Goal: Task Accomplishment & Management: Manage account settings

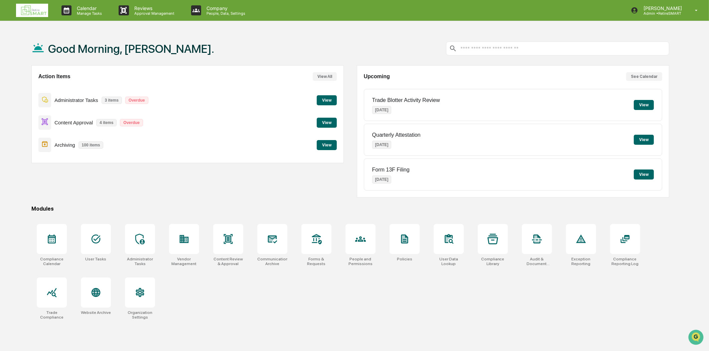
click at [639, 106] on button "View" at bounding box center [644, 105] width 20 height 10
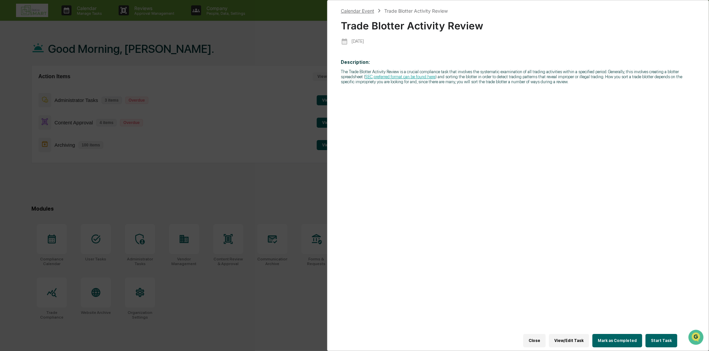
click at [371, 10] on div "Calendar Event" at bounding box center [357, 11] width 33 height 6
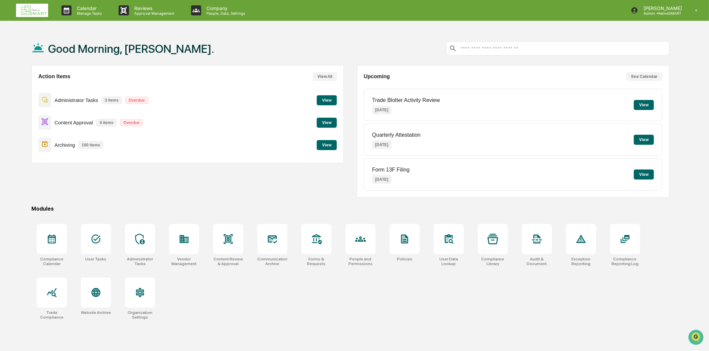
click at [644, 174] on button "View" at bounding box center [644, 174] width 20 height 10
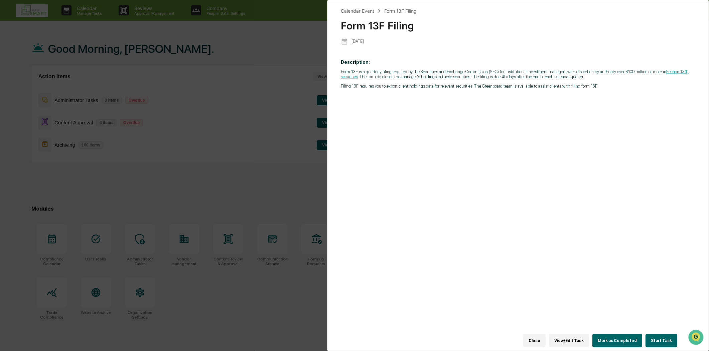
click at [298, 11] on div "Calendar Event Form 13F Filing Form 13F Filing [DATE] Description: Form 13F is …" at bounding box center [354, 175] width 709 height 351
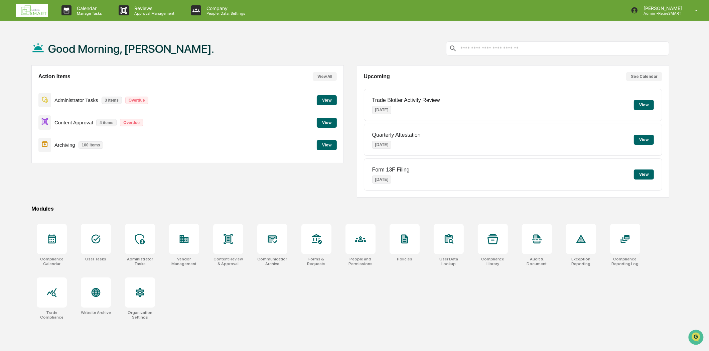
click at [332, 145] on button "View" at bounding box center [327, 145] width 20 height 10
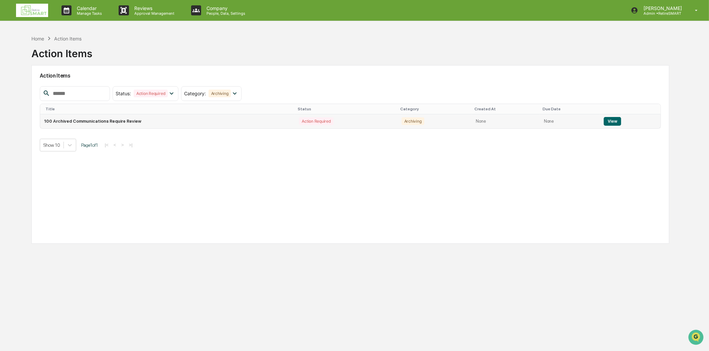
click at [616, 123] on button "View" at bounding box center [612, 121] width 17 height 9
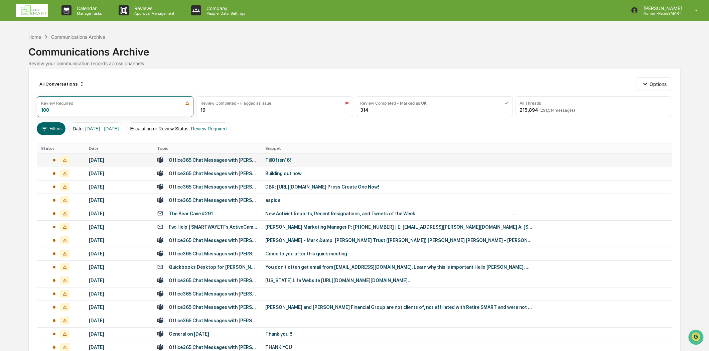
click at [213, 159] on div "Office365 Chat Messages with [PERSON_NAME], [PERSON_NAME] on [DATE]" at bounding box center [213, 159] width 89 height 5
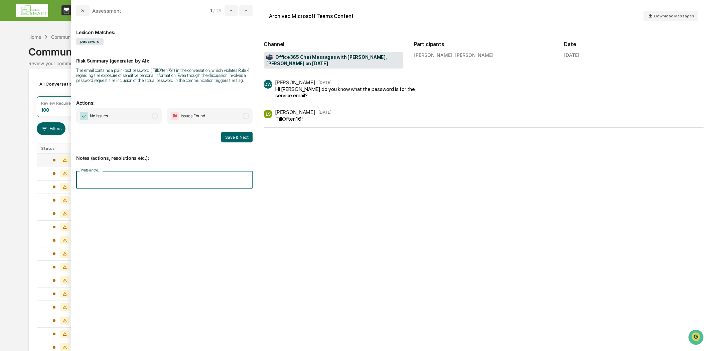
click at [151, 176] on input "Write a note..." at bounding box center [164, 180] width 176 height 18
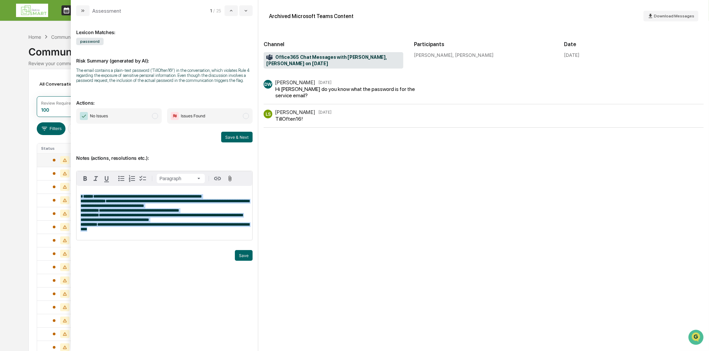
drag, startPoint x: 124, startPoint y: 238, endPoint x: 77, endPoint y: 196, distance: 62.7
click at [77, 196] on div "**********" at bounding box center [164, 213] width 176 height 54
click at [246, 198] on p "**********" at bounding box center [164, 212] width 168 height 37
drag, startPoint x: 133, startPoint y: 234, endPoint x: 78, endPoint y: 188, distance: 71.8
click at [78, 188] on div "**********" at bounding box center [164, 213] width 176 height 54
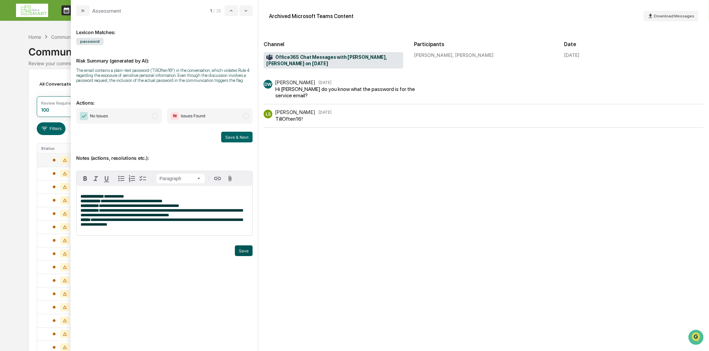
click at [244, 251] on button "Save" at bounding box center [244, 250] width 18 height 11
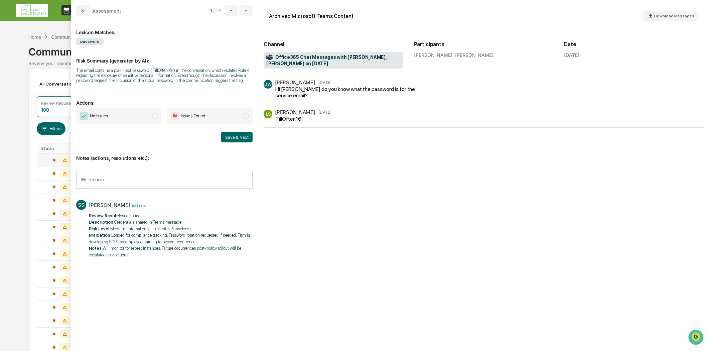
click at [244, 116] on span "modal" at bounding box center [246, 116] width 6 height 6
click at [237, 139] on button "Save & Next" at bounding box center [236, 137] width 31 height 11
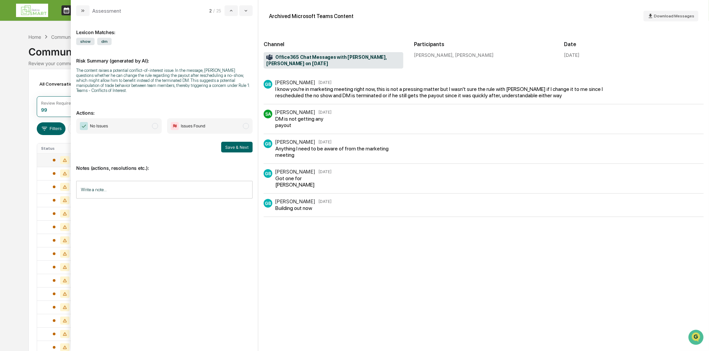
click at [81, 10] on icon "modal" at bounding box center [82, 10] width 5 height 5
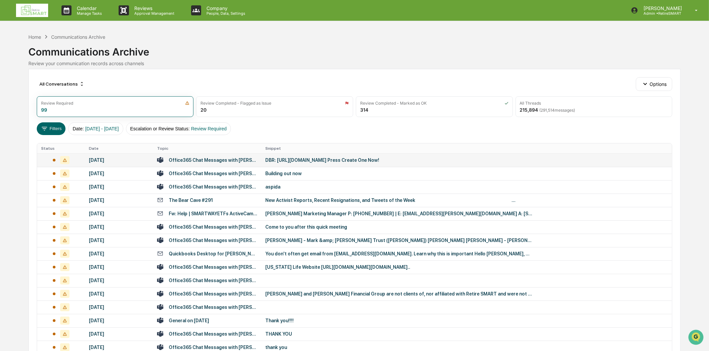
click at [222, 160] on div "Office365 Chat Messages with [PERSON_NAME], [PERSON_NAME] on [DATE]" at bounding box center [213, 159] width 89 height 5
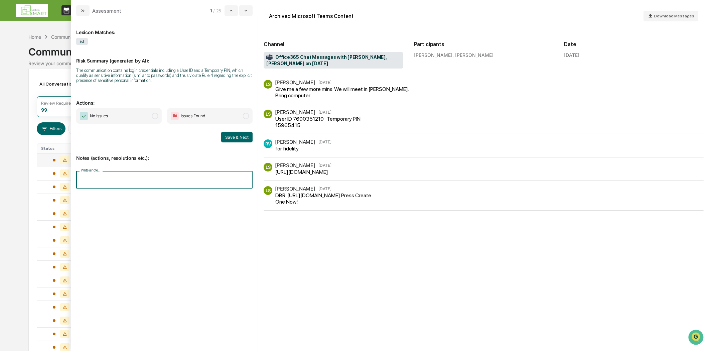
paste input "**********"
type input "**********"
drag, startPoint x: 249, startPoint y: 181, endPoint x: 0, endPoint y: 208, distance: 250.3
click at [0, 208] on body "Calendar Manage Tasks Reviews Approval Management Company People, Data, Setting…" at bounding box center [354, 262] width 709 height 525
click at [105, 179] on input "Write a note..." at bounding box center [164, 180] width 176 height 18
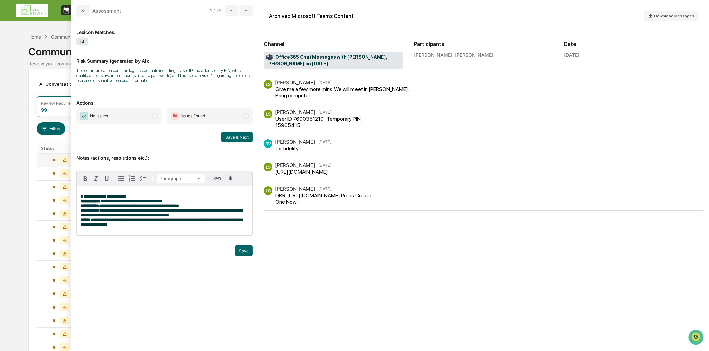
click at [247, 116] on span "modal" at bounding box center [246, 116] width 6 height 6
click at [245, 252] on button "Save" at bounding box center [244, 250] width 18 height 11
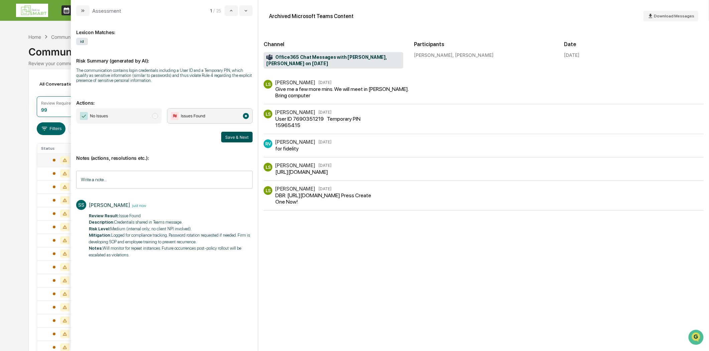
click at [240, 136] on button "Save & Next" at bounding box center [236, 137] width 31 height 11
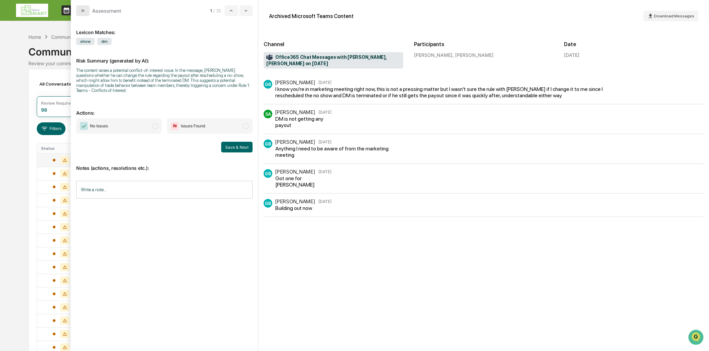
click at [78, 9] on button "modal" at bounding box center [82, 10] width 13 height 11
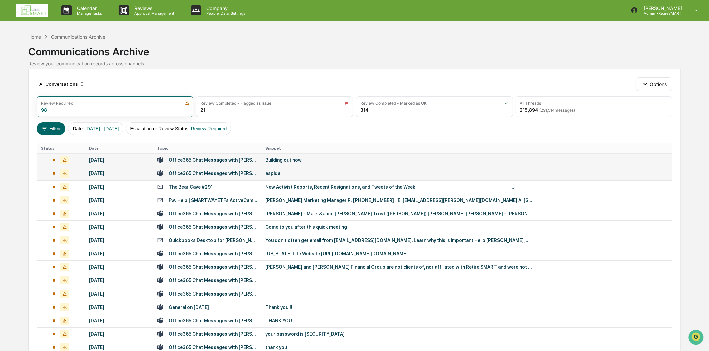
click at [211, 173] on div "Office365 Chat Messages with [PERSON_NAME], [PERSON_NAME], [PERSON_NAME], [PERS…" at bounding box center [213, 173] width 89 height 5
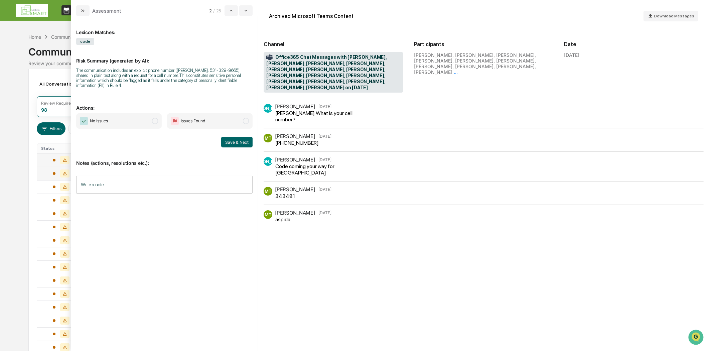
click at [94, 185] on input "Write a note..." at bounding box center [164, 185] width 176 height 18
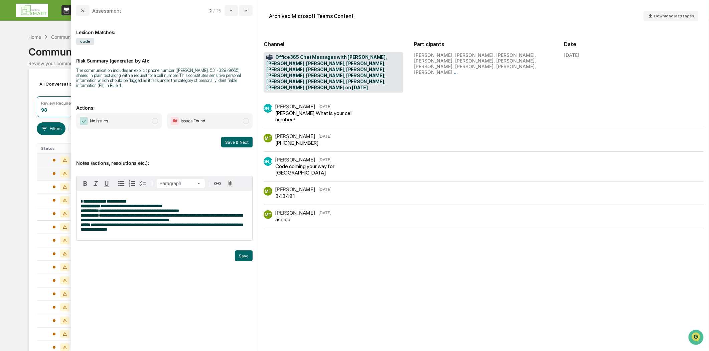
click at [202, 201] on p "**********" at bounding box center [164, 215] width 168 height 33
click at [245, 120] on span "modal" at bounding box center [246, 121] width 6 height 6
click at [247, 261] on button "Save" at bounding box center [244, 255] width 18 height 11
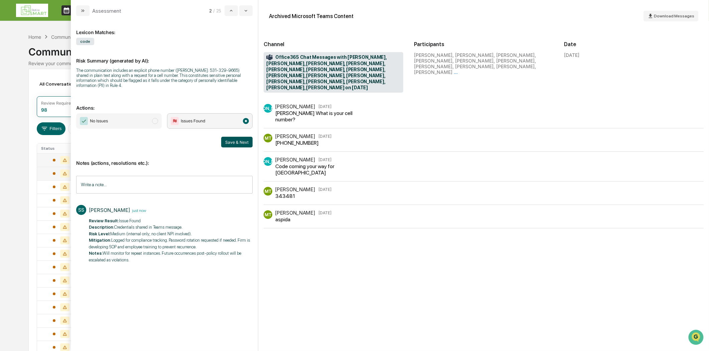
click at [242, 144] on button "Save & Next" at bounding box center [236, 142] width 31 height 11
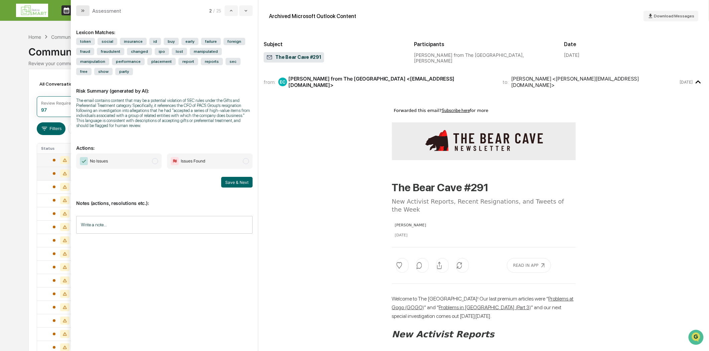
click at [83, 8] on icon "modal" at bounding box center [82, 10] width 5 height 5
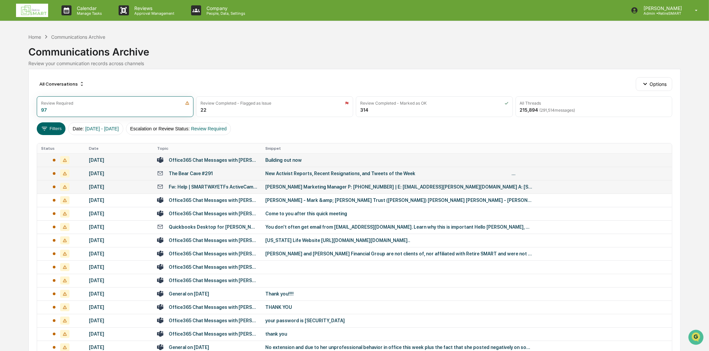
click at [191, 188] on div "Fw: Help | SMARTWAYETFs ActiveCampaign" at bounding box center [213, 186] width 89 height 5
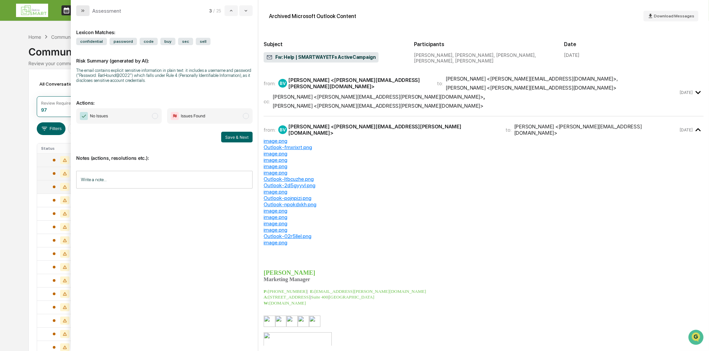
click at [80, 14] on button "modal" at bounding box center [82, 10] width 13 height 11
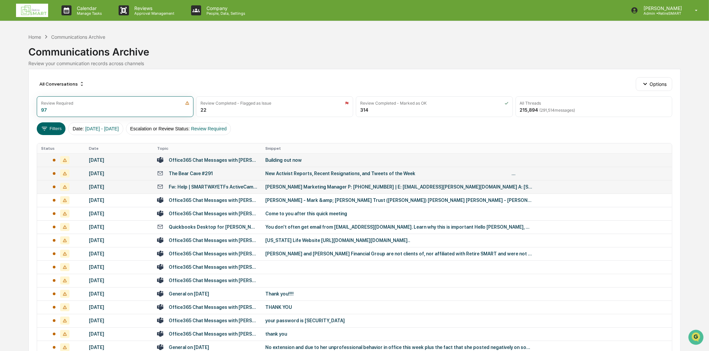
click at [199, 187] on div "Fw: Help | SMARTWAYETFs ActiveCampaign" at bounding box center [213, 186] width 89 height 5
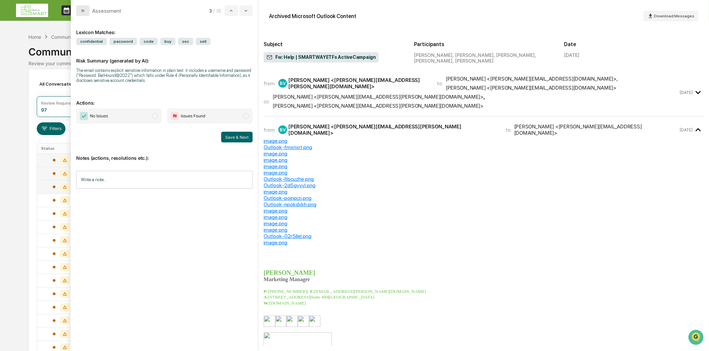
click at [88, 12] on button "modal" at bounding box center [82, 10] width 13 height 11
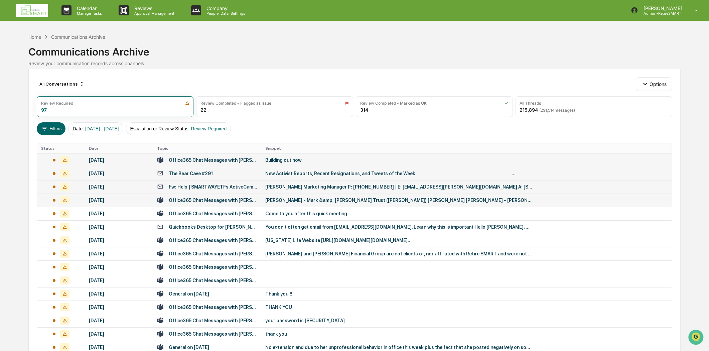
click at [231, 201] on div "Office365 Chat Messages with [PERSON_NAME], [PERSON_NAME] on [DATE]" at bounding box center [213, 199] width 89 height 5
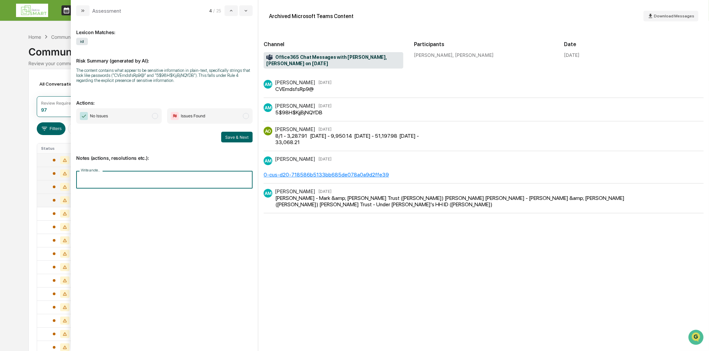
click at [92, 178] on input "Write a note..." at bounding box center [164, 180] width 176 height 18
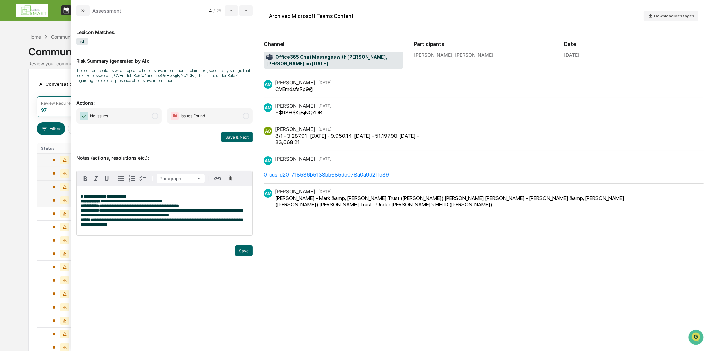
click at [245, 114] on span "modal" at bounding box center [246, 116] width 6 height 6
drag, startPoint x: 242, startPoint y: 254, endPoint x: 240, endPoint y: 242, distance: 11.9
click at [242, 254] on button "Save" at bounding box center [244, 250] width 18 height 11
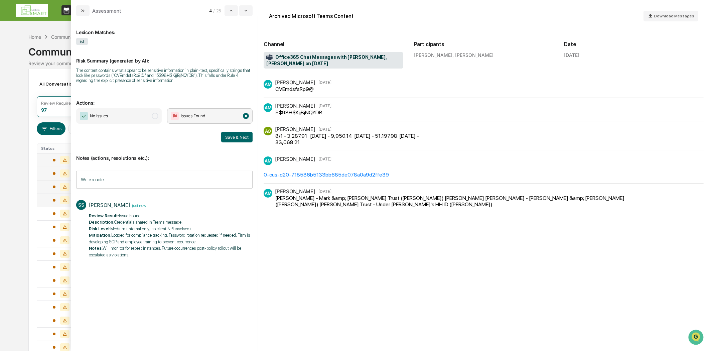
click at [241, 134] on button "Save & Next" at bounding box center [236, 137] width 31 height 11
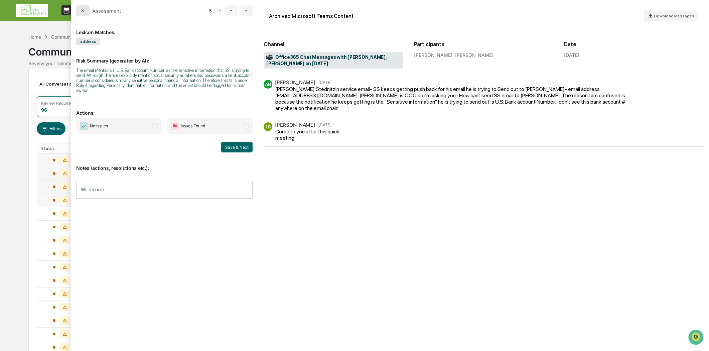
drag, startPoint x: 80, startPoint y: 10, endPoint x: 76, endPoint y: 15, distance: 5.9
click at [80, 11] on icon "modal" at bounding box center [82, 10] width 5 height 5
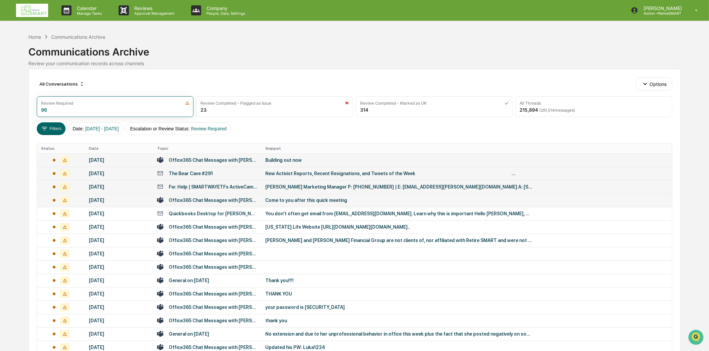
click at [197, 189] on div "Fw: Help | SMARTWAYETFs ActiveCampaign" at bounding box center [213, 186] width 89 height 5
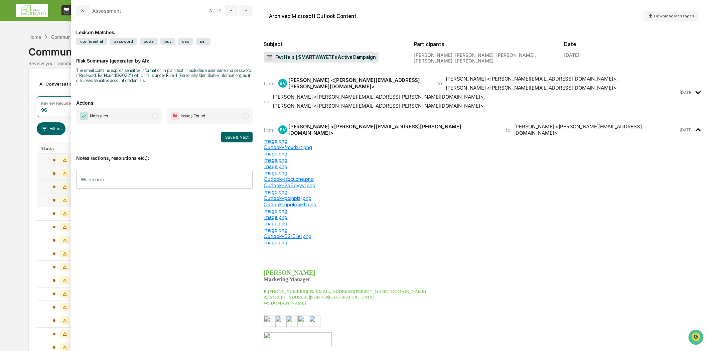
click at [81, 15] on button "modal" at bounding box center [82, 10] width 13 height 11
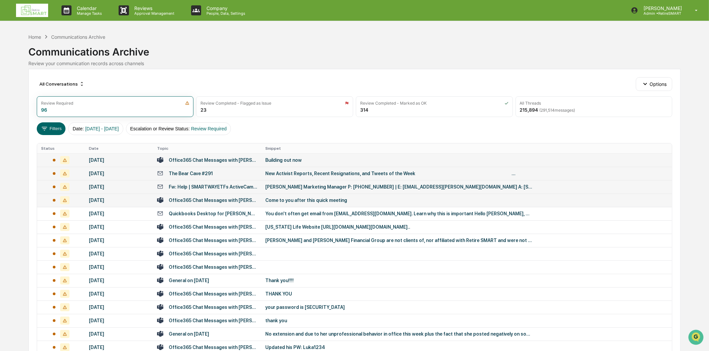
click at [208, 200] on div "Office365 Chat Messages with [PERSON_NAME], [PERSON_NAME] on [DATE]" at bounding box center [213, 199] width 89 height 5
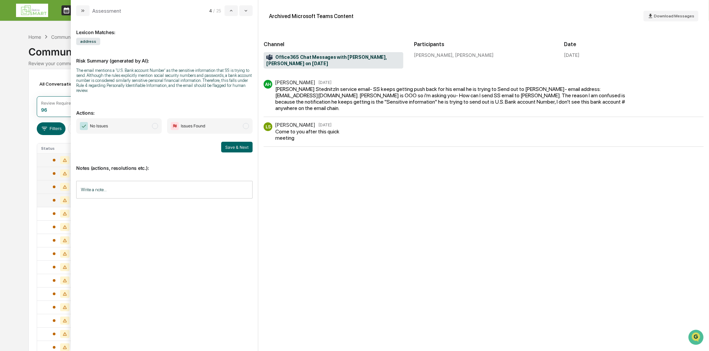
click at [81, 12] on icon "modal" at bounding box center [82, 10] width 5 height 5
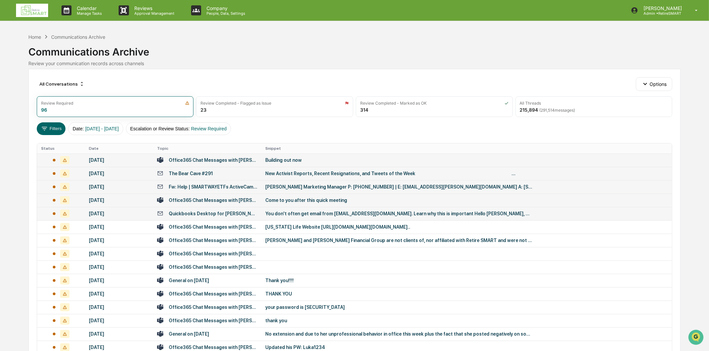
click at [219, 214] on div "Quickbooks Desktop for [PERSON_NAME] Financial Group" at bounding box center [213, 213] width 89 height 5
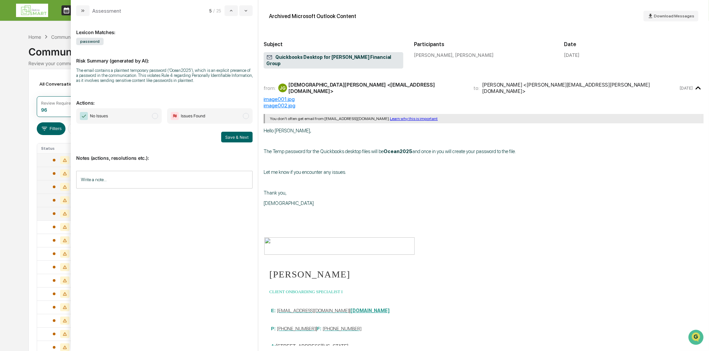
drag, startPoint x: 83, startPoint y: 10, endPoint x: 100, endPoint y: 10, distance: 16.0
click at [84, 10] on icon "modal" at bounding box center [82, 10] width 5 height 5
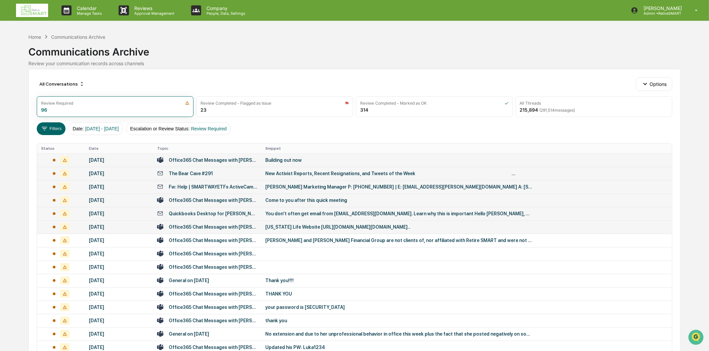
click at [211, 229] on div "Office365 Chat Messages with [PERSON_NAME], [PERSON_NAME] on [DATE]" at bounding box center [213, 226] width 89 height 5
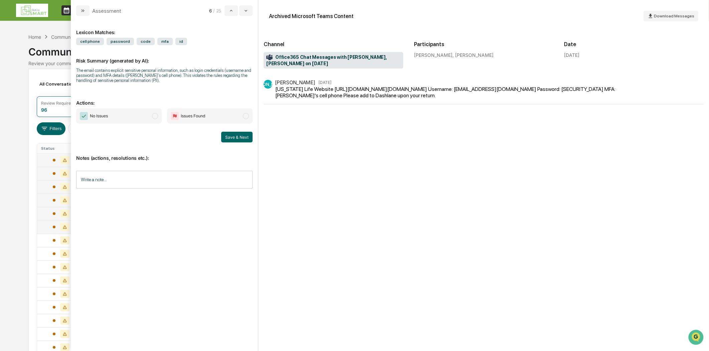
click at [118, 184] on input "Write a note..." at bounding box center [164, 180] width 176 height 18
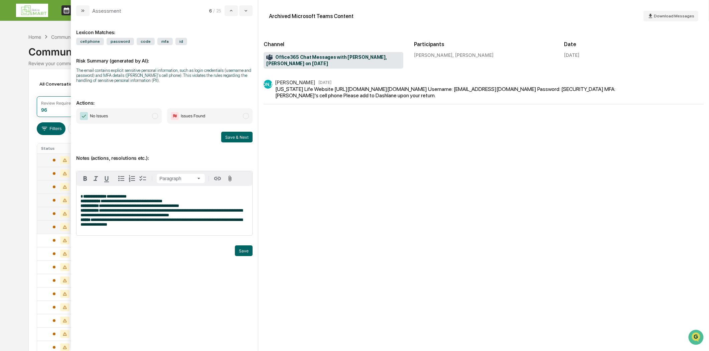
drag, startPoint x: 240, startPoint y: 254, endPoint x: 238, endPoint y: 248, distance: 6.5
click at [240, 254] on button "Save" at bounding box center [244, 250] width 18 height 11
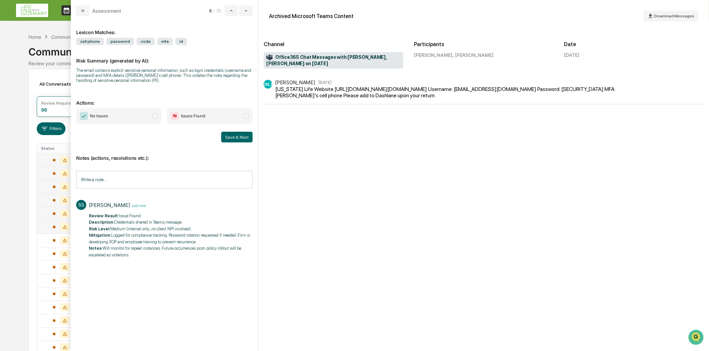
click at [247, 115] on span "modal" at bounding box center [246, 116] width 6 height 6
click at [234, 138] on button "Save & Next" at bounding box center [236, 137] width 31 height 11
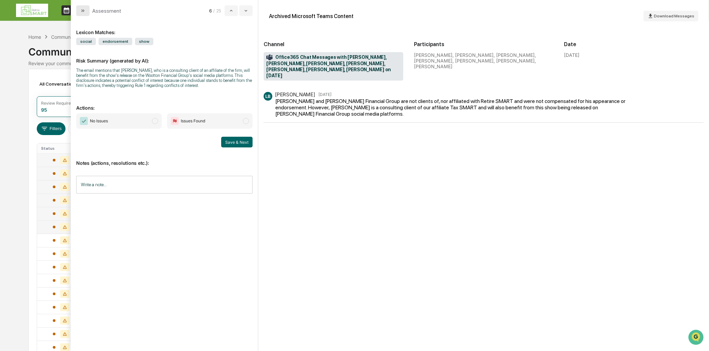
click at [82, 11] on icon "modal" at bounding box center [82, 10] width 2 height 3
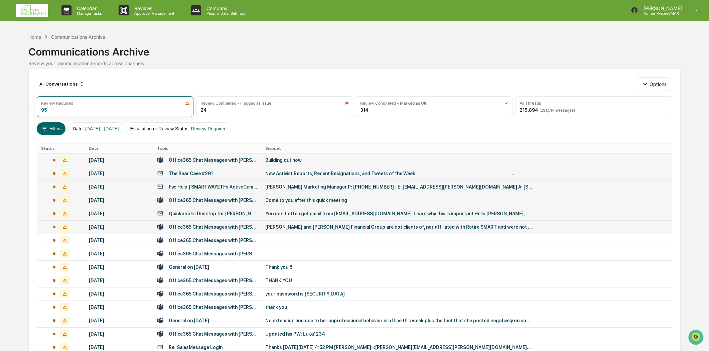
click at [225, 230] on td "Office365 Chat Messages with [PERSON_NAME], [PERSON_NAME], [PERSON_NAME], [PERS…" at bounding box center [207, 226] width 108 height 13
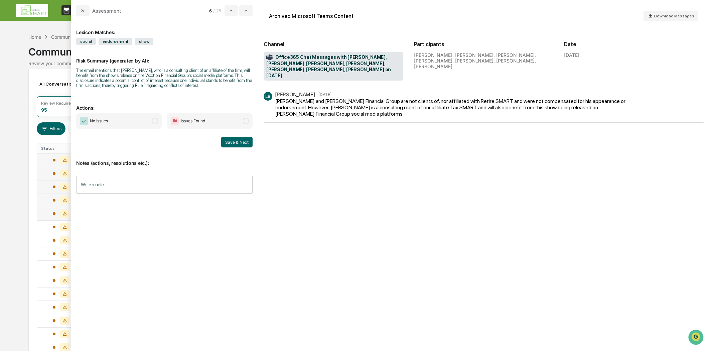
click at [88, 182] on input "Write a note..." at bounding box center [164, 185] width 176 height 18
click at [116, 207] on div "*" at bounding box center [164, 207] width 176 height 33
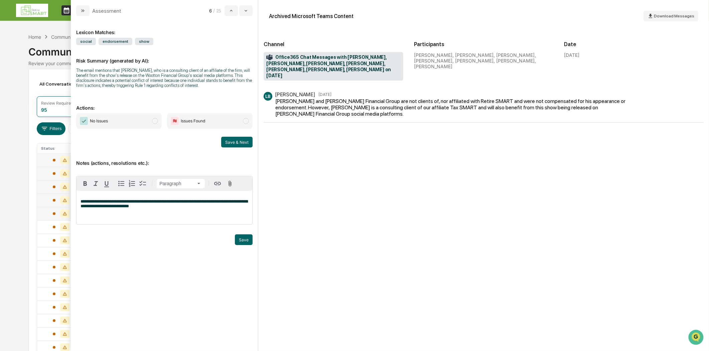
click at [81, 202] on span "**********" at bounding box center [163, 203] width 167 height 9
drag, startPoint x: 208, startPoint y: 207, endPoint x: 79, endPoint y: 197, distance: 128.9
click at [79, 197] on div "**********" at bounding box center [164, 207] width 176 height 33
click at [246, 241] on button "Save" at bounding box center [244, 239] width 18 height 11
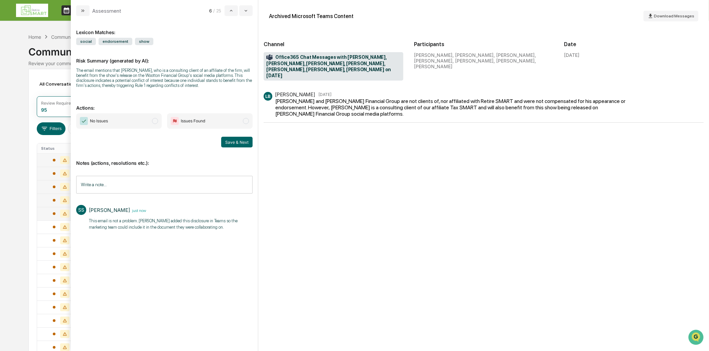
click at [155, 119] on span "modal" at bounding box center [155, 121] width 6 height 6
click at [228, 143] on button "Save & Next" at bounding box center [236, 142] width 31 height 11
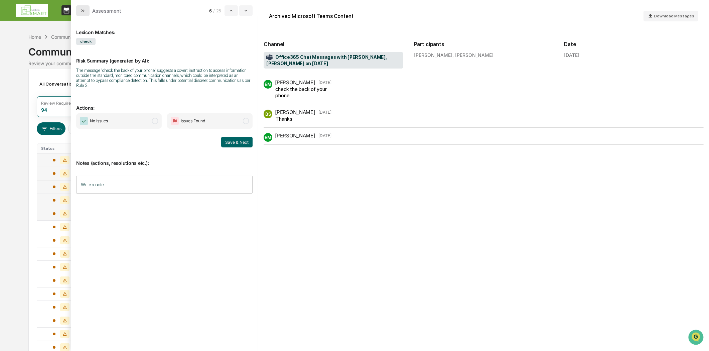
click at [80, 9] on icon "modal" at bounding box center [82, 10] width 5 height 5
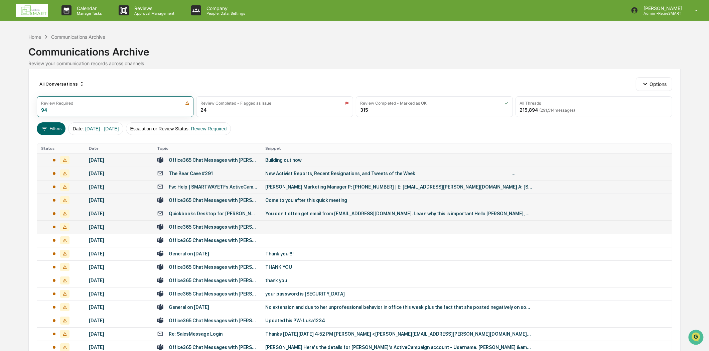
click at [197, 228] on div "Office365 Chat Messages with [PERSON_NAME], [PERSON_NAME] on [DATE]" at bounding box center [213, 226] width 89 height 5
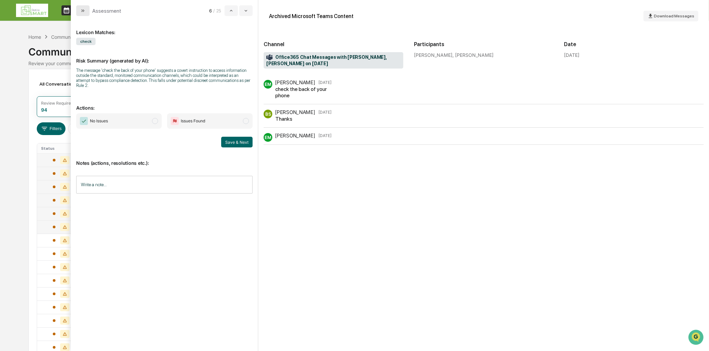
click at [78, 9] on button "modal" at bounding box center [82, 10] width 13 height 11
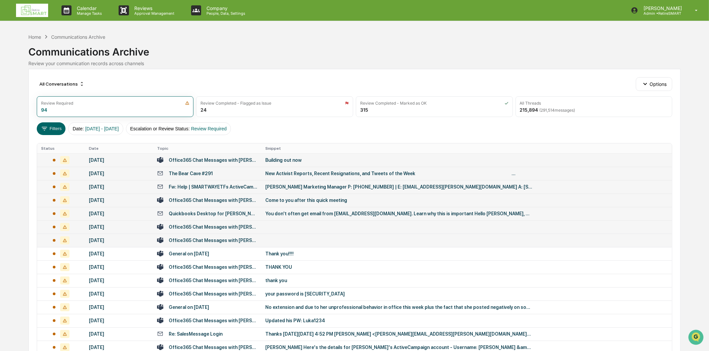
click at [218, 241] on div "Office365 Chat Messages with [PERSON_NAME], [PERSON_NAME] on [DATE]" at bounding box center [213, 239] width 89 height 5
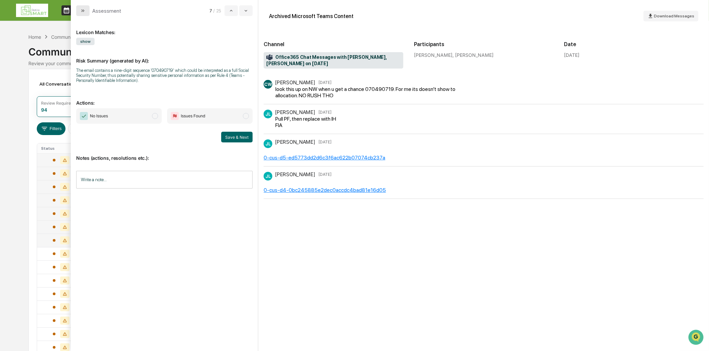
click at [80, 10] on icon "modal" at bounding box center [82, 10] width 5 height 5
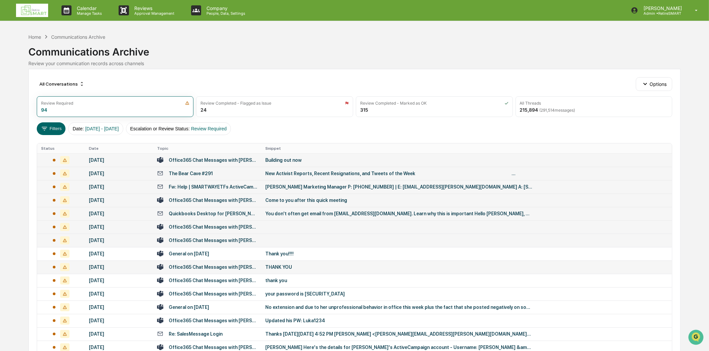
click at [226, 266] on div "Office365 Chat Messages with [PERSON_NAME], [GEOGRAPHIC_DATA][PERSON_NAME] on […" at bounding box center [213, 266] width 89 height 5
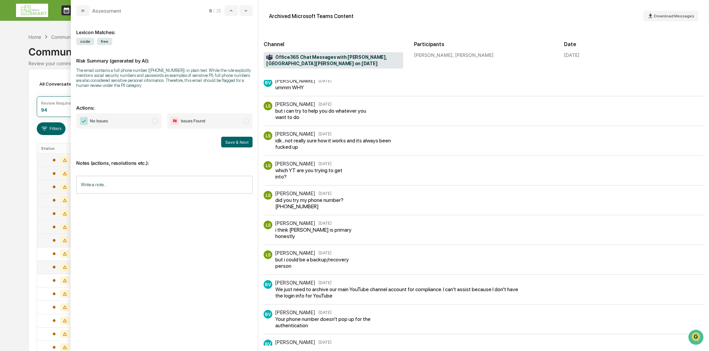
scroll to position [74, 0]
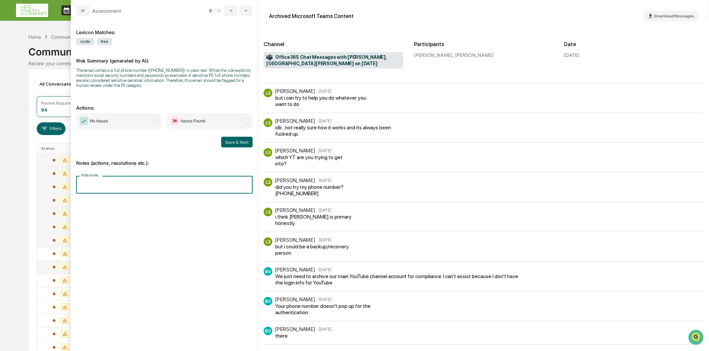
click at [101, 185] on input "Write a note..." at bounding box center [164, 185] width 176 height 18
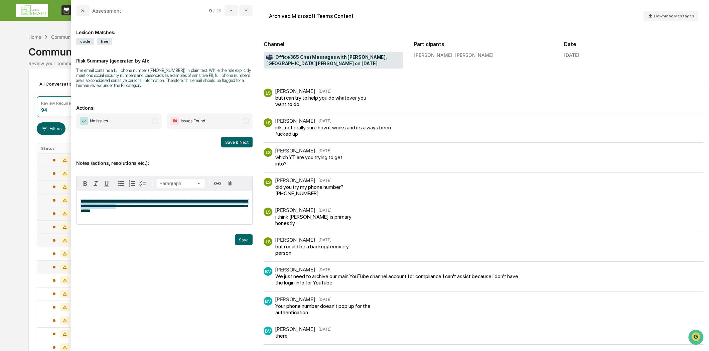
drag, startPoint x: 134, startPoint y: 209, endPoint x: 106, endPoint y: 208, distance: 28.1
click at [79, 202] on div "**********" at bounding box center [164, 207] width 176 height 33
drag, startPoint x: 144, startPoint y: 211, endPoint x: 132, endPoint y: 219, distance: 14.6
click at [144, 211] on p "**********" at bounding box center [164, 206] width 168 height 14
drag, startPoint x: 122, startPoint y: 214, endPoint x: 75, endPoint y: 199, distance: 49.2
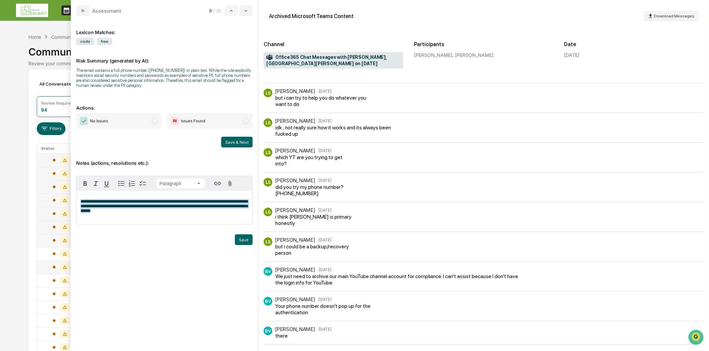
click at [75, 199] on div "**********" at bounding box center [164, 183] width 187 height 335
click at [243, 242] on button "Save" at bounding box center [244, 239] width 18 height 11
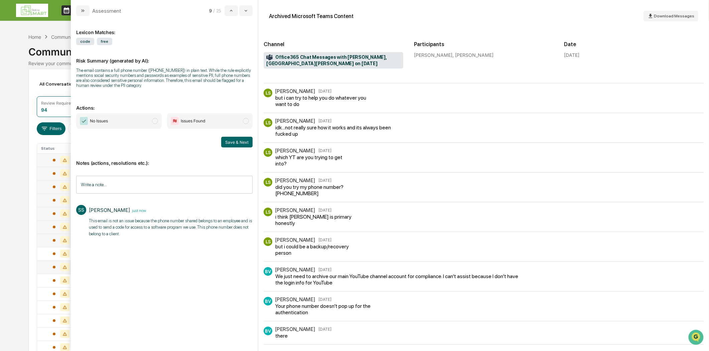
click at [154, 118] on span "modal" at bounding box center [155, 121] width 6 height 6
click at [231, 142] on button "Save & Next" at bounding box center [236, 142] width 31 height 11
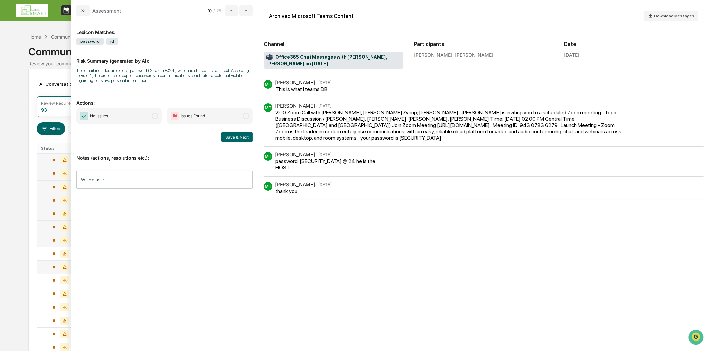
click at [89, 180] on input "Write a note..." at bounding box center [164, 180] width 176 height 18
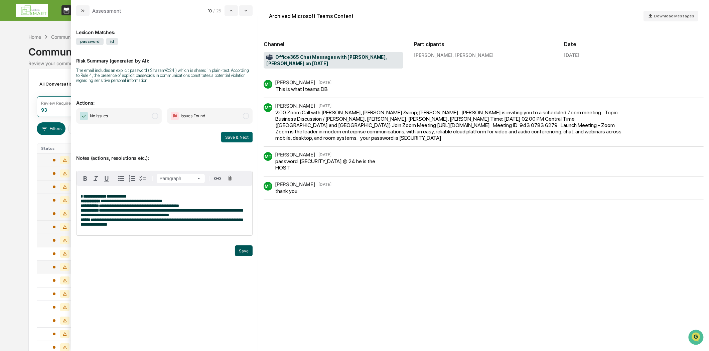
click at [243, 256] on button "Save" at bounding box center [244, 250] width 18 height 11
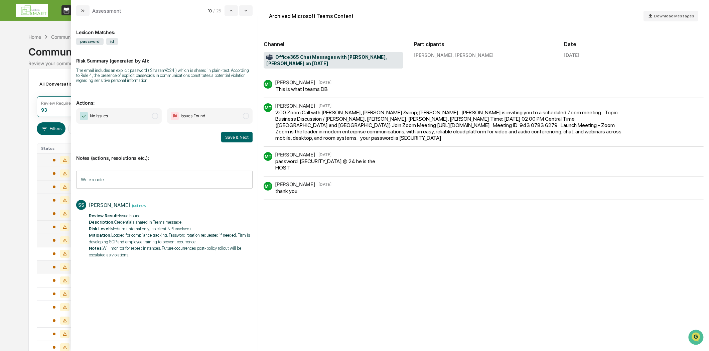
click at [248, 112] on span "Issues Found" at bounding box center [209, 115] width 85 height 15
click at [241, 138] on button "Save & Next" at bounding box center [236, 137] width 31 height 11
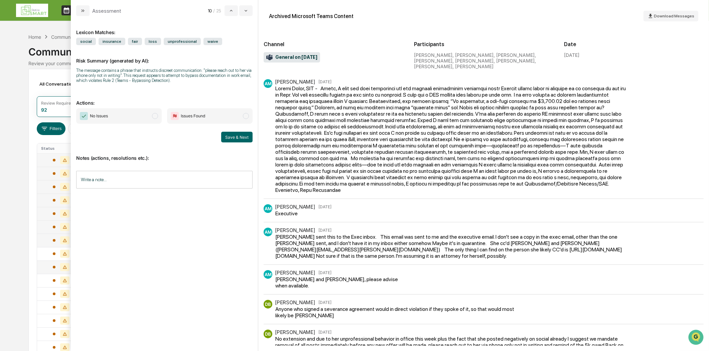
click at [99, 174] on input "Write a note..." at bounding box center [164, 180] width 176 height 18
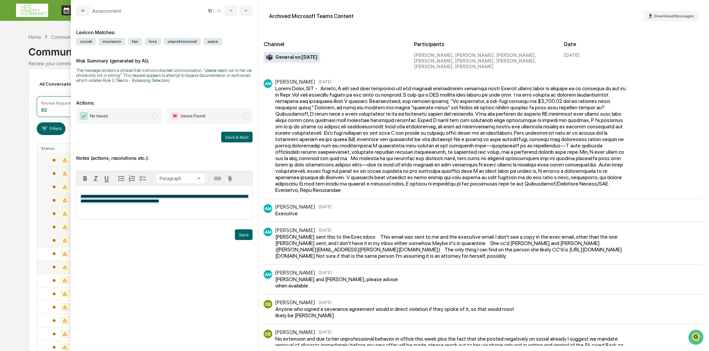
drag, startPoint x: 187, startPoint y: 203, endPoint x: 75, endPoint y: 188, distance: 113.1
click at [75, 188] on div "**********" at bounding box center [164, 183] width 187 height 335
drag, startPoint x: 119, startPoint y: 196, endPoint x: 110, endPoint y: 196, distance: 9.7
click at [110, 196] on span "**********" at bounding box center [163, 198] width 167 height 9
click at [248, 235] on button "Save" at bounding box center [244, 234] width 18 height 11
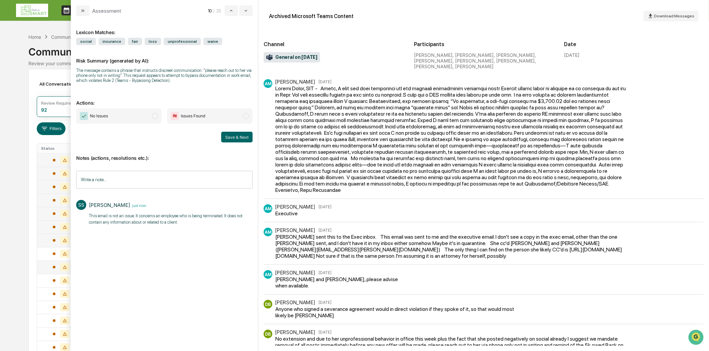
click at [152, 116] on span "modal" at bounding box center [155, 116] width 6 height 6
click at [243, 136] on button "Save & Next" at bounding box center [236, 137] width 31 height 11
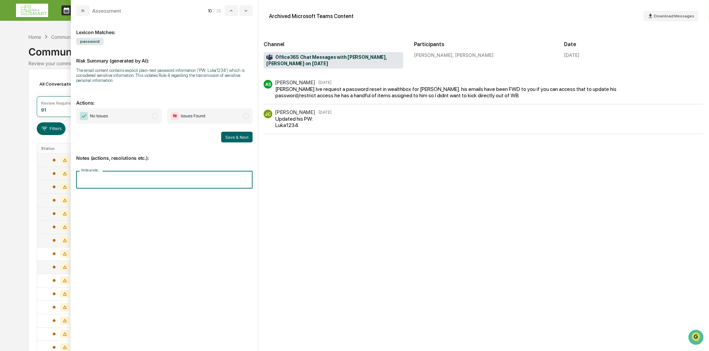
paste input "**********"
drag, startPoint x: 246, startPoint y: 181, endPoint x: 0, endPoint y: 197, distance: 246.7
click at [0, 197] on body "Calendar Manage Tasks Reviews Approval Management Company People, Data, Setting…" at bounding box center [354, 262] width 709 height 525
type input "*"
drag, startPoint x: 0, startPoint y: 212, endPoint x: 62, endPoint y: 47, distance: 176.3
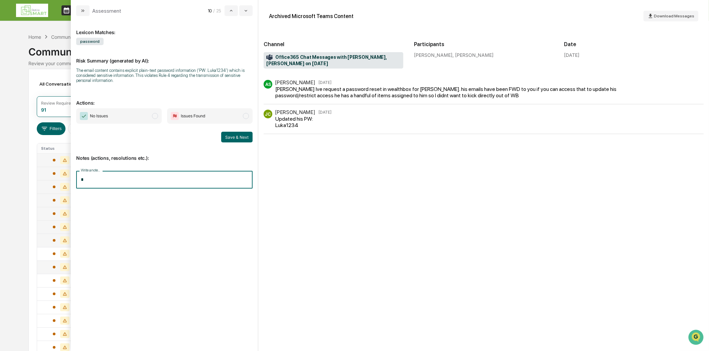
click at [35, 103] on div "Calendar Manage Tasks Reviews Approval Management Company People, Data, Setting…" at bounding box center [354, 262] width 709 height 525
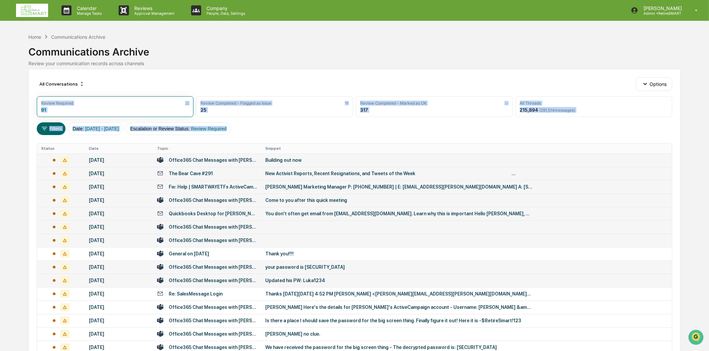
click at [212, 279] on div "Office365 Chat Messages with [PERSON_NAME], [PERSON_NAME] on [DATE]" at bounding box center [213, 280] width 89 height 5
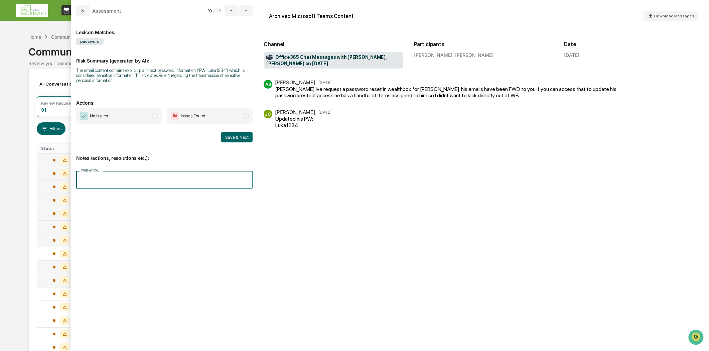
click at [99, 180] on input "Write a note..." at bounding box center [164, 180] width 176 height 18
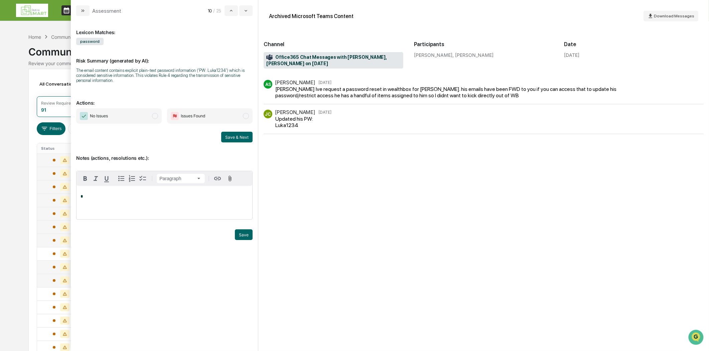
drag, startPoint x: 99, startPoint y: 180, endPoint x: 99, endPoint y: 199, distance: 19.0
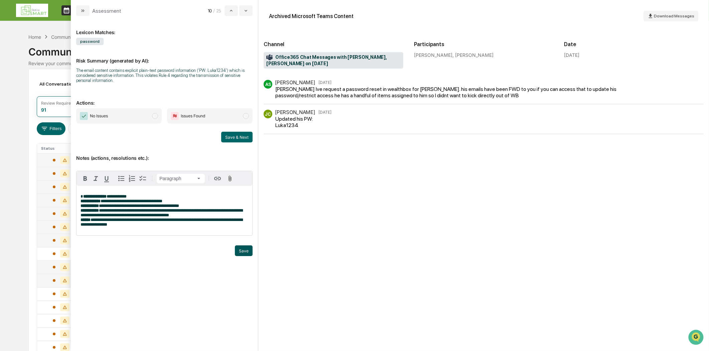
click at [242, 255] on button "Save" at bounding box center [244, 250] width 18 height 11
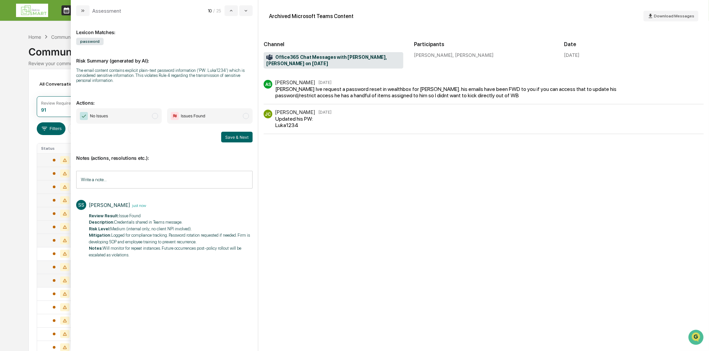
click at [247, 116] on span "modal" at bounding box center [246, 116] width 6 height 6
click at [242, 135] on button "Save & Next" at bounding box center [236, 137] width 31 height 11
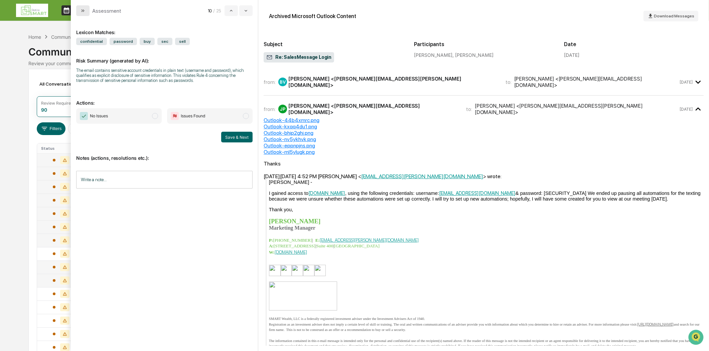
click at [86, 8] on button "modal" at bounding box center [82, 10] width 13 height 11
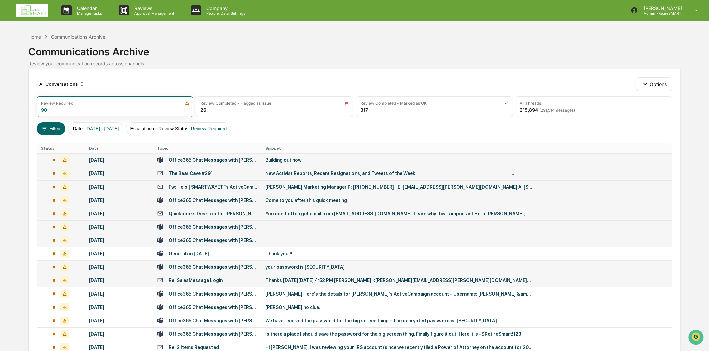
click at [190, 273] on td "Office365 Chat Messages with [PERSON_NAME], [PERSON_NAME] on [DATE]" at bounding box center [207, 266] width 108 height 13
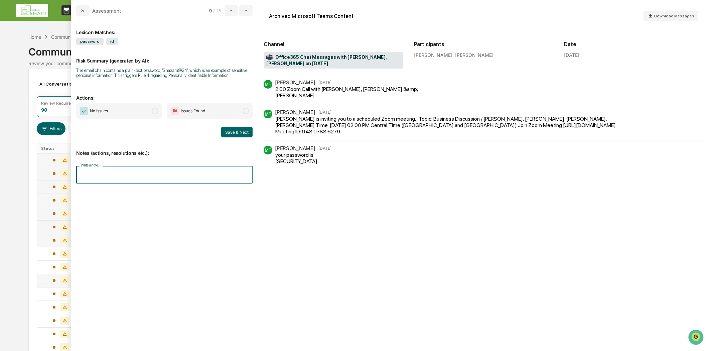
click at [110, 175] on input "Write a note..." at bounding box center [164, 175] width 176 height 18
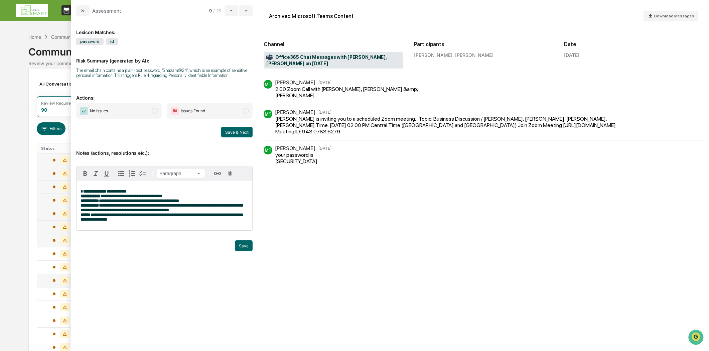
click at [245, 109] on span "modal" at bounding box center [246, 111] width 6 height 6
click at [246, 250] on button "Save" at bounding box center [244, 245] width 18 height 11
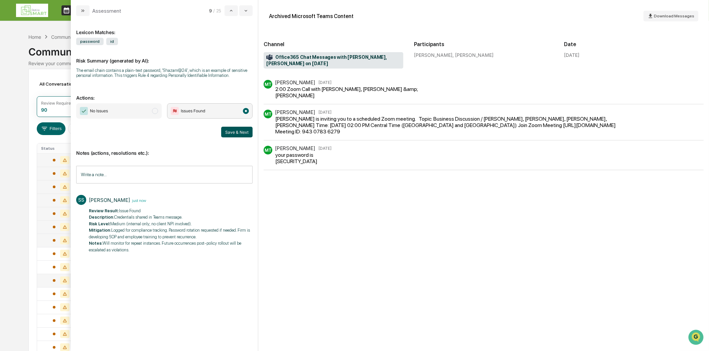
click at [242, 130] on button "Save & Next" at bounding box center [236, 132] width 31 height 11
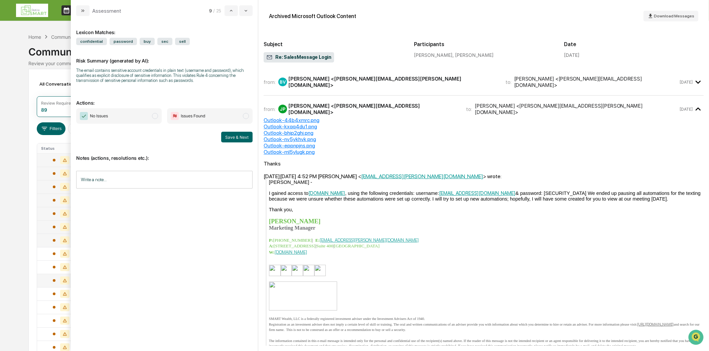
drag, startPoint x: 81, startPoint y: 11, endPoint x: 122, endPoint y: 0, distance: 42.1
click at [83, 10] on icon "modal" at bounding box center [82, 10] width 5 height 5
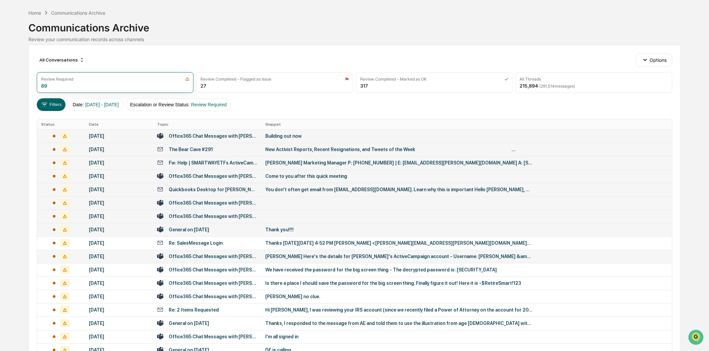
scroll to position [37, 0]
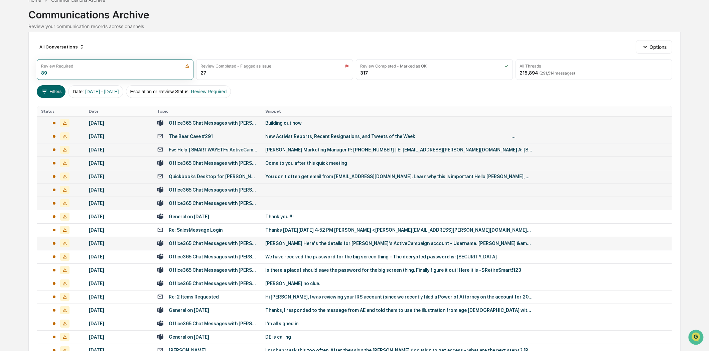
click at [217, 241] on div "Office365 Chat Messages with [PERSON_NAME], [PERSON_NAME] on [DATE]" at bounding box center [213, 242] width 89 height 5
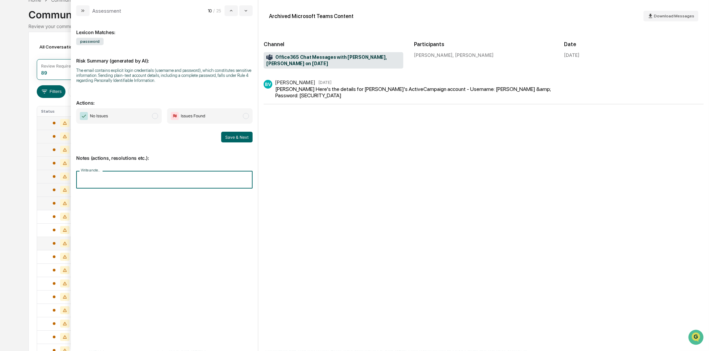
click at [123, 178] on input "Write a note..." at bounding box center [164, 180] width 176 height 18
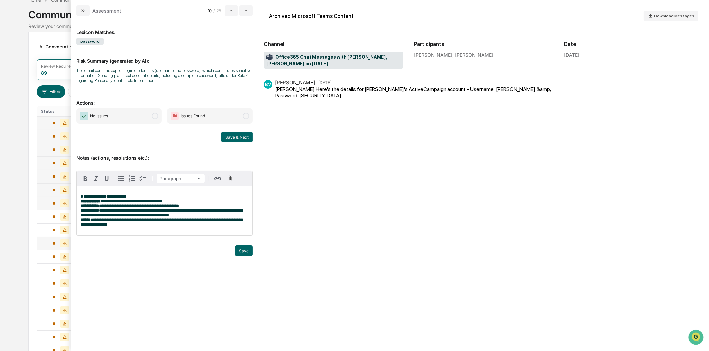
click at [244, 251] on button "Save" at bounding box center [244, 250] width 18 height 11
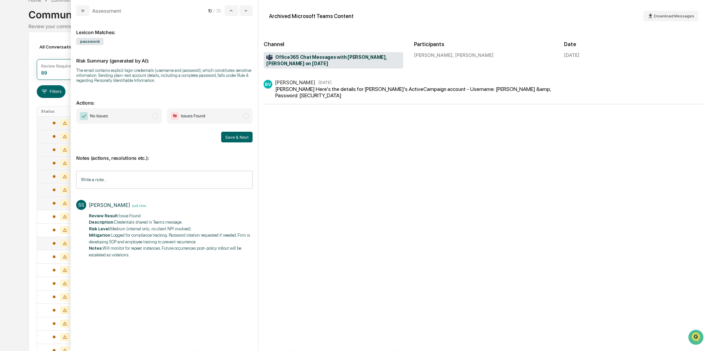
click at [245, 118] on span "modal" at bounding box center [246, 116] width 6 height 6
click at [234, 136] on button "Save & Next" at bounding box center [236, 137] width 31 height 11
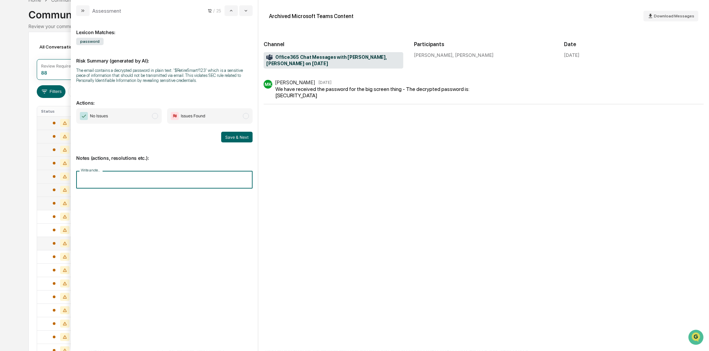
click at [90, 179] on input "Write a note..." at bounding box center [164, 180] width 176 height 18
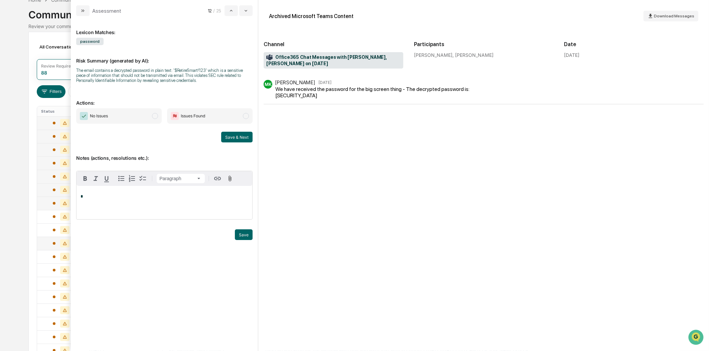
drag, startPoint x: 84, startPoint y: 198, endPoint x: 88, endPoint y: 196, distance: 3.4
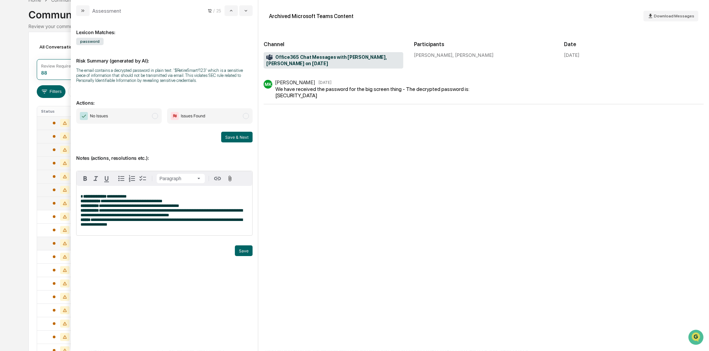
click at [245, 115] on span "modal" at bounding box center [246, 116] width 6 height 6
click at [245, 255] on button "Save" at bounding box center [244, 250] width 18 height 11
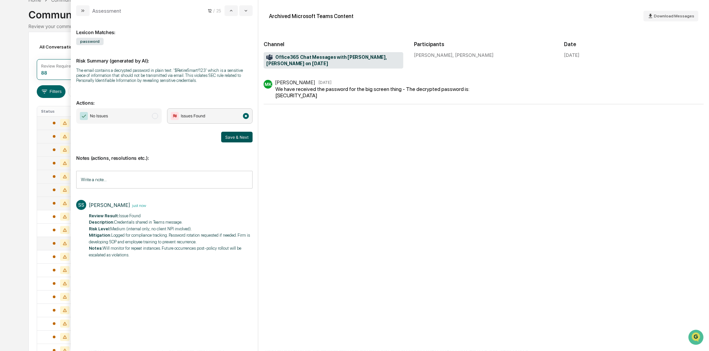
click at [245, 137] on button "Save & Next" at bounding box center [236, 137] width 31 height 11
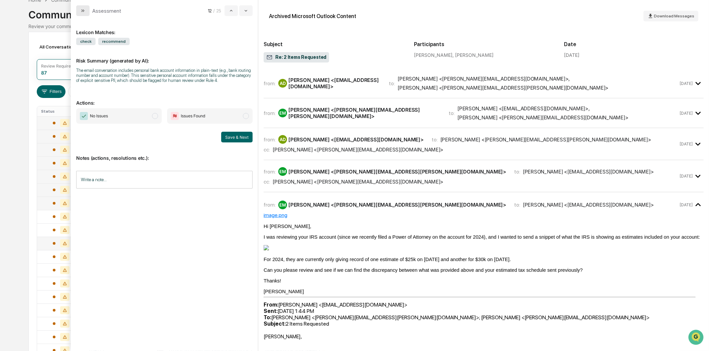
click at [84, 9] on icon "modal" at bounding box center [82, 10] width 5 height 5
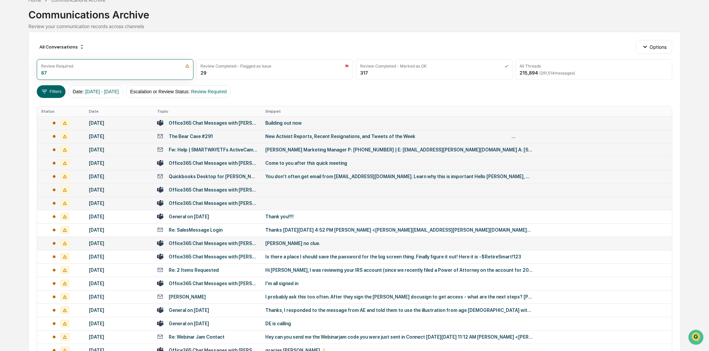
click at [194, 244] on div "Office365 Chat Messages with [PERSON_NAME], [PERSON_NAME] on [DATE]" at bounding box center [213, 242] width 89 height 5
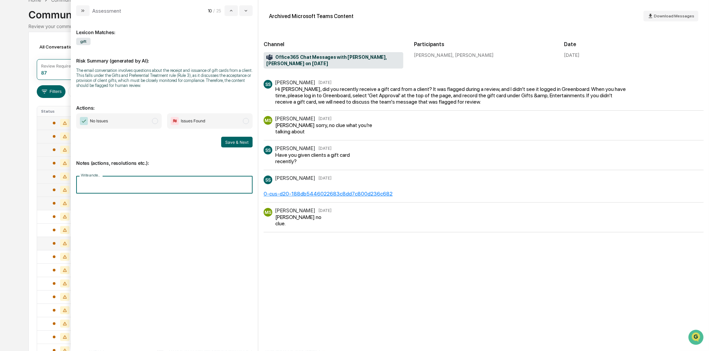
click at [145, 190] on input "Write a note..." at bounding box center [164, 185] width 176 height 18
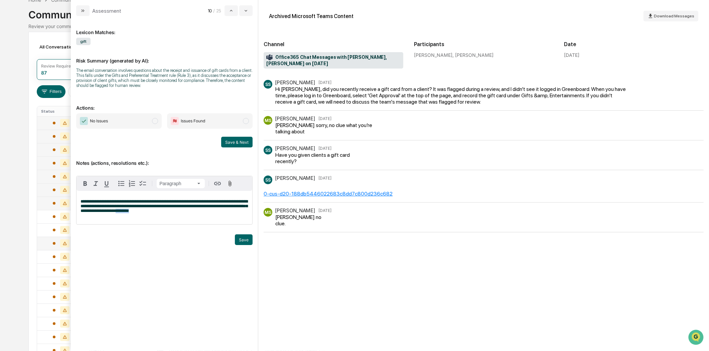
drag, startPoint x: 172, startPoint y: 212, endPoint x: 150, endPoint y: 215, distance: 21.9
click at [150, 213] on p "**********" at bounding box center [164, 206] width 168 height 14
click at [249, 212] on div "**********" at bounding box center [164, 207] width 176 height 33
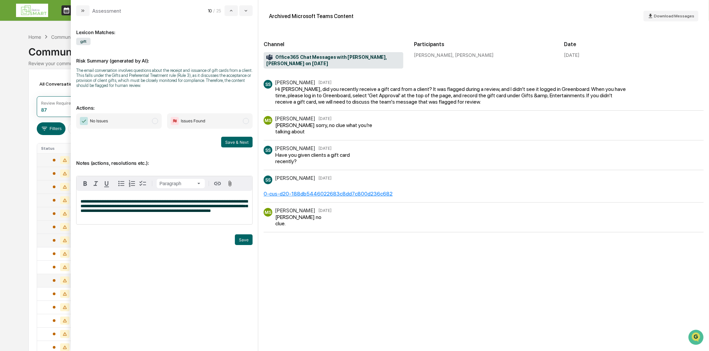
click at [306, 248] on div "SS [PERSON_NAME] [DATE] Hi [PERSON_NAME], did you recently receive a gift card …" at bounding box center [484, 213] width 440 height 266
drag, startPoint x: 247, startPoint y: 212, endPoint x: 79, endPoint y: 199, distance: 168.9
click at [79, 199] on div "**********" at bounding box center [164, 207] width 176 height 33
click at [328, 291] on div "SS [PERSON_NAME] [DATE] Hi [PERSON_NAME], did you recently receive a gift card …" at bounding box center [484, 213] width 440 height 266
drag, startPoint x: 340, startPoint y: 214, endPoint x: 417, endPoint y: 175, distance: 85.9
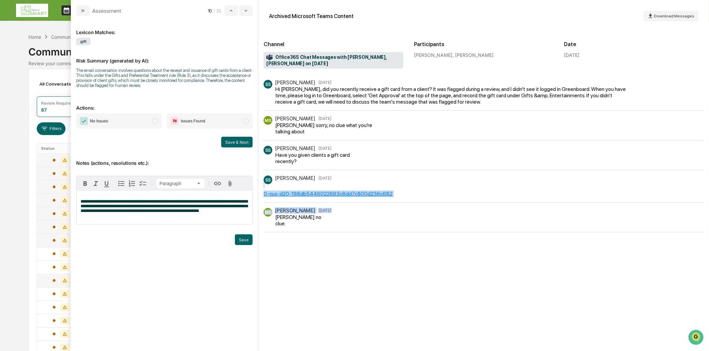
click at [417, 175] on div "SS [PERSON_NAME] [DATE] Hi [PERSON_NAME], did you recently receive a gift card …" at bounding box center [484, 156] width 440 height 152
click at [234, 212] on p "**********" at bounding box center [164, 206] width 168 height 14
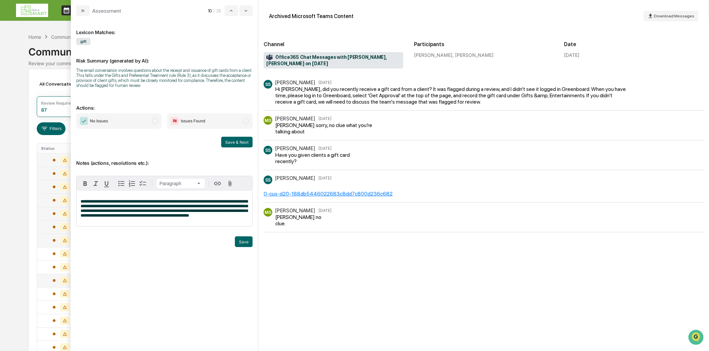
click at [238, 215] on p "**********" at bounding box center [164, 208] width 168 height 19
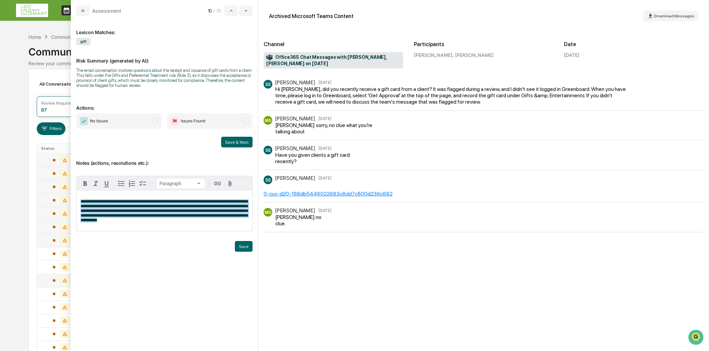
drag, startPoint x: 164, startPoint y: 222, endPoint x: 70, endPoint y: 197, distance: 96.9
click at [70, 197] on body "Calendar Manage Tasks Reviews Approval Management Company People, Data, Setting…" at bounding box center [354, 262] width 709 height 525
click at [154, 209] on span "**********" at bounding box center [163, 210] width 167 height 23
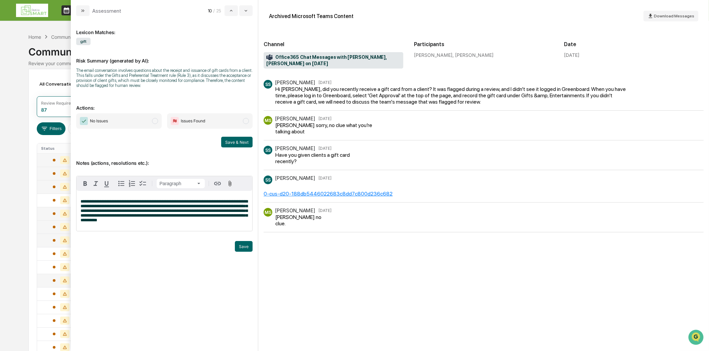
click at [86, 213] on span "**********" at bounding box center [163, 210] width 167 height 23
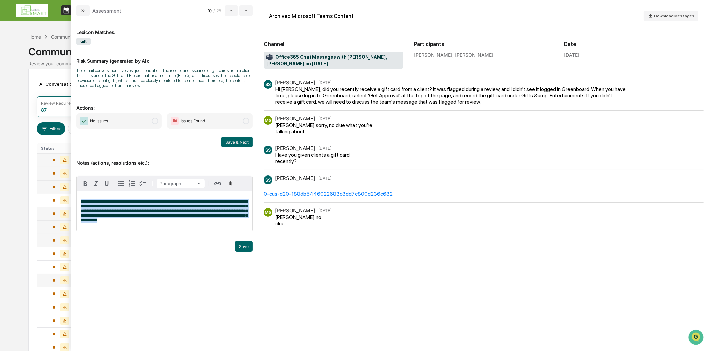
drag, startPoint x: 152, startPoint y: 225, endPoint x: 77, endPoint y: 197, distance: 80.0
click at [77, 197] on div "**********" at bounding box center [164, 211] width 176 height 40
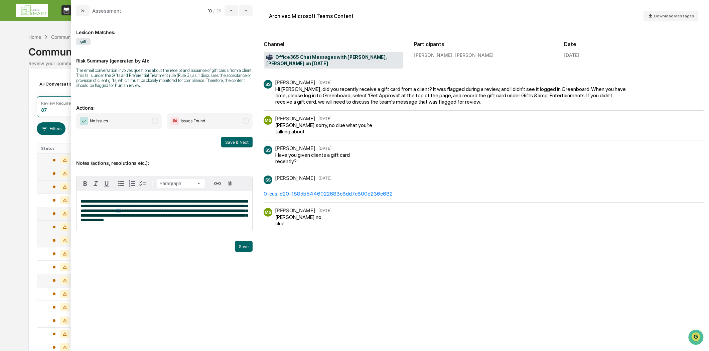
drag, startPoint x: 152, startPoint y: 212, endPoint x: 146, endPoint y: 212, distance: 6.0
click at [146, 212] on span "**********" at bounding box center [163, 210] width 167 height 23
drag, startPoint x: 154, startPoint y: 213, endPoint x: 147, endPoint y: 212, distance: 7.0
click at [147, 212] on span "**********" at bounding box center [163, 210] width 167 height 23
click at [151, 212] on span "**********" at bounding box center [163, 210] width 167 height 23
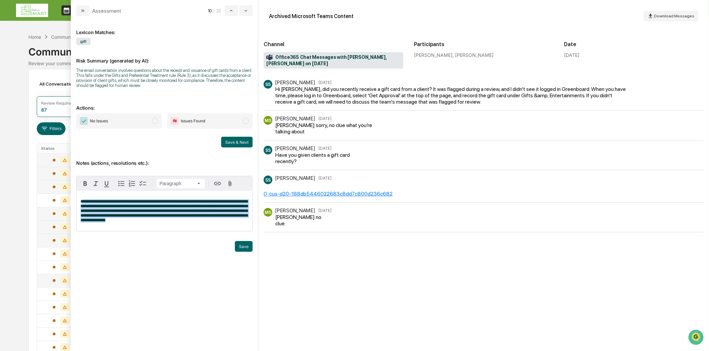
drag, startPoint x: 176, startPoint y: 227, endPoint x: 83, endPoint y: 199, distance: 97.4
click at [83, 199] on div "**********" at bounding box center [164, 211] width 176 height 40
click at [171, 222] on p "**********" at bounding box center [164, 210] width 168 height 23
drag, startPoint x: 105, startPoint y: 221, endPoint x: 77, endPoint y: 188, distance: 43.1
click at [77, 188] on div "**********" at bounding box center [164, 203] width 176 height 55
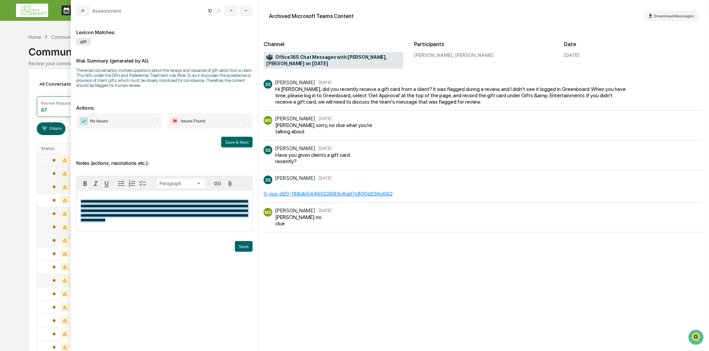
click at [102, 213] on span "**********" at bounding box center [163, 210] width 167 height 23
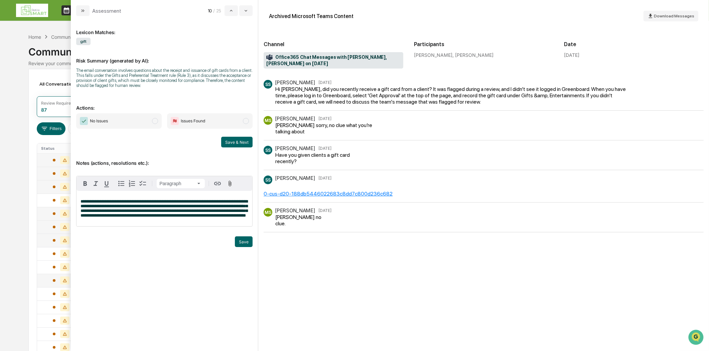
click at [218, 216] on span "**********" at bounding box center [163, 208] width 167 height 18
click at [143, 226] on div "**********" at bounding box center [164, 208] width 176 height 35
click at [242, 247] on button "Save" at bounding box center [244, 241] width 18 height 11
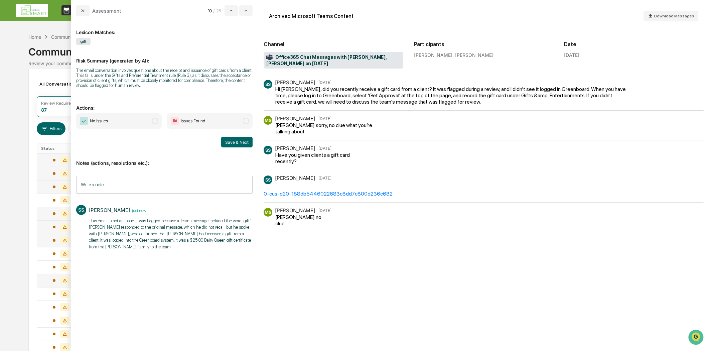
click at [246, 122] on span "modal" at bounding box center [246, 121] width 6 height 6
click at [102, 187] on input "Write a note..." at bounding box center [164, 185] width 176 height 18
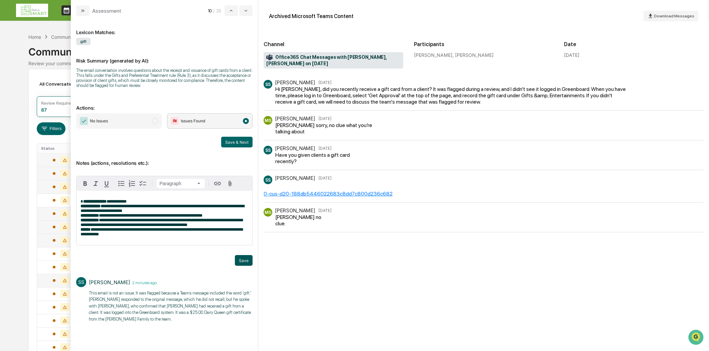
click at [240, 262] on button "Save" at bounding box center [244, 260] width 18 height 11
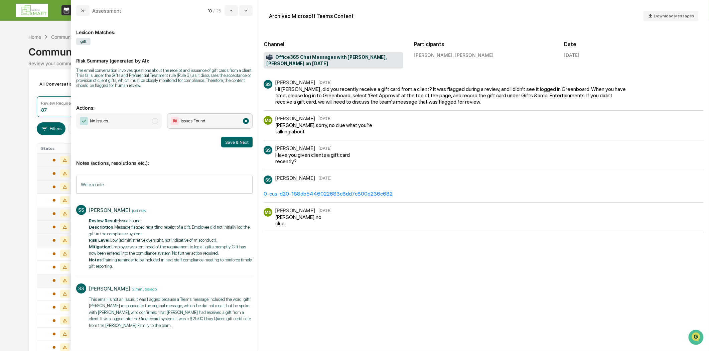
click at [235, 142] on button "Save & Next" at bounding box center [236, 142] width 31 height 11
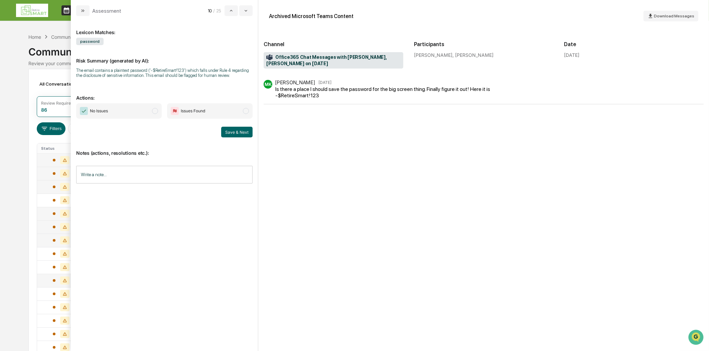
click at [121, 178] on input "Write a note..." at bounding box center [164, 175] width 176 height 18
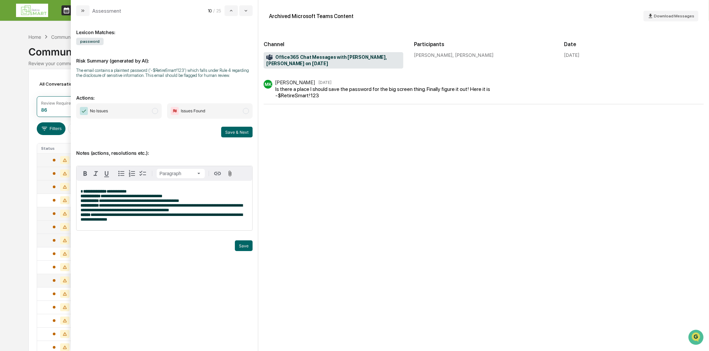
click at [240, 248] on button "Save" at bounding box center [244, 245] width 18 height 11
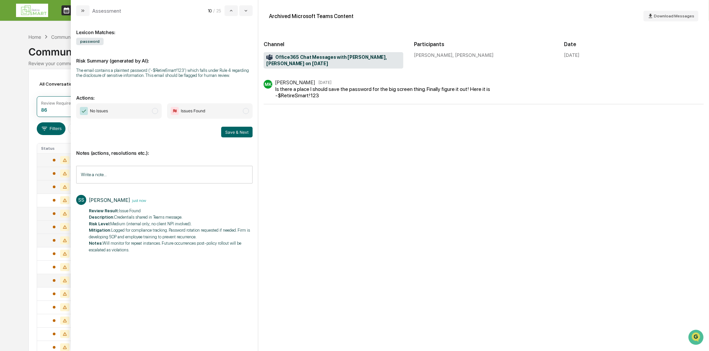
click at [247, 111] on span "modal" at bounding box center [246, 111] width 6 height 6
click at [245, 135] on button "Save & Next" at bounding box center [236, 132] width 31 height 11
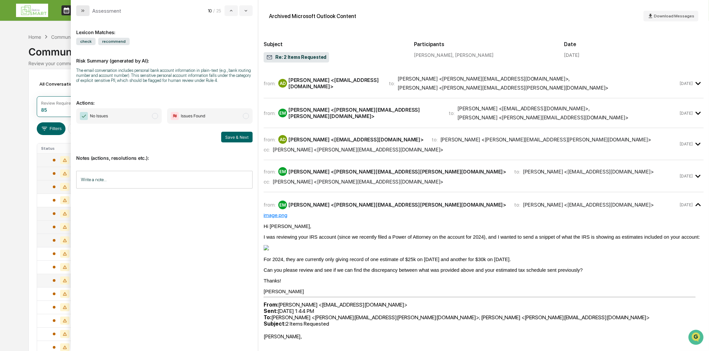
click at [86, 12] on button "modal" at bounding box center [82, 10] width 13 height 11
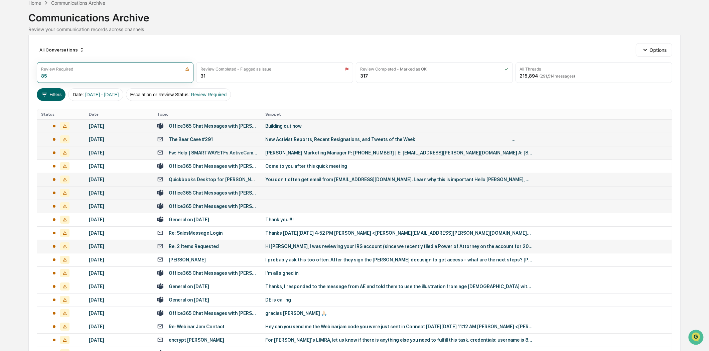
scroll to position [74, 0]
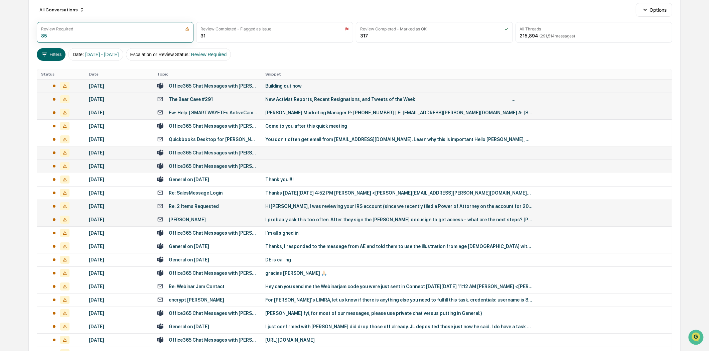
click at [198, 221] on div "[PERSON_NAME]" at bounding box center [207, 219] width 100 height 6
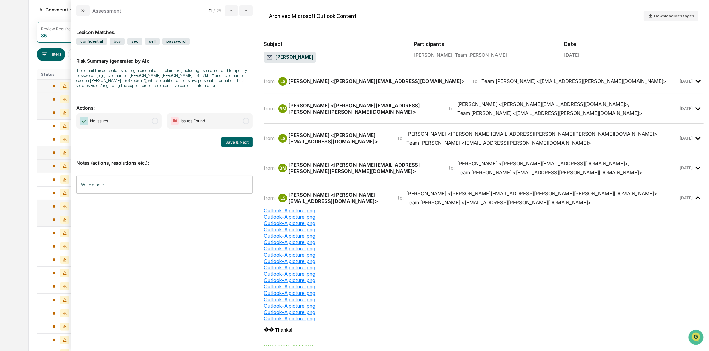
click at [85, 9] on icon "modal" at bounding box center [82, 10] width 5 height 5
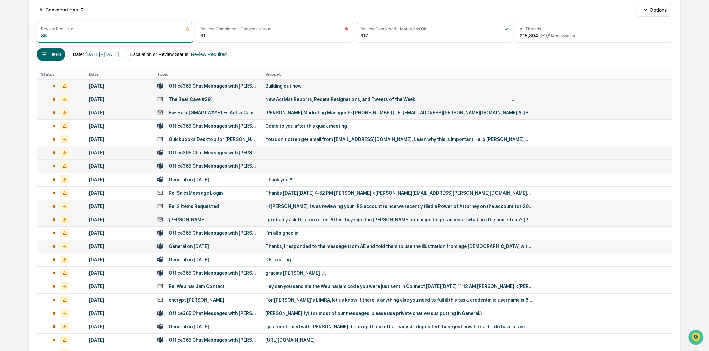
click at [204, 246] on div "General on [DATE]" at bounding box center [189, 245] width 40 height 5
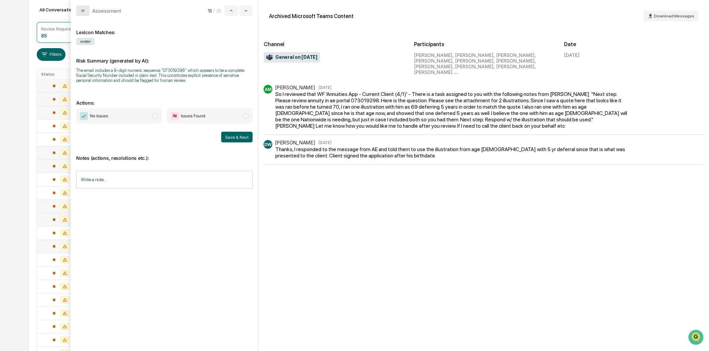
click at [85, 7] on button "modal" at bounding box center [82, 10] width 13 height 11
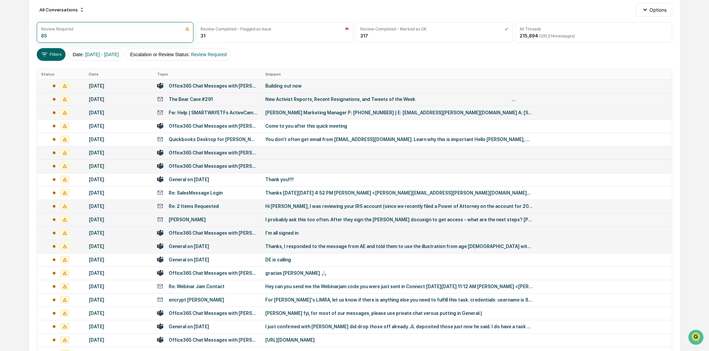
click at [220, 229] on div "Office365 Chat Messages with [PERSON_NAME], [PERSON_NAME], [PERSON_NAME] on [DA…" at bounding box center [207, 232] width 100 height 6
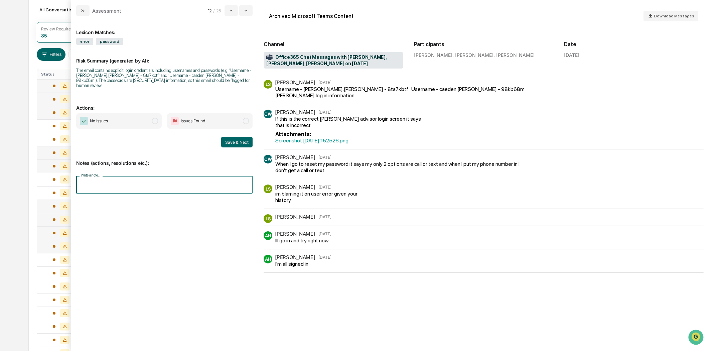
click at [101, 180] on input "Write a note..." at bounding box center [164, 185] width 176 height 18
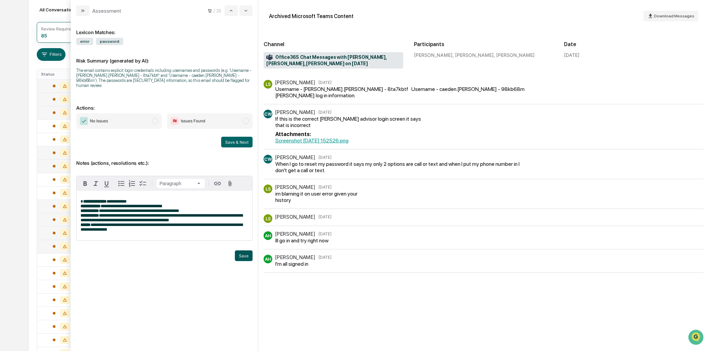
click at [248, 254] on button "Save" at bounding box center [244, 255] width 18 height 11
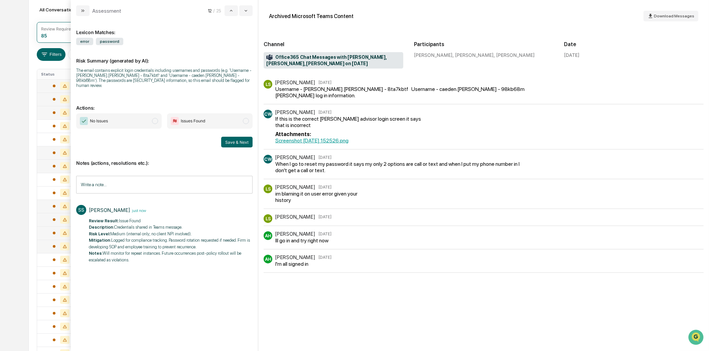
click at [243, 118] on span "modal" at bounding box center [246, 121] width 6 height 6
click at [236, 137] on button "Save & Next" at bounding box center [236, 142] width 31 height 11
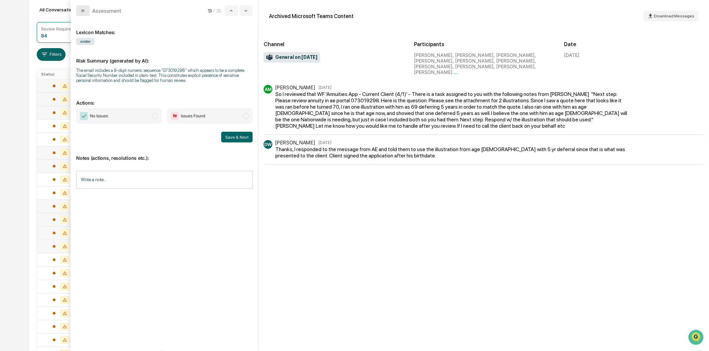
click at [82, 9] on icon "modal" at bounding box center [82, 10] width 5 height 5
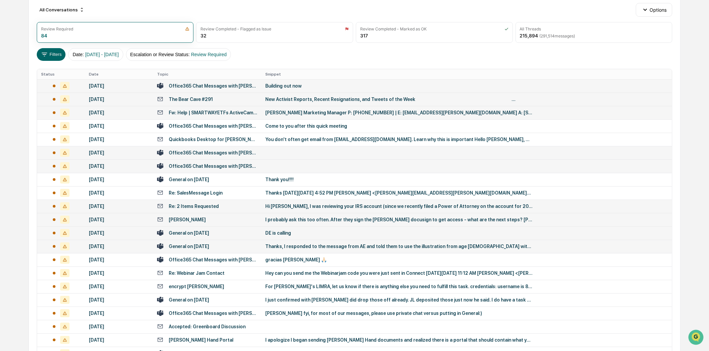
click at [203, 241] on td "General on [DATE]" at bounding box center [207, 245] width 108 height 13
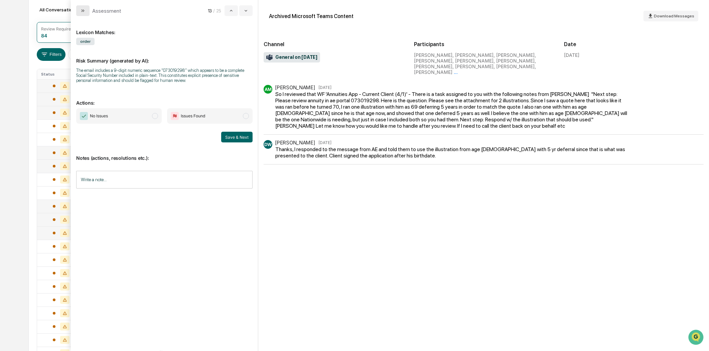
click at [83, 8] on icon "modal" at bounding box center [82, 10] width 5 height 5
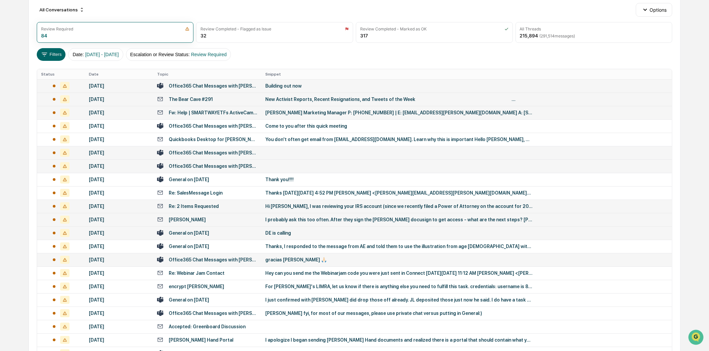
click at [199, 261] on div "Office365 Chat Messages with [PERSON_NAME], [PERSON_NAME] on [DATE]" at bounding box center [213, 259] width 89 height 5
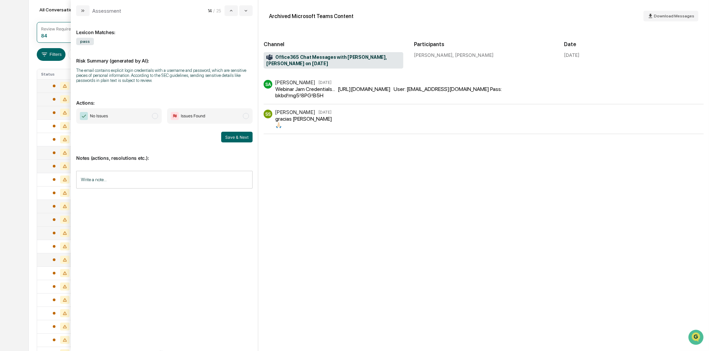
click at [115, 179] on input "Write a note..." at bounding box center [164, 180] width 176 height 18
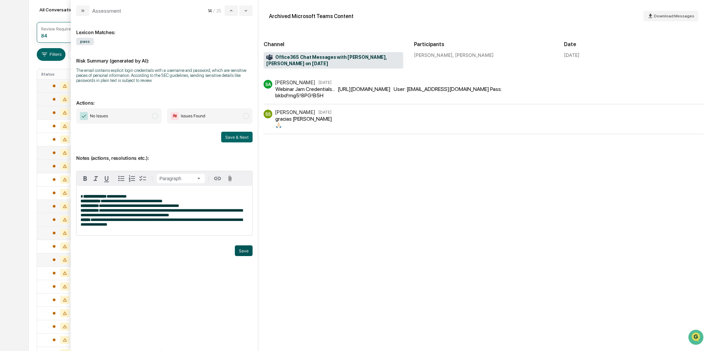
click at [241, 252] on button "Save" at bounding box center [244, 250] width 18 height 11
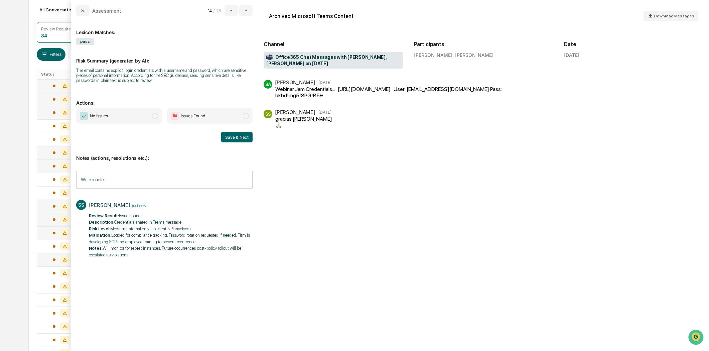
click at [244, 116] on span "modal" at bounding box center [246, 116] width 6 height 6
click at [233, 135] on button "Save & Next" at bounding box center [236, 137] width 31 height 11
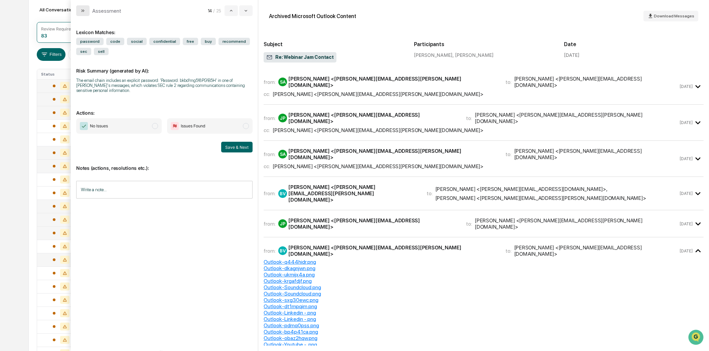
click at [83, 11] on icon "modal" at bounding box center [82, 10] width 5 height 5
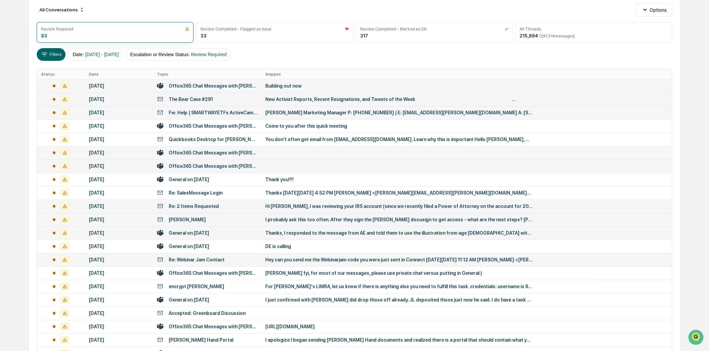
click at [187, 232] on div "General on [DATE]" at bounding box center [189, 232] width 40 height 5
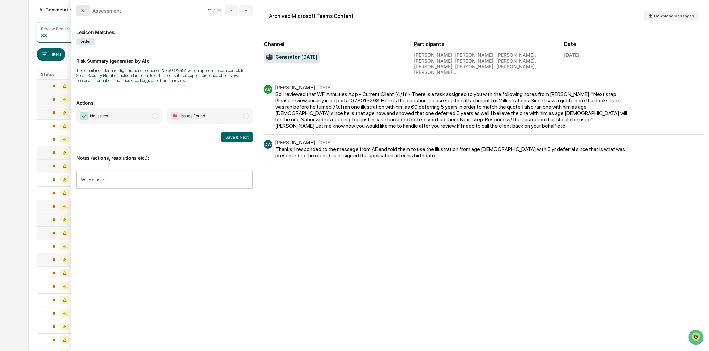
click at [83, 14] on button "modal" at bounding box center [82, 10] width 13 height 11
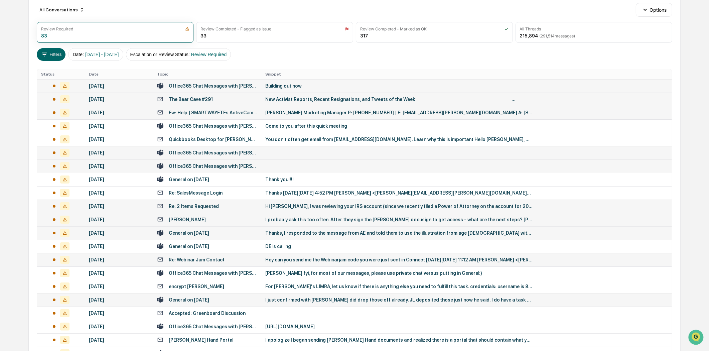
click at [209, 301] on div "General on [DATE]" at bounding box center [189, 299] width 40 height 5
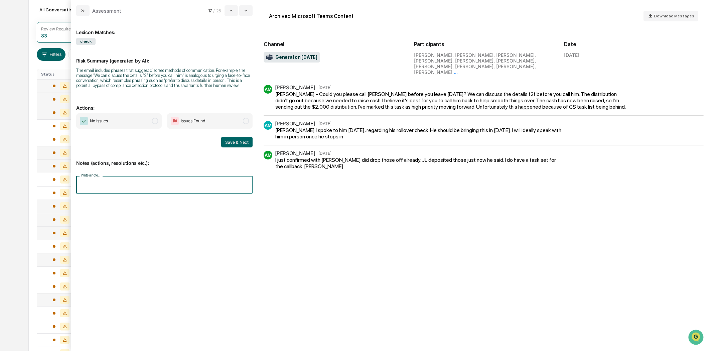
click at [114, 183] on input "Write a note..." at bounding box center [164, 185] width 176 height 18
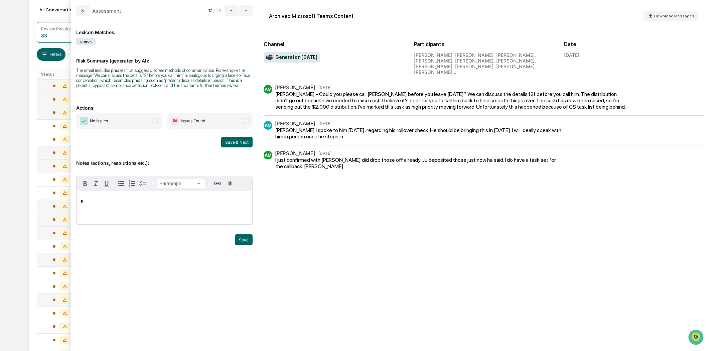
click at [83, 11] on icon "modal" at bounding box center [82, 10] width 5 height 5
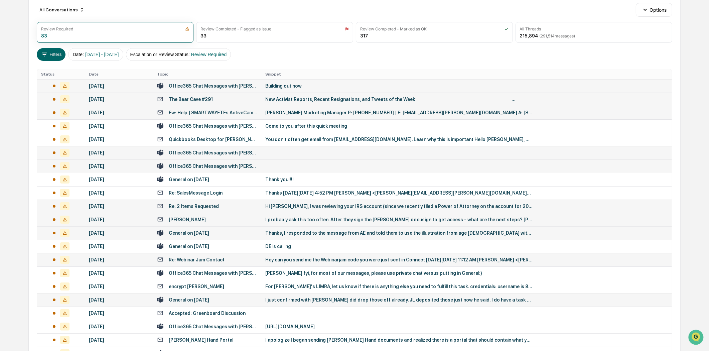
click at [208, 257] on div "Re: Webinar Jam Contact" at bounding box center [197, 259] width 56 height 5
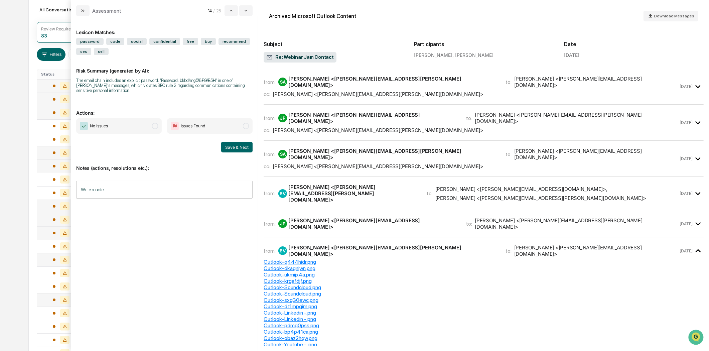
click at [470, 91] on div "cc: [PERSON_NAME] <[PERSON_NAME][EMAIL_ADDRESS][PERSON_NAME][DOMAIN_NAME]>" at bounding box center [471, 94] width 414 height 6
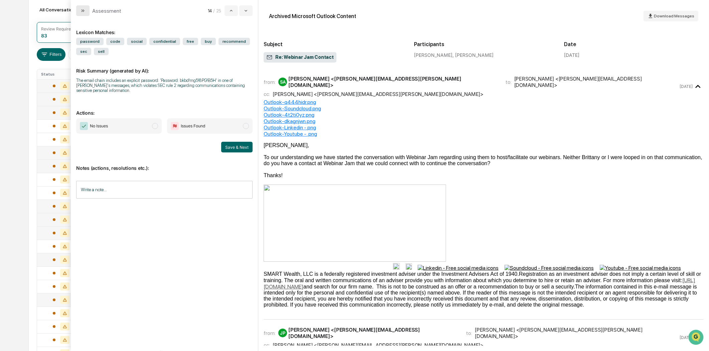
click at [84, 10] on icon "modal" at bounding box center [82, 10] width 5 height 5
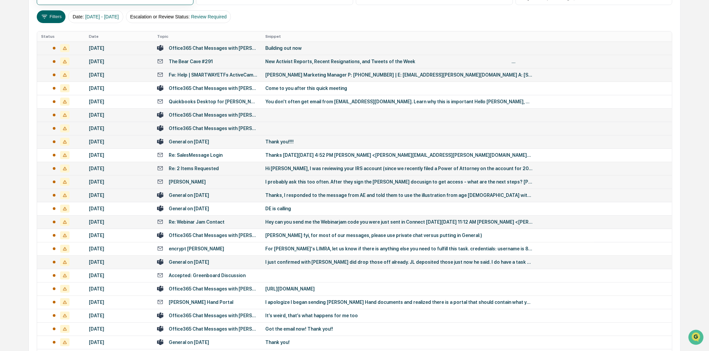
scroll to position [148, 0]
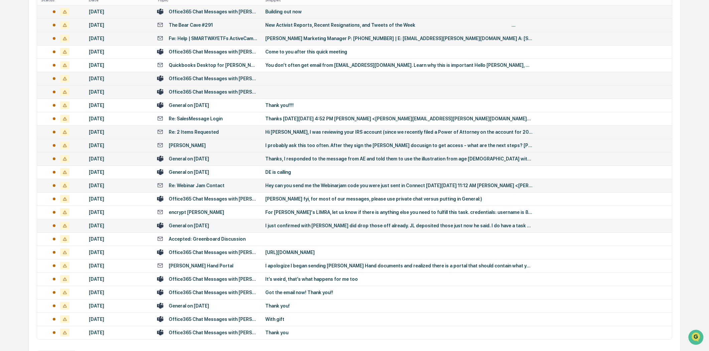
click at [221, 185] on div "Re: Webinar Jam Contact" at bounding box center [207, 185] width 100 height 6
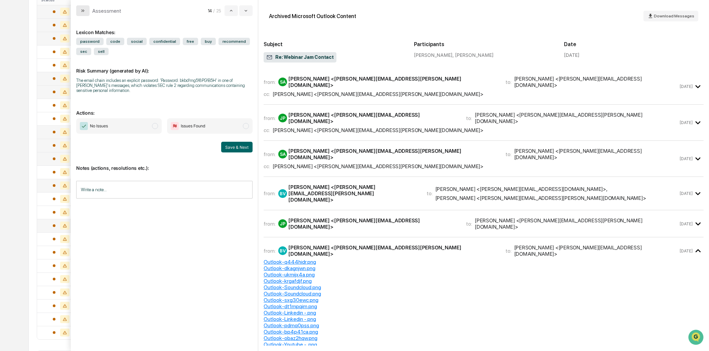
click at [88, 9] on button "modal" at bounding box center [82, 10] width 13 height 11
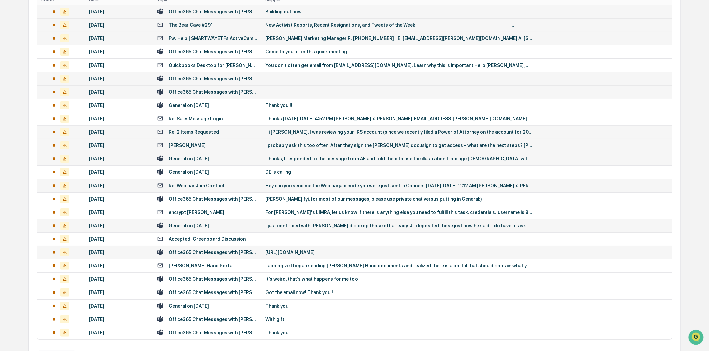
click at [196, 249] on div "Office365 Chat Messages with [PERSON_NAME], [PERSON_NAME], [PERSON_NAME], [PERS…" at bounding box center [213, 251] width 89 height 5
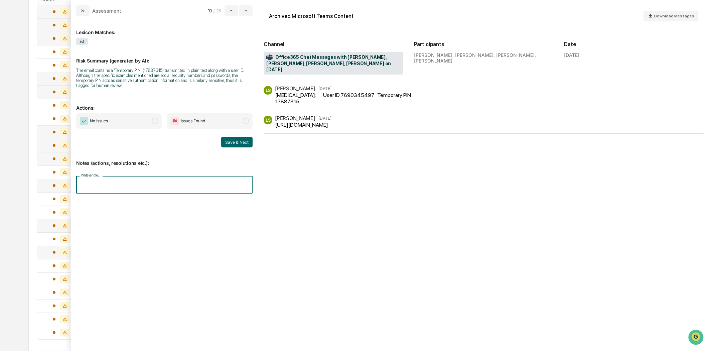
click at [136, 190] on input "Write a note..." at bounding box center [164, 185] width 176 height 18
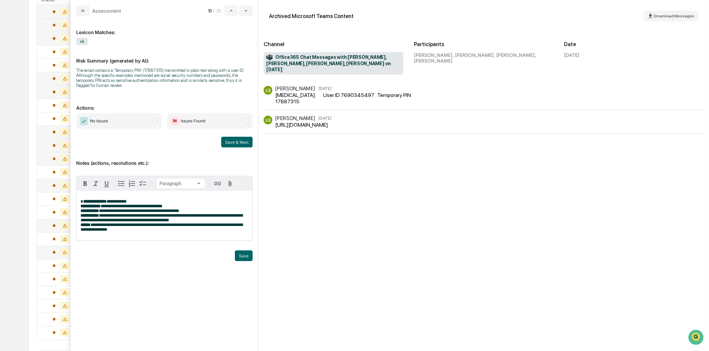
drag, startPoint x: 241, startPoint y: 260, endPoint x: 239, endPoint y: 250, distance: 9.9
click at [241, 260] on button "Save" at bounding box center [244, 255] width 18 height 11
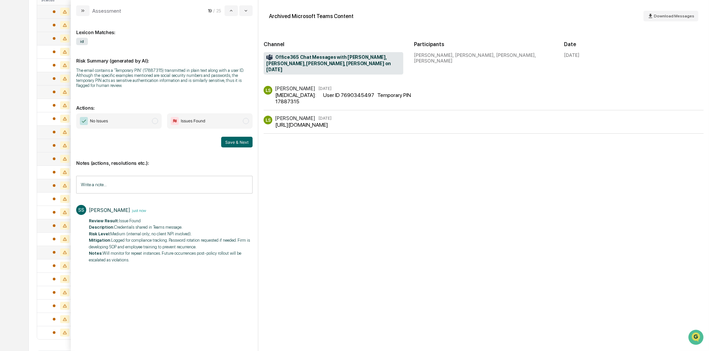
click at [245, 122] on span "modal" at bounding box center [246, 121] width 6 height 6
click at [236, 145] on button "Save & Next" at bounding box center [236, 142] width 31 height 11
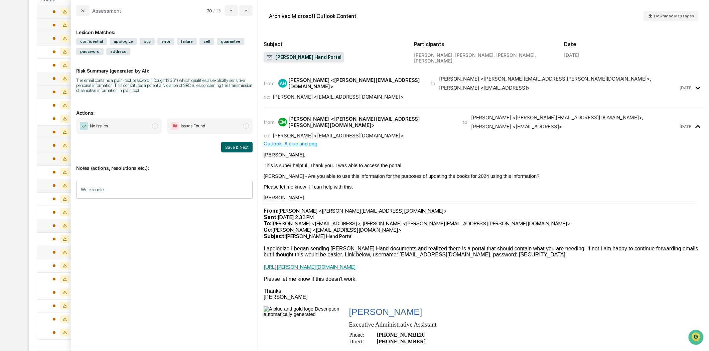
click at [88, 9] on button "modal" at bounding box center [82, 10] width 13 height 11
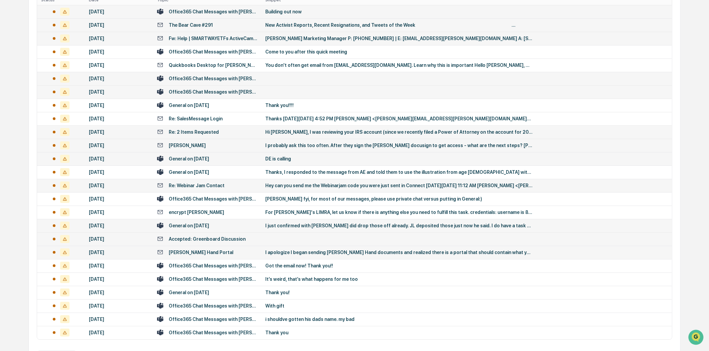
click at [203, 234] on td "Accepted: Greenboard Discussion" at bounding box center [207, 238] width 108 height 13
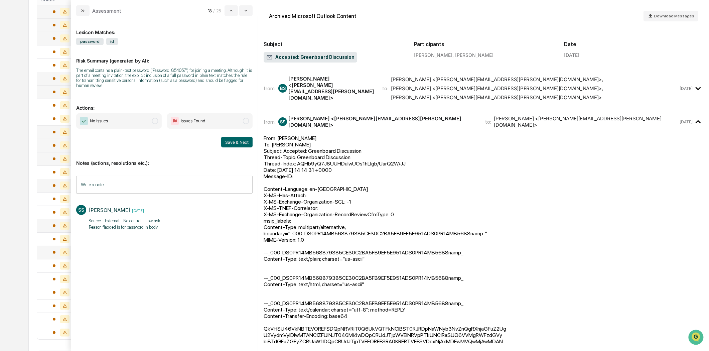
click at [155, 121] on span "modal" at bounding box center [155, 121] width 6 height 6
click at [234, 141] on button "Save & Next" at bounding box center [236, 142] width 31 height 11
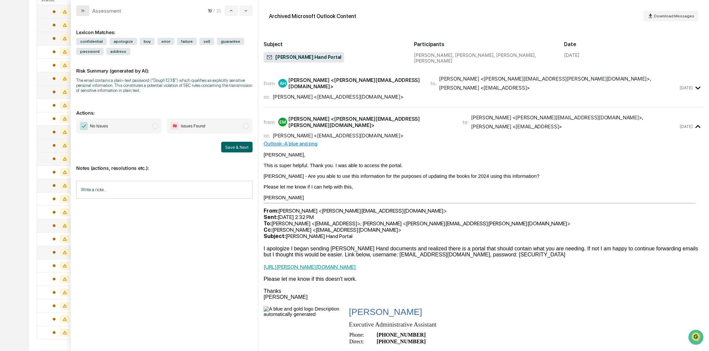
click at [85, 6] on button "modal" at bounding box center [82, 10] width 13 height 11
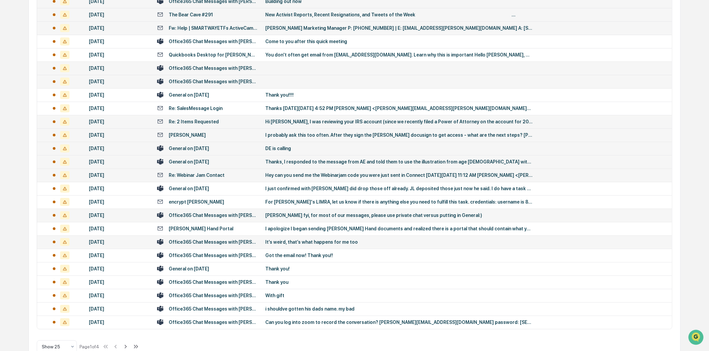
scroll to position [174, 0]
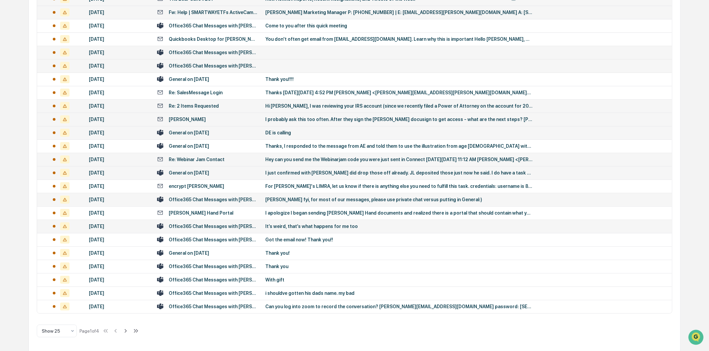
click at [200, 172] on div "General on [DATE]" at bounding box center [189, 172] width 40 height 5
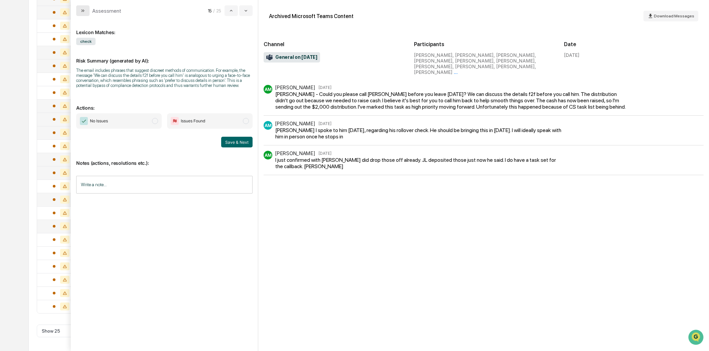
click at [83, 14] on button "modal" at bounding box center [82, 10] width 13 height 11
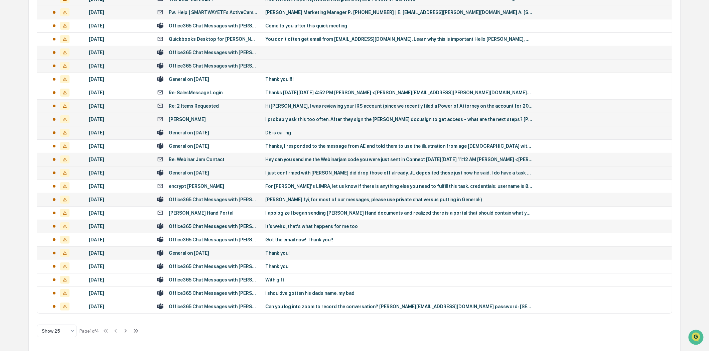
click at [216, 248] on td "General on [DATE]" at bounding box center [207, 252] width 108 height 13
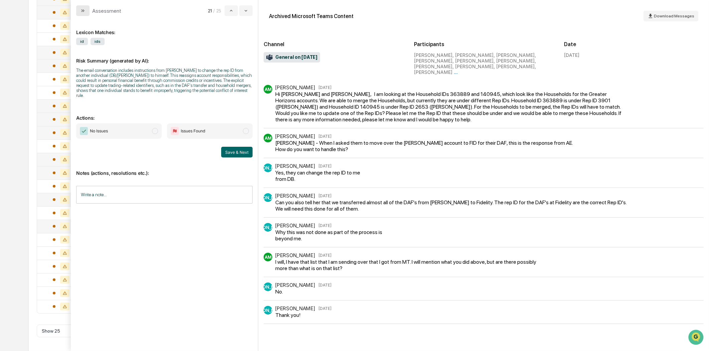
click at [89, 8] on button "modal" at bounding box center [82, 10] width 13 height 11
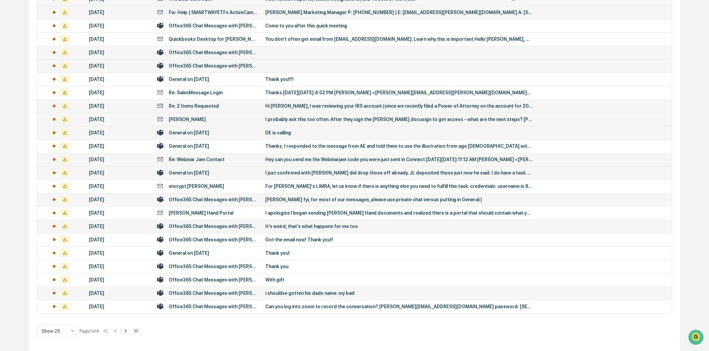
click at [228, 298] on td "Office365 Chat Messages with [PERSON_NAME], [PERSON_NAME] on [DATE]" at bounding box center [207, 292] width 108 height 13
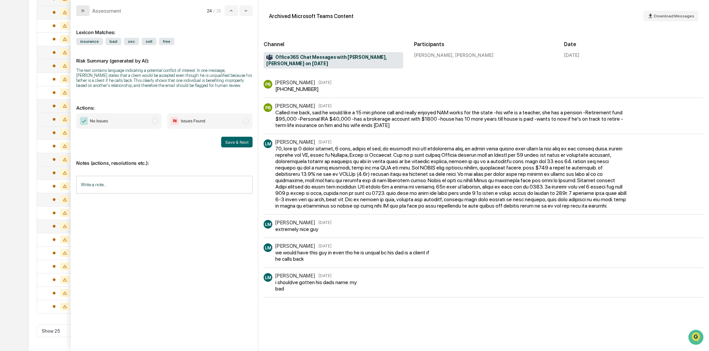
click at [85, 12] on button "modal" at bounding box center [82, 10] width 13 height 11
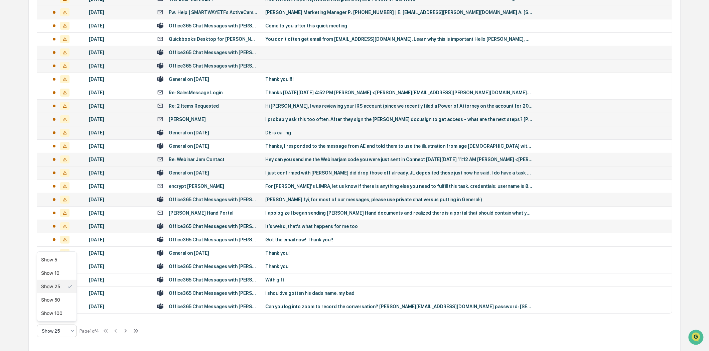
click at [70, 331] on icon at bounding box center [72, 330] width 5 height 5
click at [57, 318] on div "Show 100" at bounding box center [56, 312] width 39 height 13
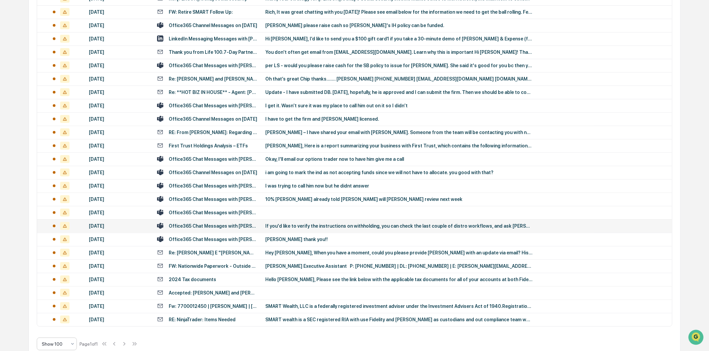
scroll to position [922, 0]
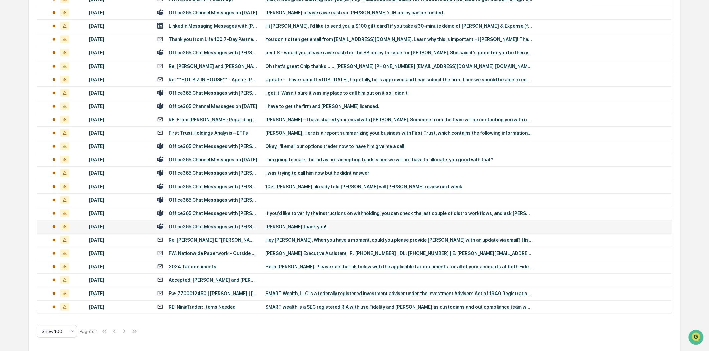
click at [218, 226] on div "Office365 Chat Messages with [PERSON_NAME], [PERSON_NAME] on [DATE]" at bounding box center [213, 226] width 89 height 5
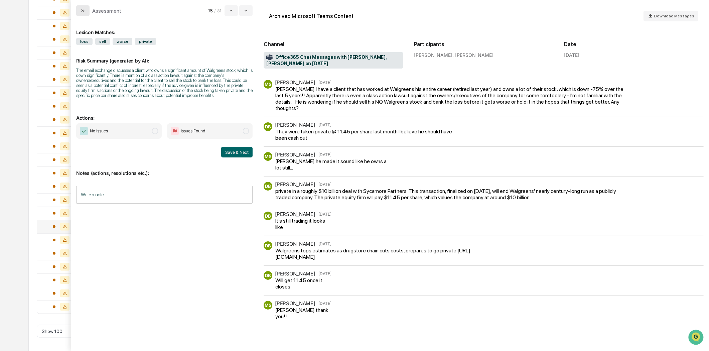
click at [83, 12] on icon "modal" at bounding box center [82, 10] width 5 height 5
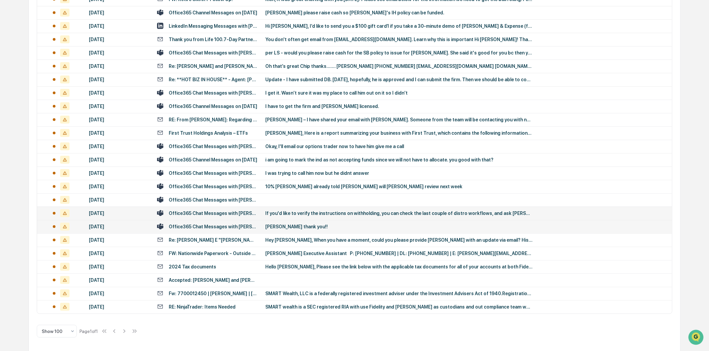
click at [211, 211] on div "Office365 Chat Messages with [PERSON_NAME], [PERSON_NAME] on [DATE]" at bounding box center [213, 212] width 89 height 5
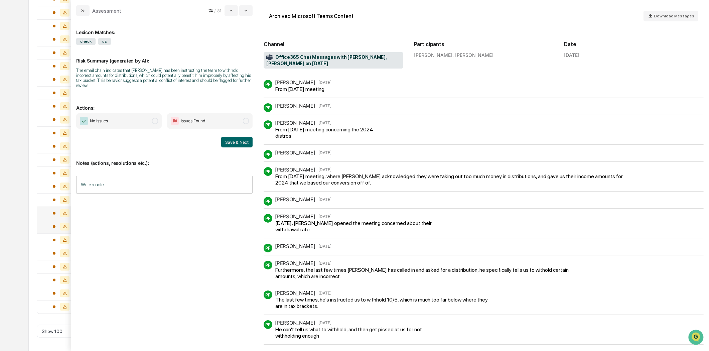
drag, startPoint x: 82, startPoint y: 11, endPoint x: 142, endPoint y: 45, distance: 69.4
click at [82, 11] on icon "modal" at bounding box center [82, 10] width 5 height 5
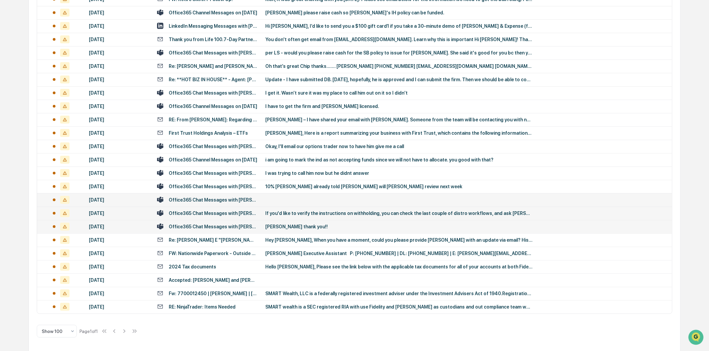
click at [243, 199] on div "Office365 Chat Messages with [PERSON_NAME], [PERSON_NAME] on [DATE]" at bounding box center [213, 199] width 89 height 5
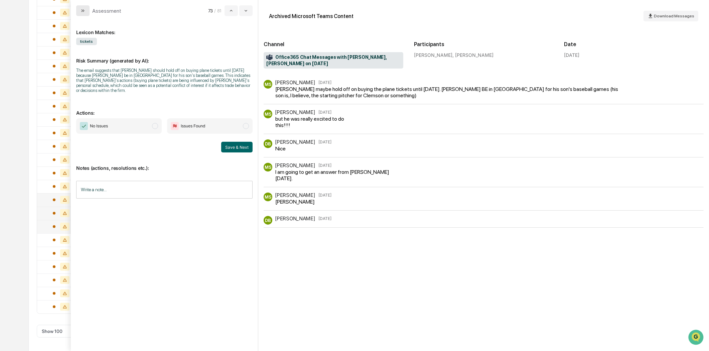
click at [86, 8] on button "modal" at bounding box center [82, 10] width 13 height 11
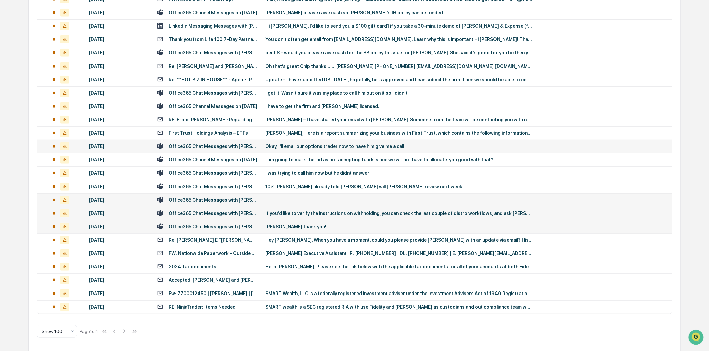
click at [205, 144] on div "Office365 Chat Messages with [PERSON_NAME], [PERSON_NAME] on [DATE]" at bounding box center [213, 146] width 89 height 5
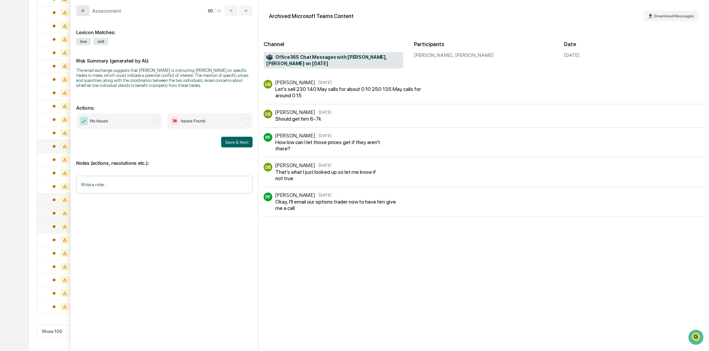
click at [82, 12] on icon "modal" at bounding box center [82, 10] width 5 height 5
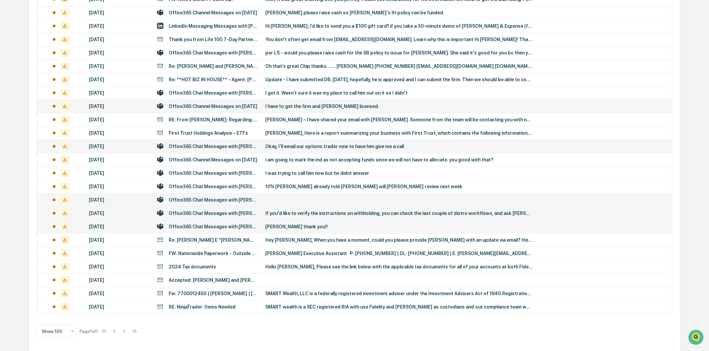
click at [290, 108] on div "I have to get the firm and [PERSON_NAME] licensed." at bounding box center [398, 106] width 267 height 5
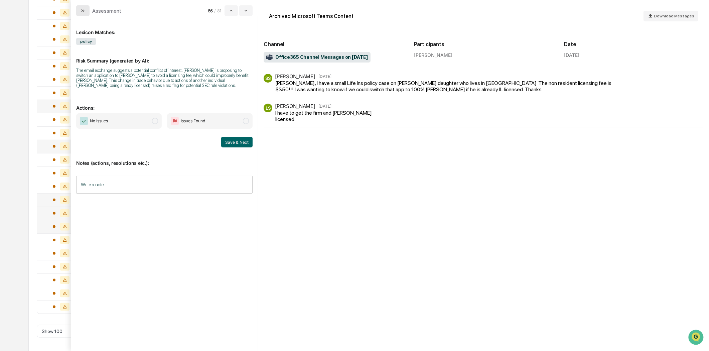
click at [85, 12] on icon "modal" at bounding box center [82, 10] width 5 height 5
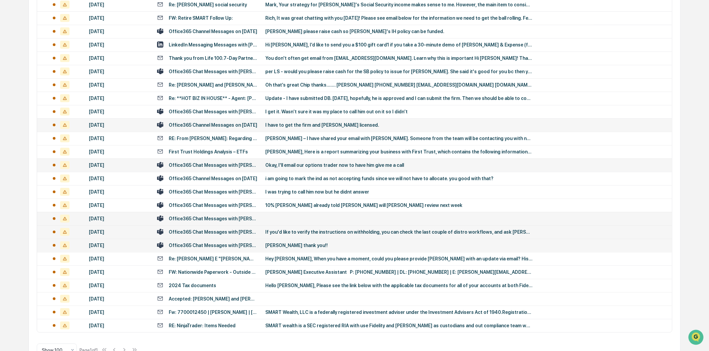
scroll to position [885, 0]
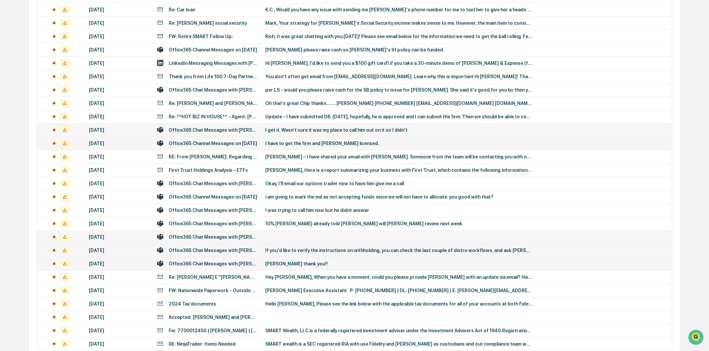
click at [224, 131] on div "Office365 Chat Messages with [PERSON_NAME], [PERSON_NAME] on [DATE]" at bounding box center [213, 129] width 89 height 5
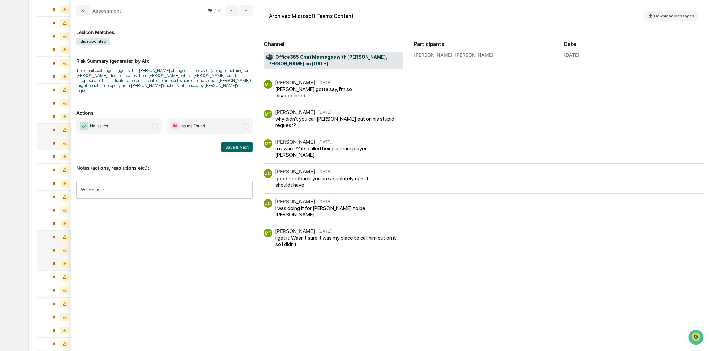
click at [84, 10] on icon "modal" at bounding box center [82, 10] width 5 height 5
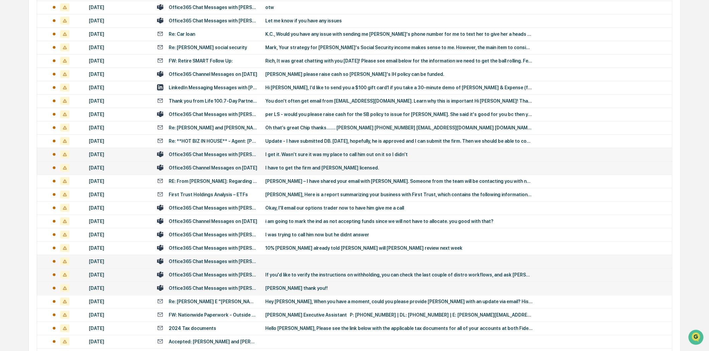
scroll to position [848, 0]
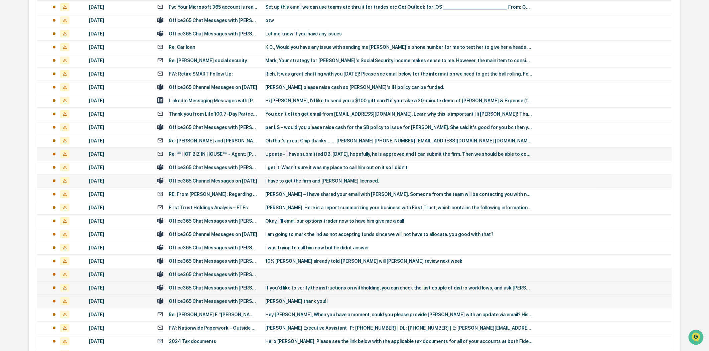
click at [320, 154] on div "Update - I have submitted DB. [DATE], hopefully, he is approved and I can submi…" at bounding box center [398, 153] width 267 height 5
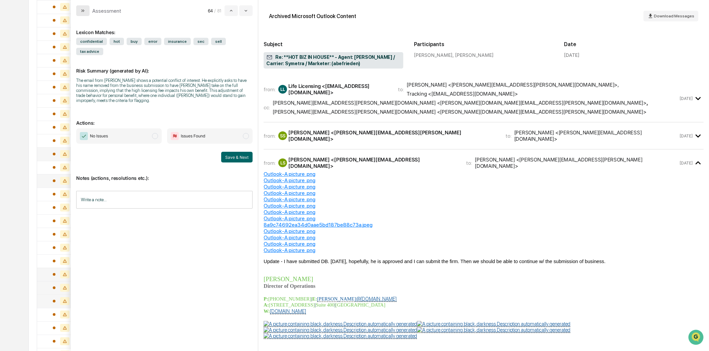
click at [80, 11] on icon "modal" at bounding box center [82, 10] width 5 height 5
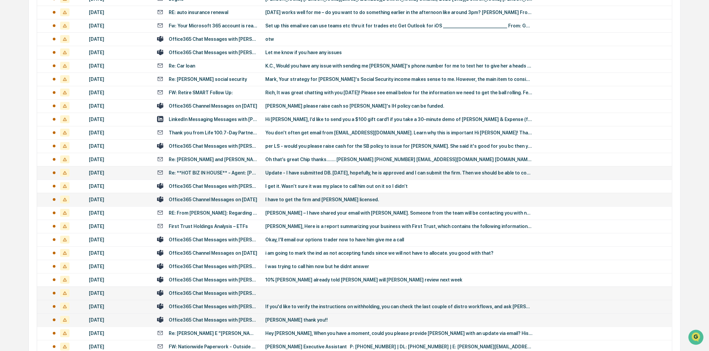
scroll to position [811, 0]
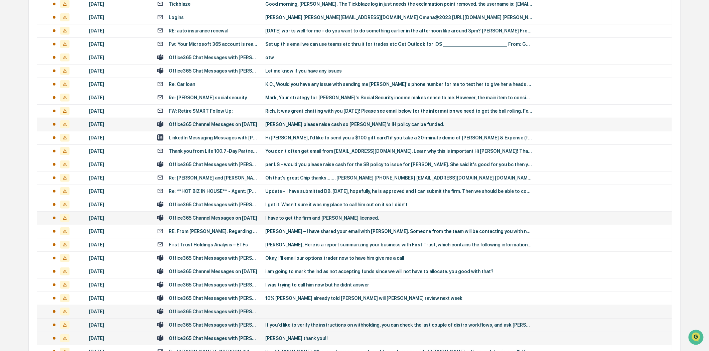
click at [234, 124] on div "Office365 Channel Messages on [DATE]" at bounding box center [213, 124] width 89 height 5
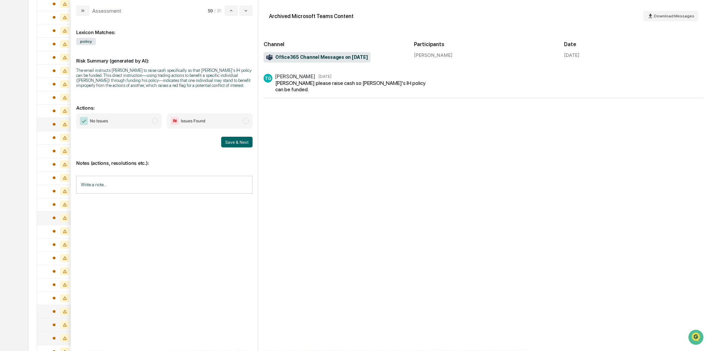
drag, startPoint x: 83, startPoint y: 12, endPoint x: 106, endPoint y: 51, distance: 45.5
click at [82, 12] on icon "modal" at bounding box center [82, 10] width 5 height 5
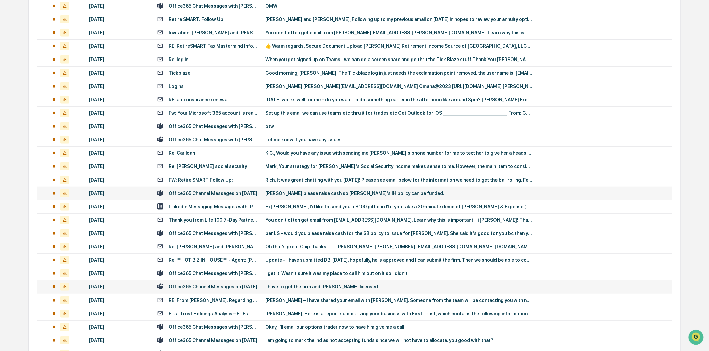
scroll to position [736, 0]
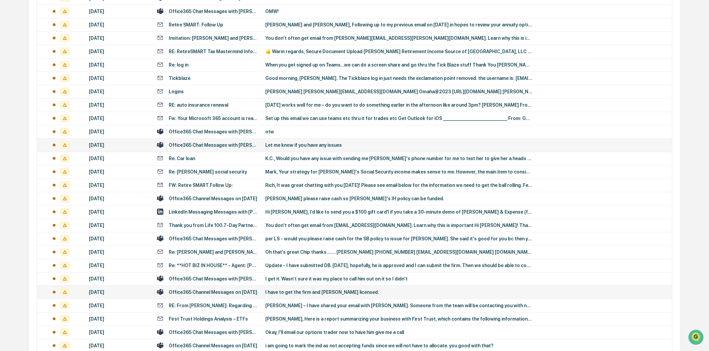
click at [302, 142] on div "Let me know if you have any issues" at bounding box center [398, 144] width 267 height 5
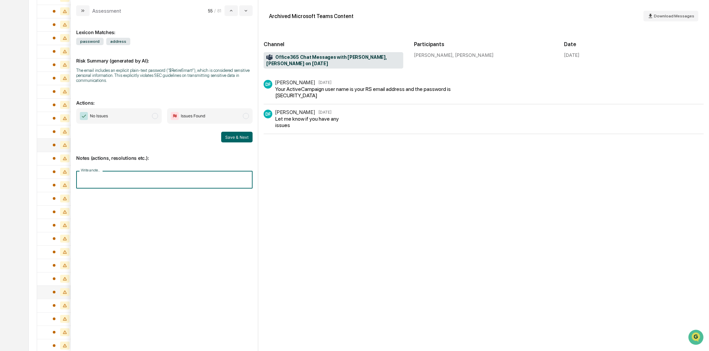
click at [98, 176] on input "Write a note..." at bounding box center [164, 180] width 176 height 18
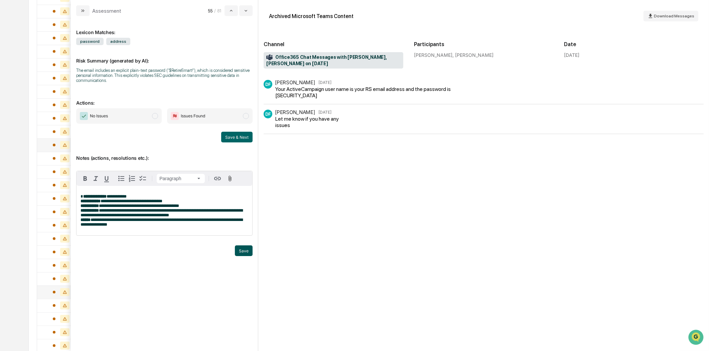
click at [242, 255] on button "Save" at bounding box center [244, 250] width 18 height 11
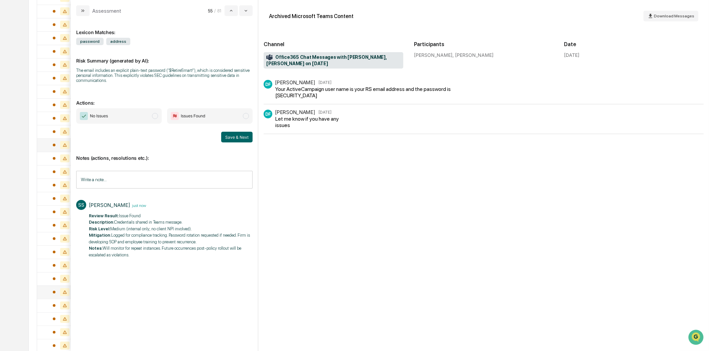
click at [248, 114] on span "modal" at bounding box center [246, 116] width 6 height 6
click at [240, 139] on button "Save & Next" at bounding box center [236, 137] width 31 height 11
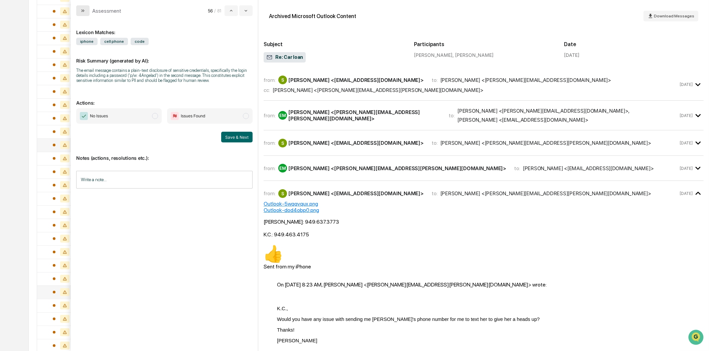
click at [84, 12] on icon "modal" at bounding box center [82, 10] width 5 height 5
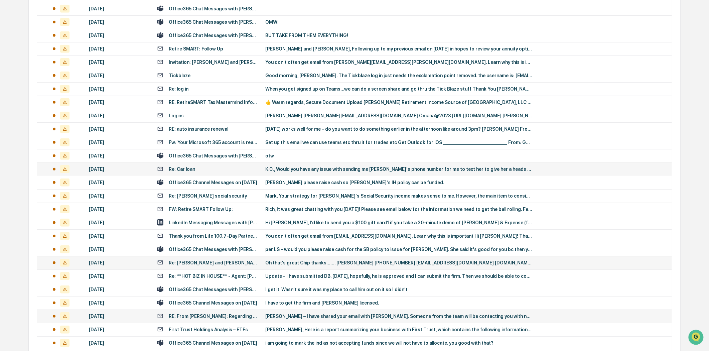
scroll to position [699, 0]
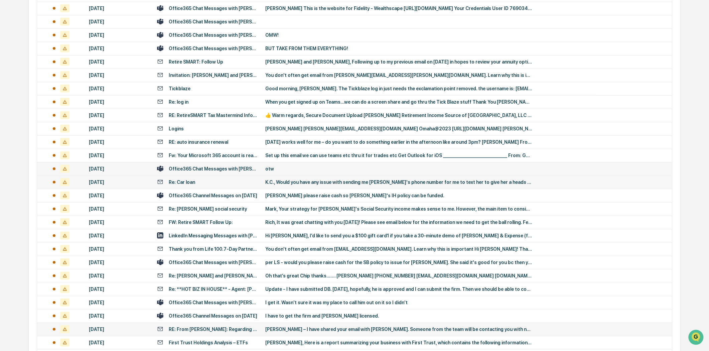
click at [226, 166] on div "Office365 Chat Messages with [PERSON_NAME], [PERSON_NAME] on [DATE]" at bounding box center [213, 168] width 89 height 5
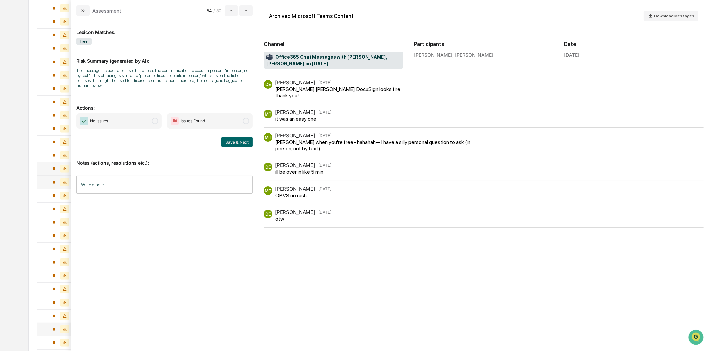
drag, startPoint x: 85, startPoint y: 13, endPoint x: 94, endPoint y: 23, distance: 12.3
click at [85, 13] on button "modal" at bounding box center [82, 10] width 13 height 11
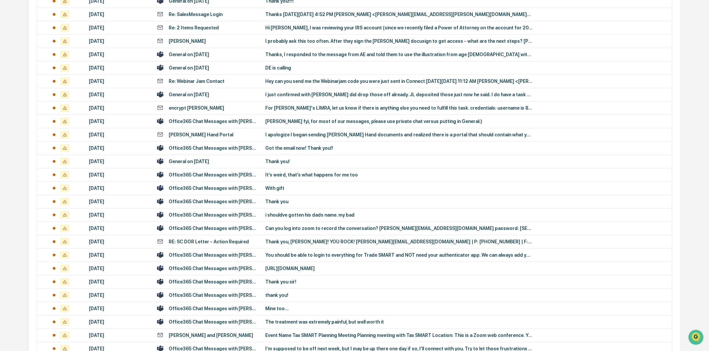
scroll to position [482, 0]
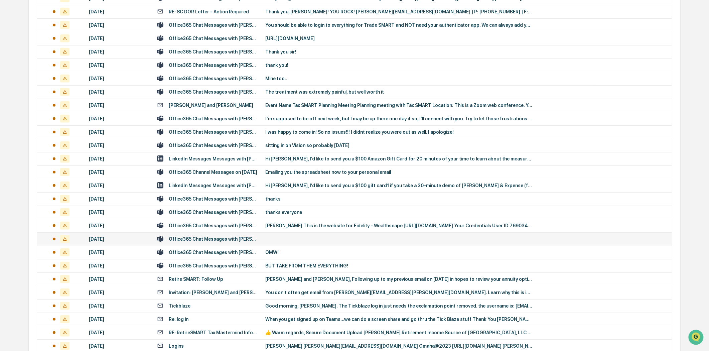
click at [217, 242] on td "Office365 Chat Messages with [PERSON_NAME], [PERSON_NAME] on [DATE]" at bounding box center [207, 238] width 108 height 13
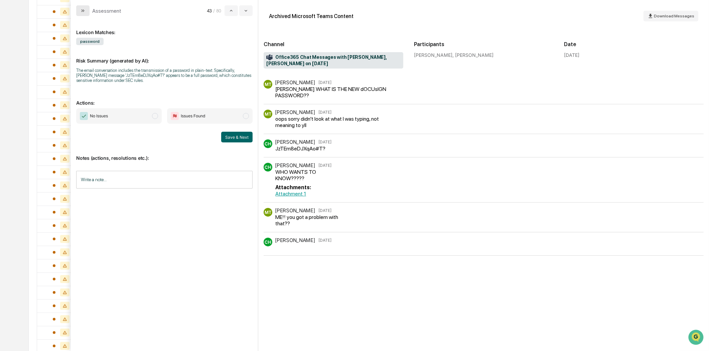
drag, startPoint x: 74, startPoint y: 11, endPoint x: 82, endPoint y: 8, distance: 8.2
click at [78, 8] on div "Assessment 43 / 80" at bounding box center [164, 8] width 187 height 16
click at [81, 13] on icon "modal" at bounding box center [82, 10] width 5 height 5
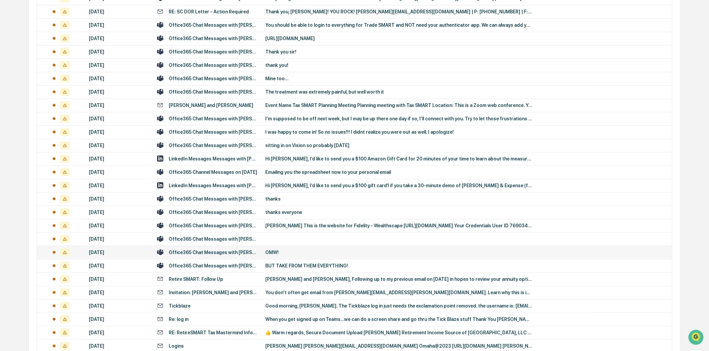
click at [205, 252] on div "Office365 Chat Messages with [PERSON_NAME], [PERSON_NAME] on [DATE]" at bounding box center [213, 251] width 89 height 5
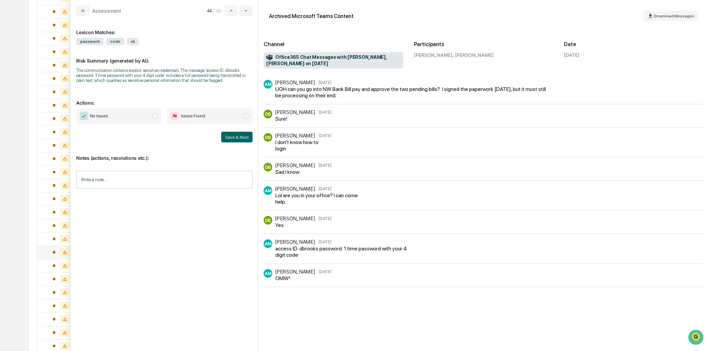
click at [130, 184] on input "Write a note..." at bounding box center [164, 180] width 176 height 18
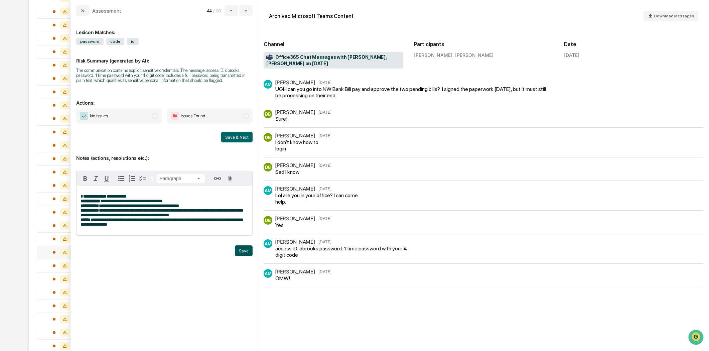
click at [242, 256] on button "Save" at bounding box center [244, 250] width 18 height 11
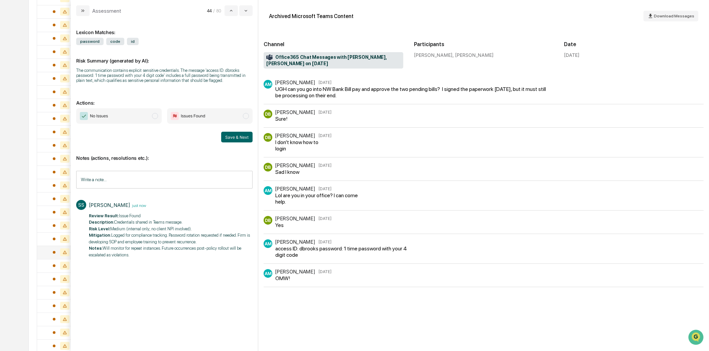
click at [248, 114] on span "Issues Found" at bounding box center [209, 115] width 85 height 15
click at [245, 142] on button "Save & Next" at bounding box center [236, 137] width 31 height 11
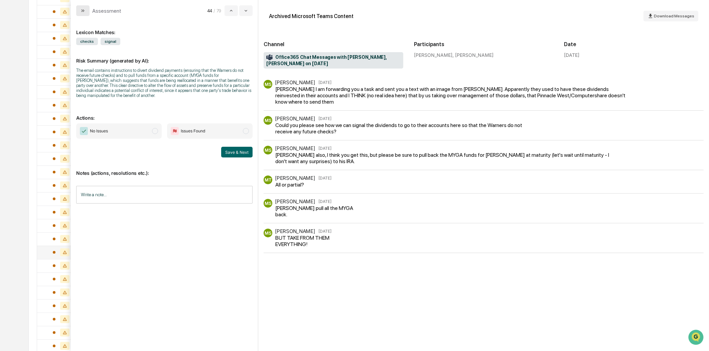
click at [81, 11] on icon "modal" at bounding box center [82, 10] width 5 height 5
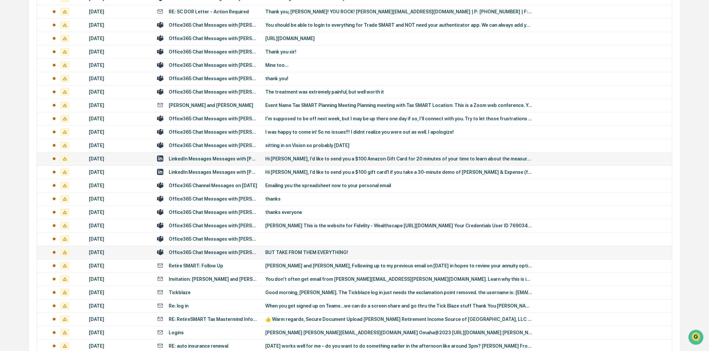
click at [244, 159] on div "LinkedIn Messages Messages with [PERSON_NAME], CPA, [PERSON_NAME]" at bounding box center [213, 158] width 89 height 5
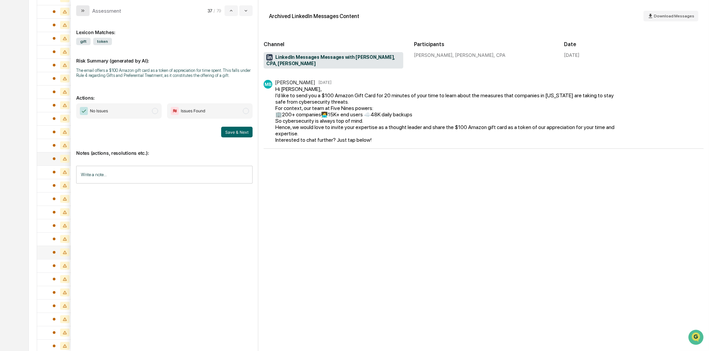
click at [76, 9] on button "modal" at bounding box center [82, 10] width 13 height 11
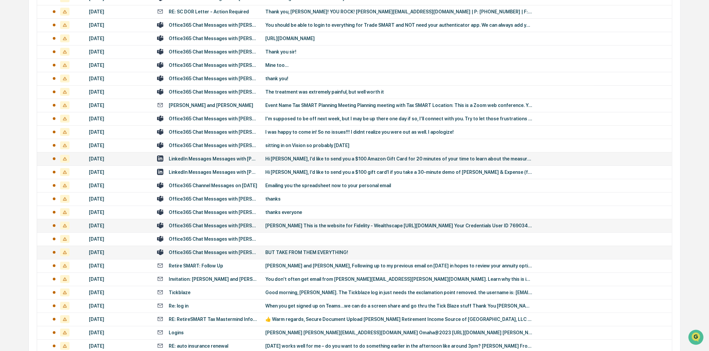
click at [209, 226] on div "Office365 Chat Messages with [PERSON_NAME], [PERSON_NAME] on [DATE]" at bounding box center [213, 225] width 89 height 5
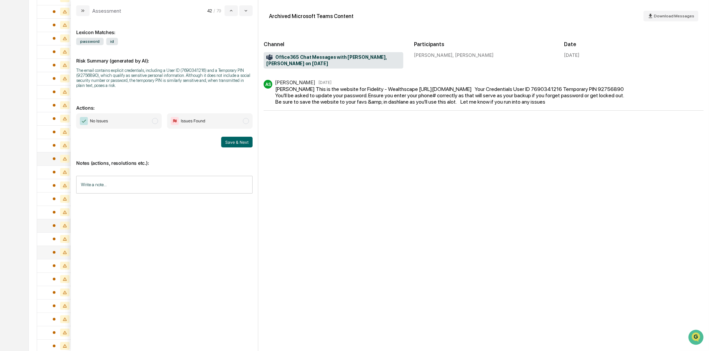
click at [124, 183] on input "Write a note..." at bounding box center [164, 185] width 176 height 18
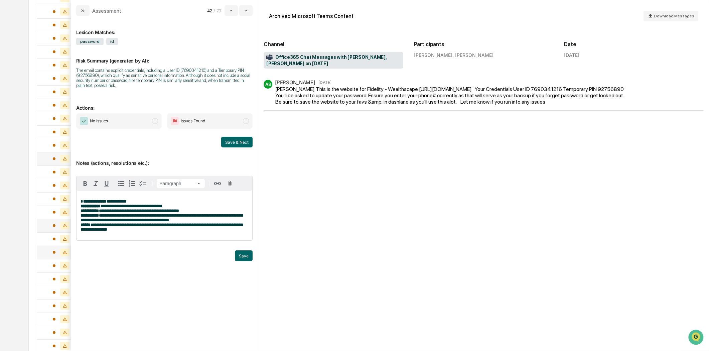
drag, startPoint x: 241, startPoint y: 258, endPoint x: 246, endPoint y: 121, distance: 136.7
click at [249, 119] on div "**********" at bounding box center [164, 180] width 176 height 318
click at [246, 121] on span "modal" at bounding box center [246, 121] width 6 height 6
click at [242, 259] on button "Save" at bounding box center [244, 255] width 18 height 11
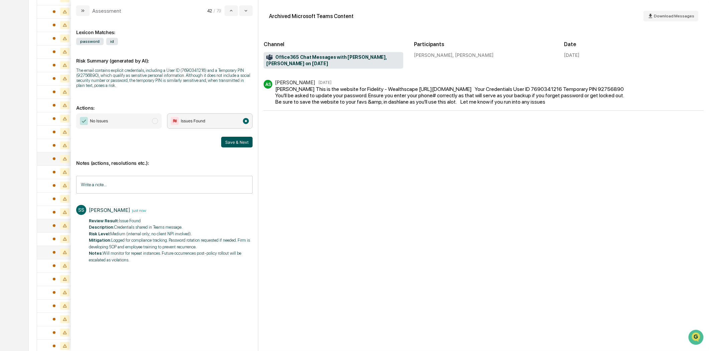
click at [248, 138] on button "Save & Next" at bounding box center [236, 142] width 31 height 11
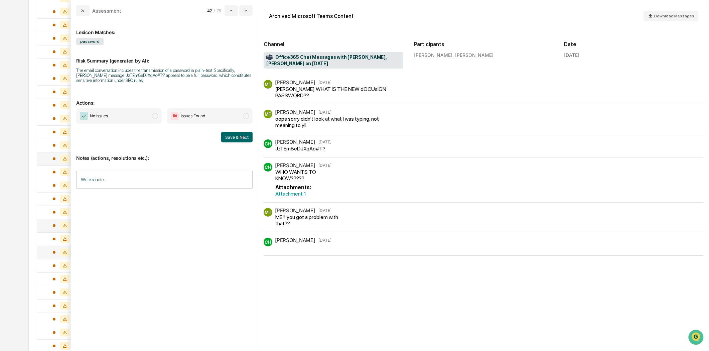
click at [74, 12] on div "Assessment 42 / 78" at bounding box center [164, 8] width 187 height 16
click at [112, 181] on input "Write a note..." at bounding box center [164, 180] width 176 height 18
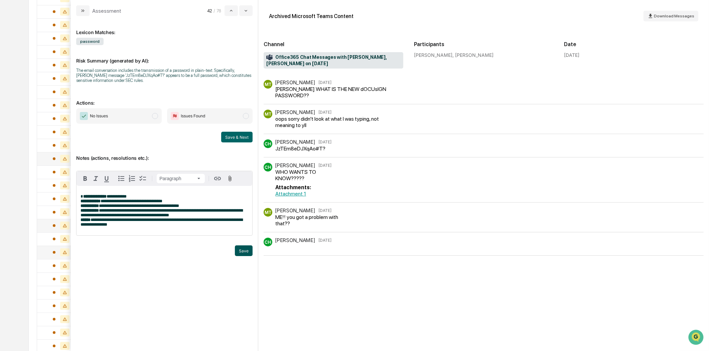
click at [246, 255] on button "Save" at bounding box center [244, 250] width 18 height 11
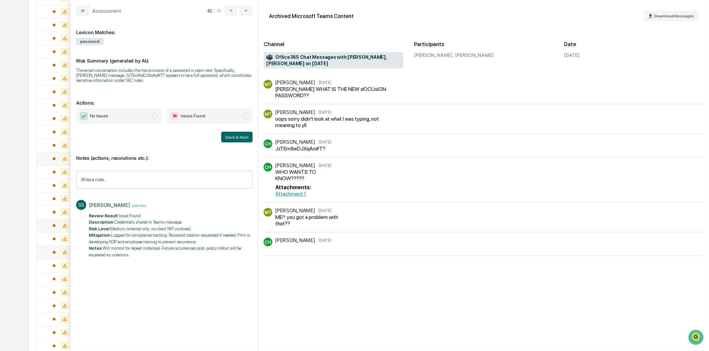
click at [246, 115] on span "modal" at bounding box center [246, 116] width 6 height 6
click at [238, 139] on button "Save & Next" at bounding box center [236, 137] width 31 height 11
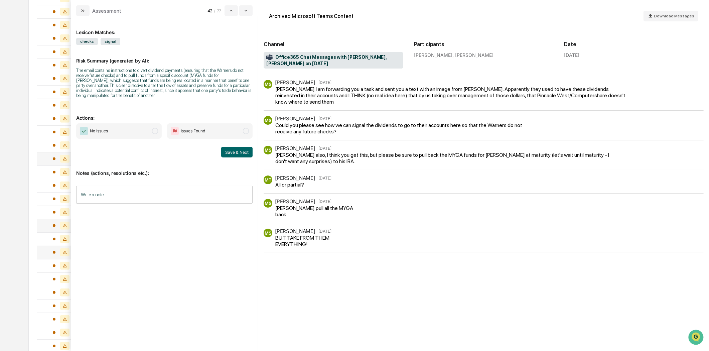
click at [77, 9] on button "modal" at bounding box center [82, 10] width 13 height 11
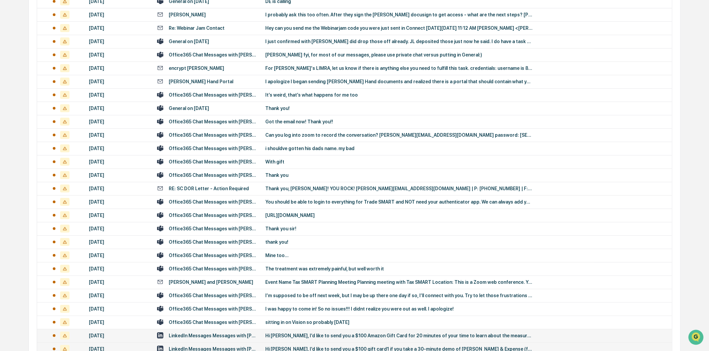
scroll to position [408, 0]
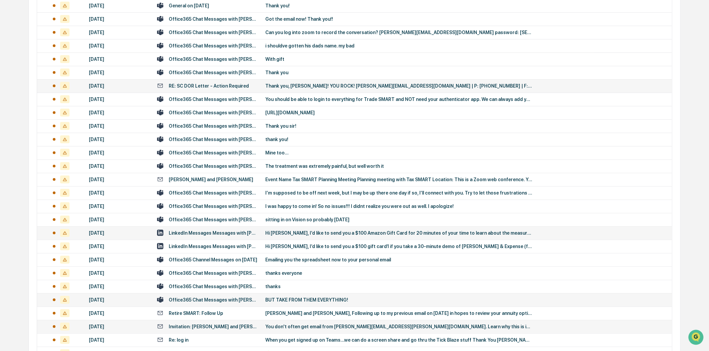
click at [220, 84] on div "RE: SC DOR Letter - Action Required" at bounding box center [209, 85] width 80 height 5
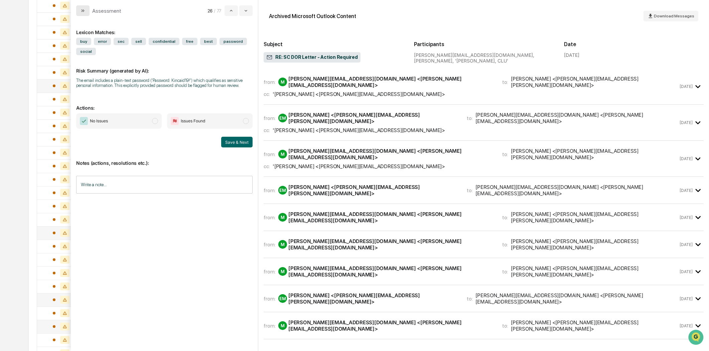
click at [83, 10] on icon "modal" at bounding box center [82, 10] width 5 height 5
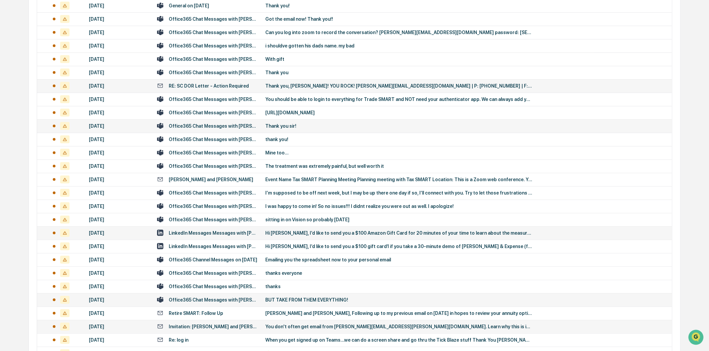
click at [231, 123] on div "Office365 Chat Messages with [PERSON_NAME], [PERSON_NAME] on [DATE]" at bounding box center [213, 125] width 89 height 5
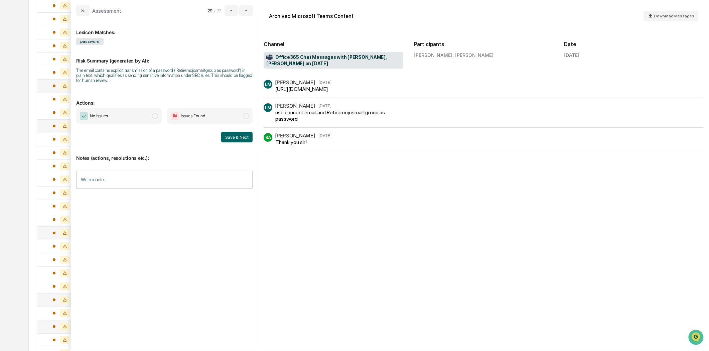
click at [131, 180] on input "Write a note..." at bounding box center [164, 180] width 176 height 18
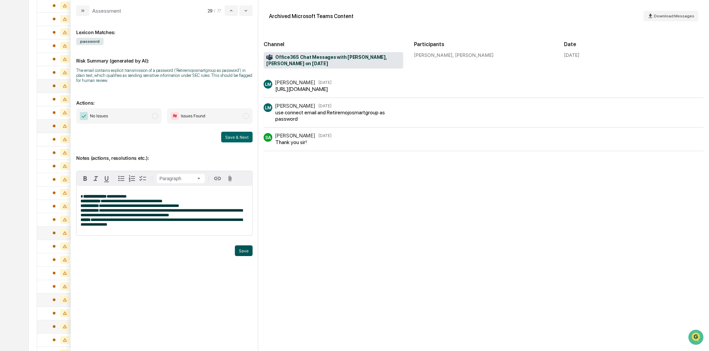
drag, startPoint x: 250, startPoint y: 243, endPoint x: 245, endPoint y: 249, distance: 8.6
click at [247, 245] on div "Trigger" at bounding box center [164, 242] width 176 height 6
drag, startPoint x: 246, startPoint y: 249, endPoint x: 240, endPoint y: 230, distance: 20.4
click at [246, 249] on button "Save" at bounding box center [244, 250] width 18 height 11
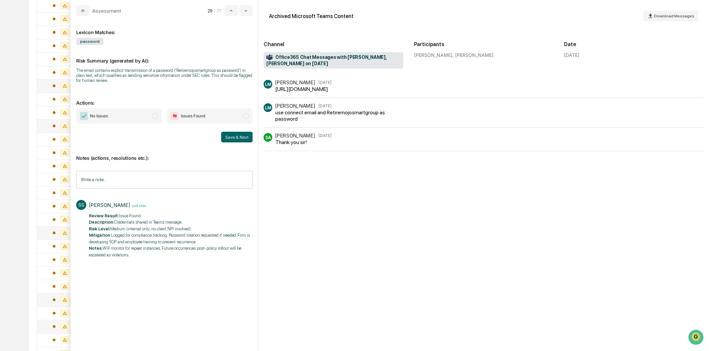
click at [248, 114] on span "modal" at bounding box center [246, 116] width 6 height 6
click at [239, 138] on button "Save & Next" at bounding box center [236, 137] width 31 height 11
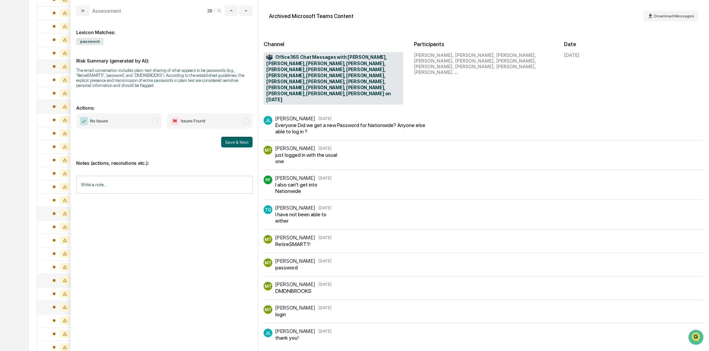
scroll to position [445, 0]
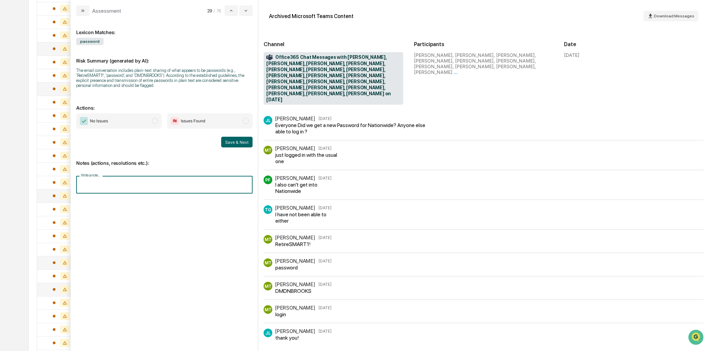
click at [172, 186] on input "Write a note..." at bounding box center [164, 185] width 176 height 18
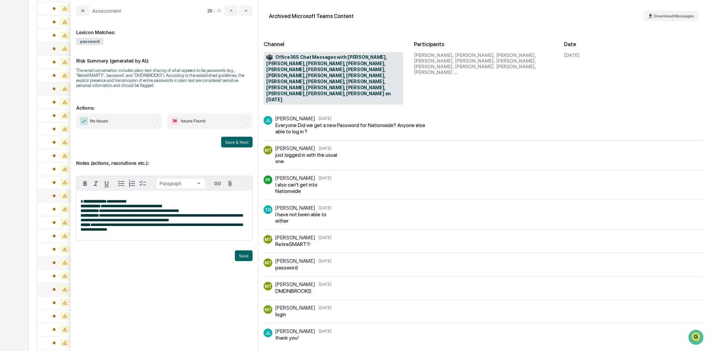
drag, startPoint x: 245, startPoint y: 260, endPoint x: 245, endPoint y: 251, distance: 8.3
click at [244, 260] on button "Save" at bounding box center [244, 255] width 18 height 11
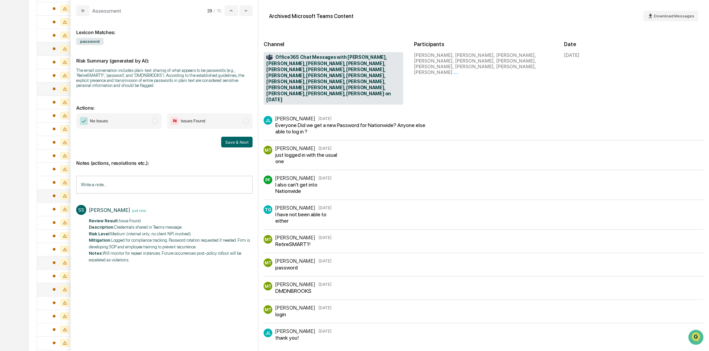
click at [246, 121] on span "modal" at bounding box center [246, 121] width 6 height 6
click at [242, 139] on button "Save & Next" at bounding box center [236, 142] width 31 height 11
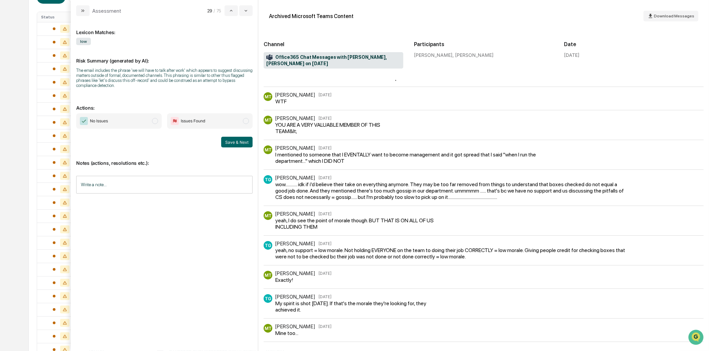
scroll to position [260, 0]
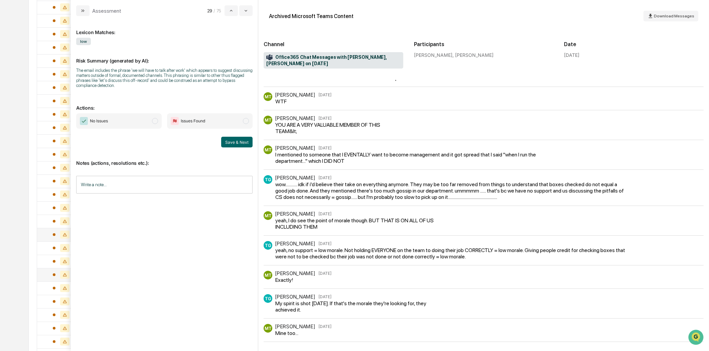
click at [358, 328] on div "MT [PERSON_NAME] [DATE] Mine too..." at bounding box center [484, 330] width 440 height 12
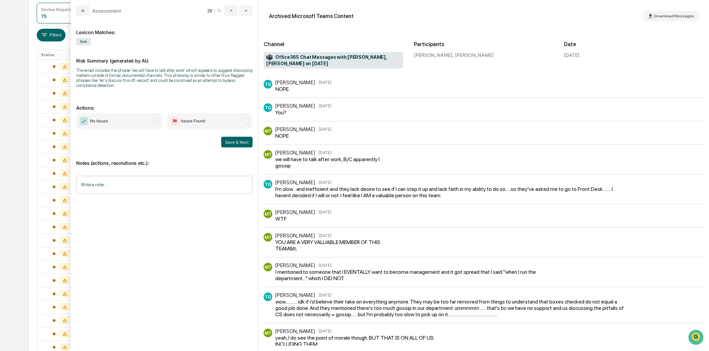
scroll to position [0, 0]
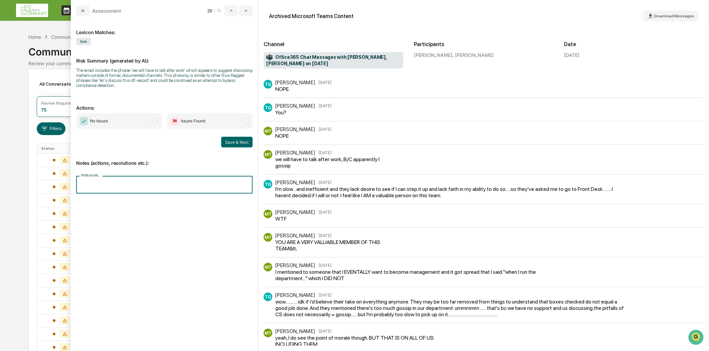
drag, startPoint x: 102, startPoint y: 188, endPoint x: 89, endPoint y: 185, distance: 13.1
click at [89, 185] on input "Write a note..." at bounding box center [164, 185] width 176 height 18
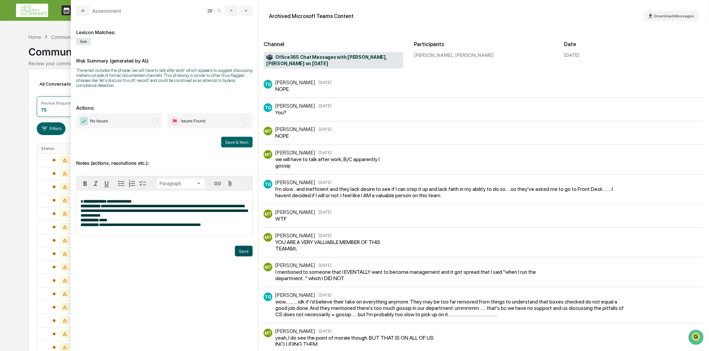
click at [243, 254] on button "Save" at bounding box center [244, 250] width 18 height 11
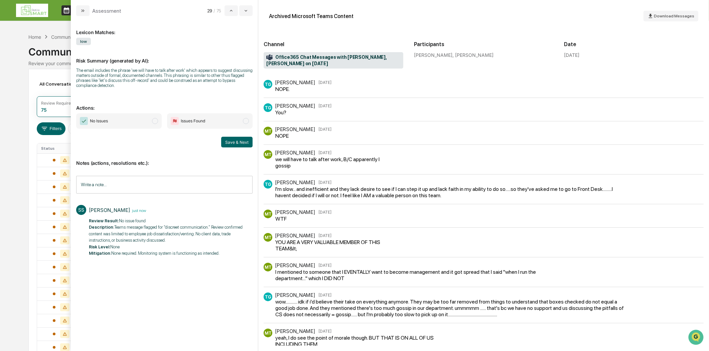
click at [151, 121] on span "No Issues" at bounding box center [118, 120] width 85 height 15
click at [237, 144] on button "Save & Next" at bounding box center [236, 142] width 31 height 11
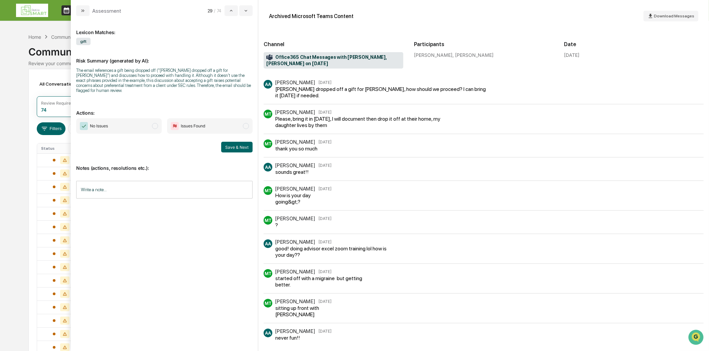
click at [81, 8] on icon "modal" at bounding box center [82, 10] width 5 height 5
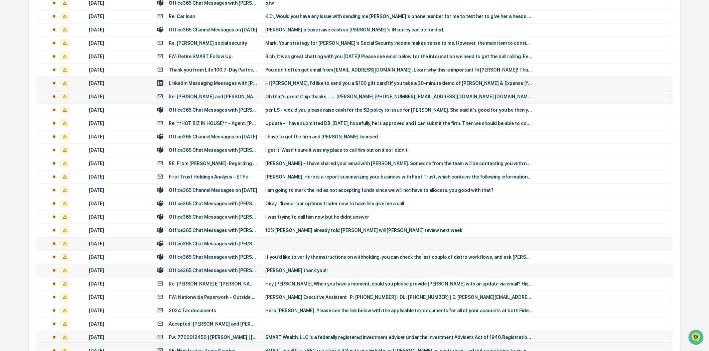
scroll to position [829, 0]
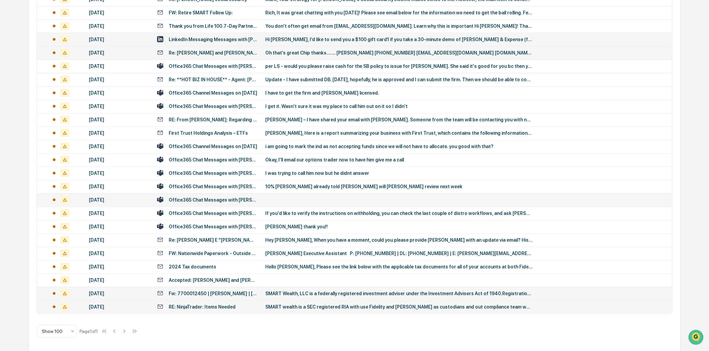
click at [235, 292] on div "Fw: 7700012450 | [PERSON_NAME] | [PERSON_NAME]" at bounding box center [213, 293] width 89 height 5
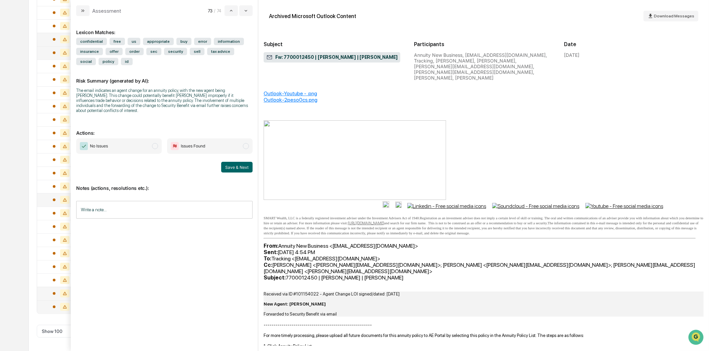
scroll to position [260, 0]
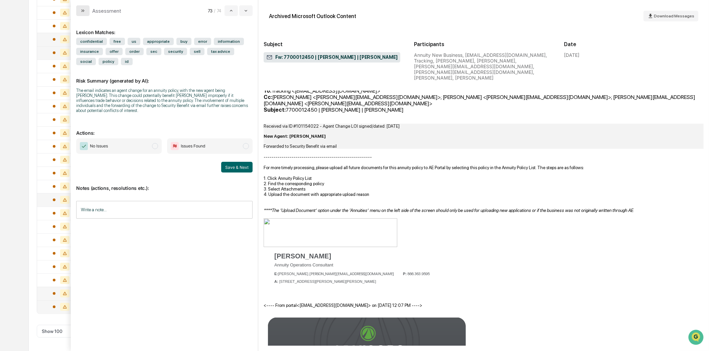
click at [85, 12] on icon "modal" at bounding box center [82, 10] width 5 height 5
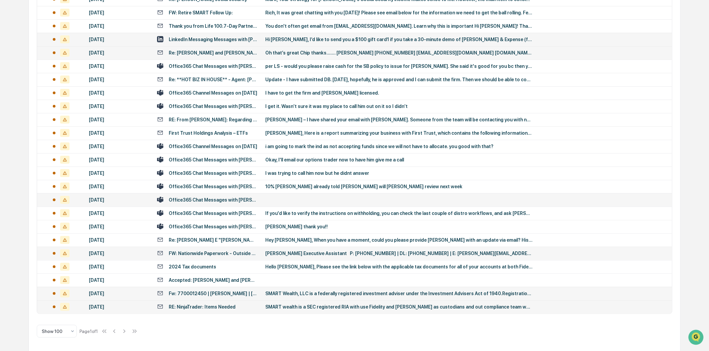
click at [232, 253] on div "FW: Nationwide Paperwork - Outside of Term Window" at bounding box center [213, 252] width 89 height 5
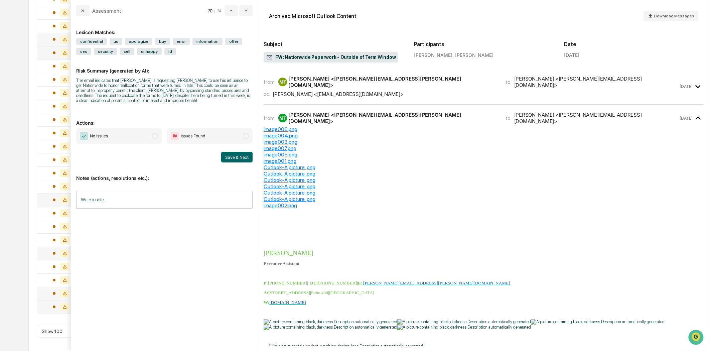
click at [423, 95] on div "from: MT [PERSON_NAME] <[PERSON_NAME][EMAIL_ADDRESS][PERSON_NAME][DOMAIN_NAME]>…" at bounding box center [484, 89] width 440 height 31
click at [694, 113] on icon "modal" at bounding box center [697, 118] width 11 height 11
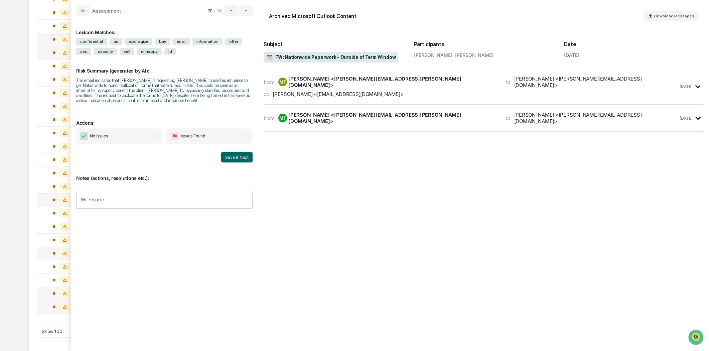
click at [596, 101] on div "from: MT [PERSON_NAME] <[PERSON_NAME][EMAIL_ADDRESS][PERSON_NAME][DOMAIN_NAME]>…" at bounding box center [484, 103] width 440 height 58
click at [570, 117] on div "from: MT [PERSON_NAME] <[PERSON_NAME][EMAIL_ADDRESS][PERSON_NAME][DOMAIN_NAME]>…" at bounding box center [484, 118] width 440 height 16
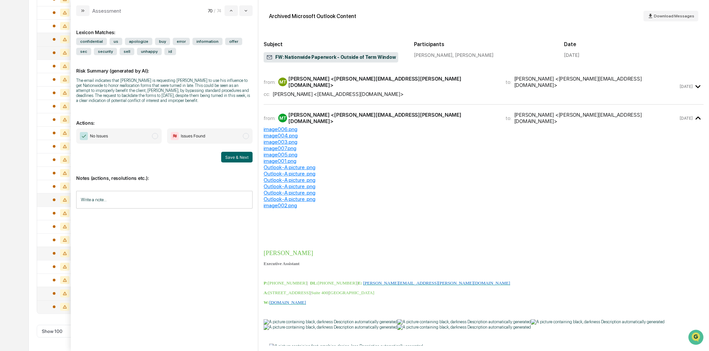
click at [555, 91] on div "cc: [PERSON_NAME] <[EMAIL_ADDRESS][DOMAIN_NAME]>" at bounding box center [471, 94] width 414 height 6
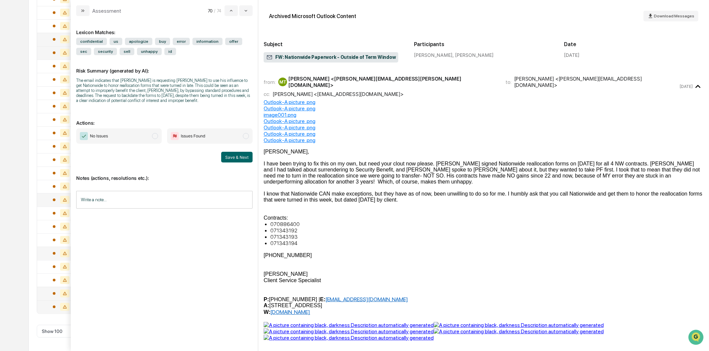
drag, startPoint x: 79, startPoint y: 10, endPoint x: 95, endPoint y: 2, distance: 17.5
click at [79, 9] on button "modal" at bounding box center [82, 10] width 13 height 11
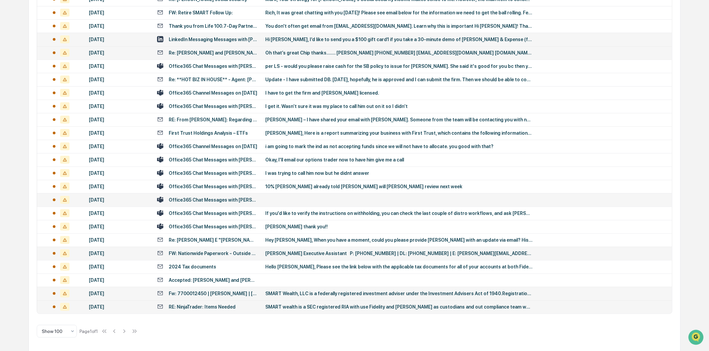
click at [220, 238] on div "Re: [PERSON_NAME] E "[PERSON_NAME]" [PERSON_NAME]" at bounding box center [213, 239] width 89 height 5
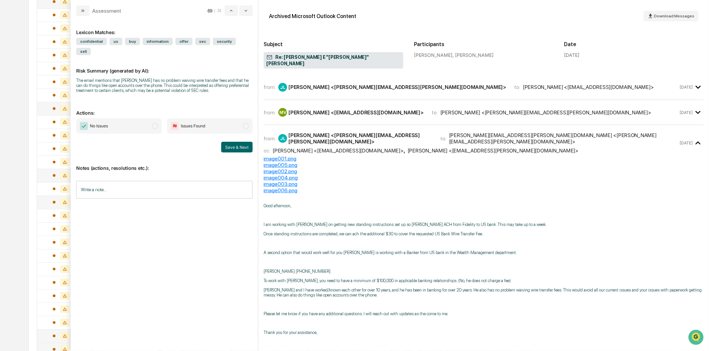
scroll to position [532, 0]
click at [87, 10] on button "modal" at bounding box center [82, 10] width 13 height 11
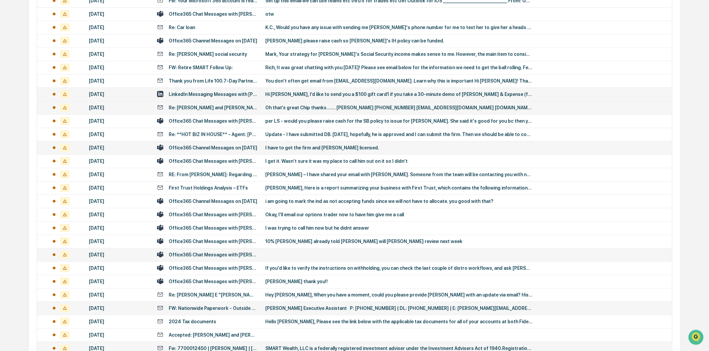
scroll to position [829, 0]
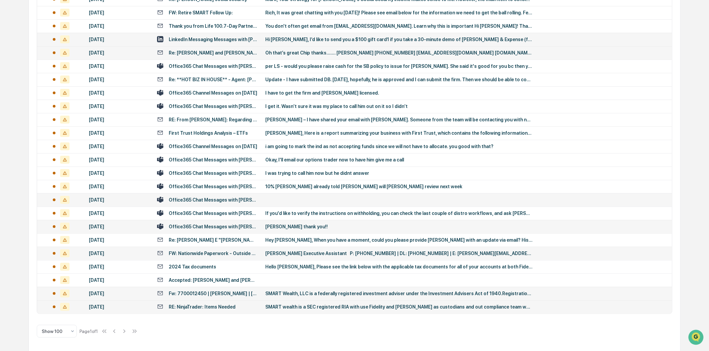
click at [215, 227] on div "Office365 Chat Messages with [PERSON_NAME], [PERSON_NAME] on [DATE]" at bounding box center [213, 226] width 89 height 5
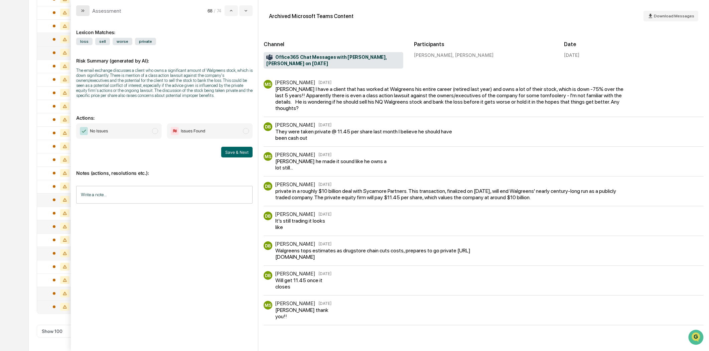
click at [82, 11] on icon "modal" at bounding box center [82, 10] width 5 height 5
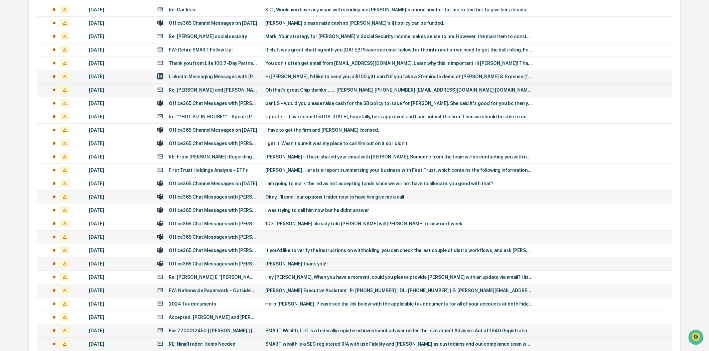
scroll to position [754, 0]
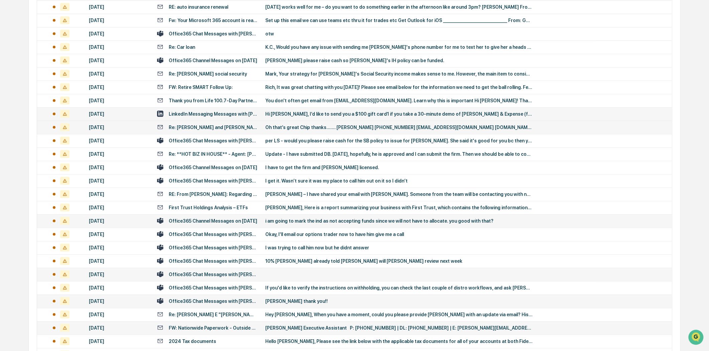
click at [228, 219] on div "Office365 Channel Messages on [DATE]" at bounding box center [213, 220] width 89 height 5
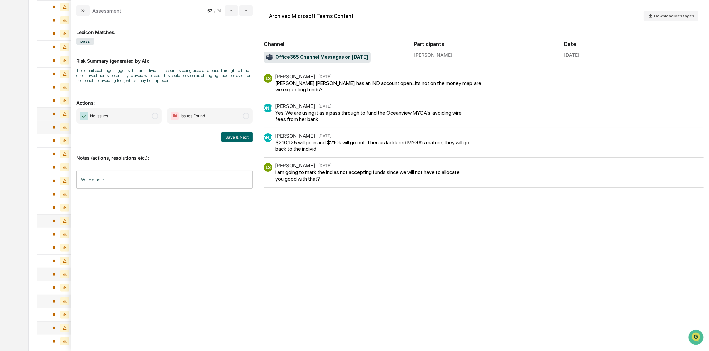
drag, startPoint x: 76, startPoint y: 10, endPoint x: 155, endPoint y: 4, distance: 78.7
click at [78, 9] on button "modal" at bounding box center [82, 10] width 13 height 11
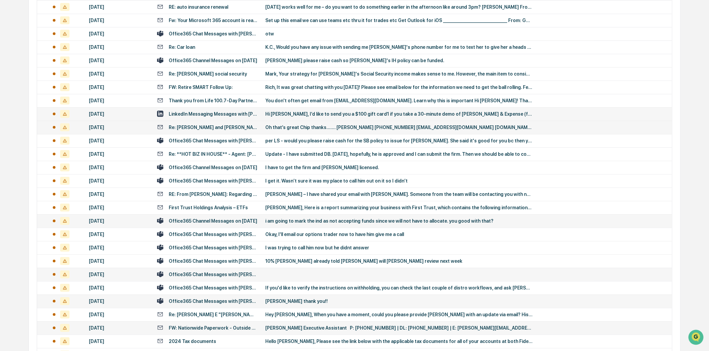
scroll to position [717, 0]
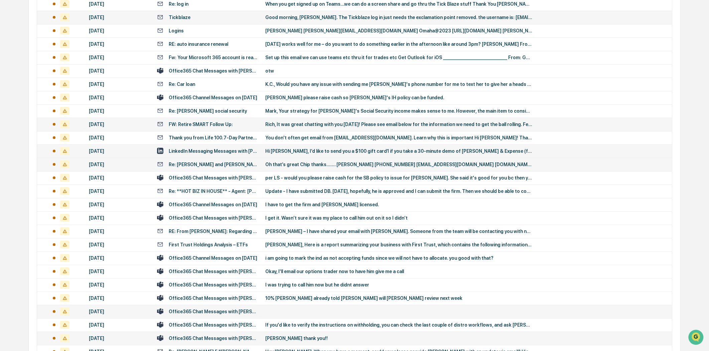
click at [216, 125] on div "FW: Retire SMART Follow Up:" at bounding box center [201, 124] width 64 height 5
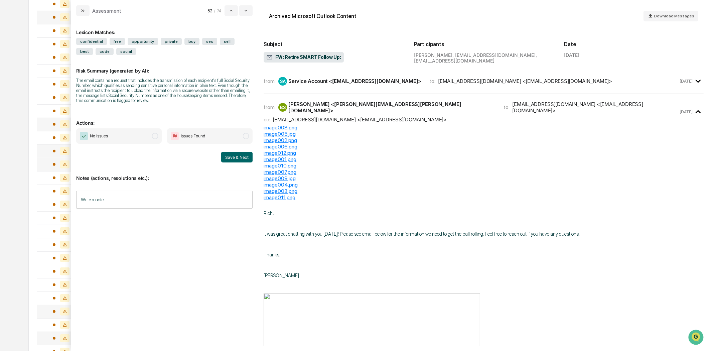
click at [369, 84] on div "SA Service Account <[EMAIL_ADDRESS][DOMAIN_NAME]>" at bounding box center [349, 81] width 143 height 9
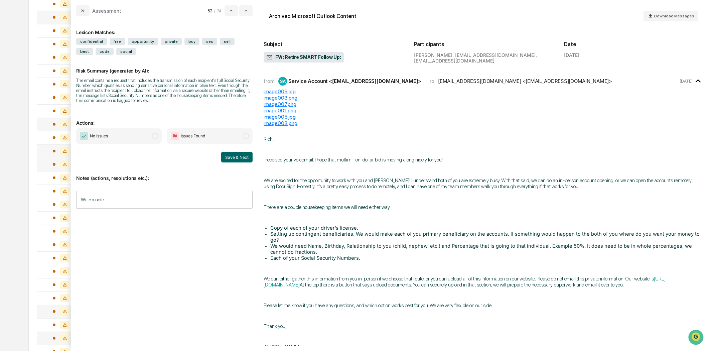
click at [118, 198] on input "Write a note..." at bounding box center [164, 200] width 176 height 18
click at [101, 213] on div "*" at bounding box center [164, 222] width 176 height 33
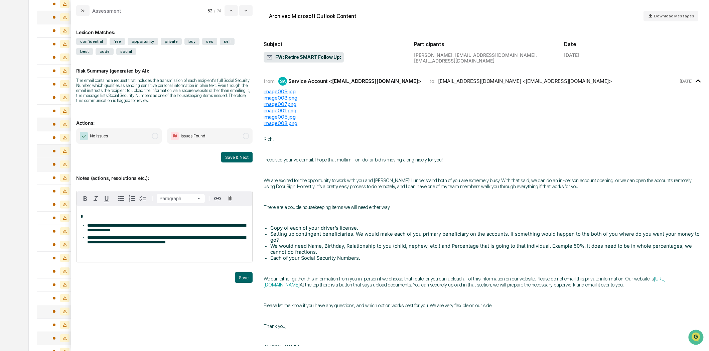
click at [84, 216] on p "*" at bounding box center [164, 216] width 168 height 5
paste div "modal"
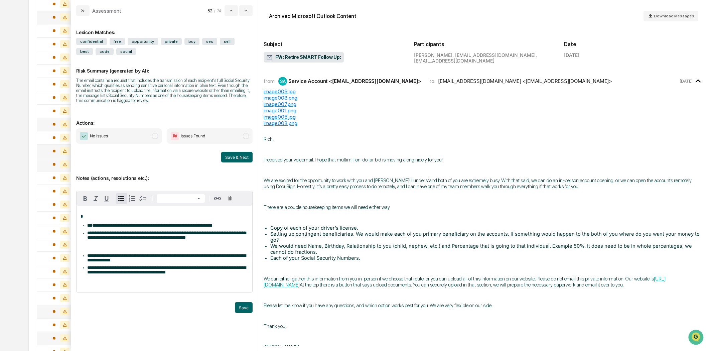
click at [86, 227] on ul "**********" at bounding box center [164, 231] width 168 height 17
drag, startPoint x: 102, startPoint y: 231, endPoint x: 87, endPoint y: 232, distance: 15.4
click at [87, 232] on ul "**********" at bounding box center [164, 231] width 168 height 17
click at [91, 249] on p "modal" at bounding box center [164, 246] width 168 height 5
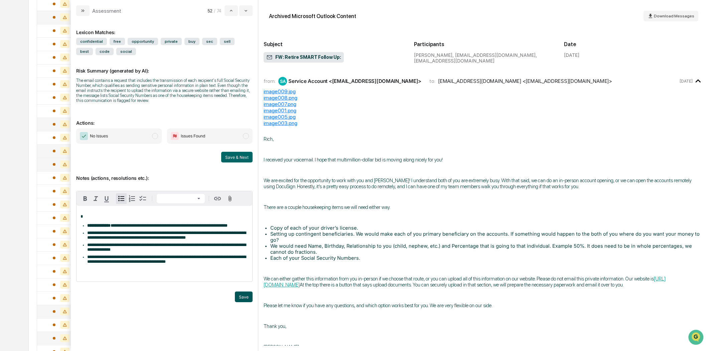
click at [245, 302] on button "Save" at bounding box center [244, 296] width 18 height 11
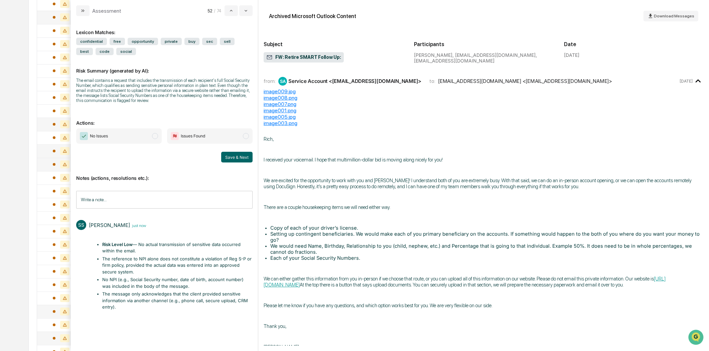
drag, startPoint x: 154, startPoint y: 134, endPoint x: 156, endPoint y: 138, distance: 4.2
click at [154, 134] on span "modal" at bounding box center [155, 136] width 6 height 6
click at [244, 155] on button "Save & Next" at bounding box center [236, 157] width 31 height 11
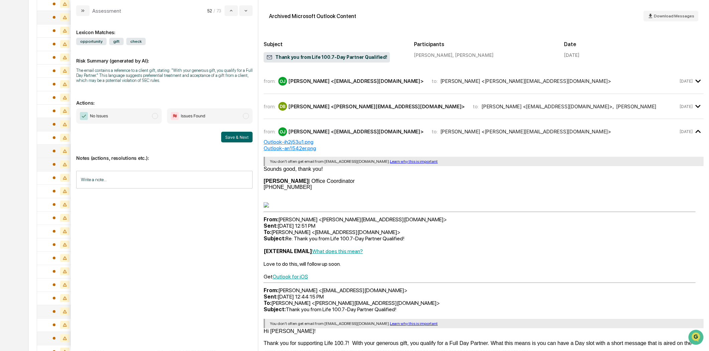
click at [78, 8] on button "modal" at bounding box center [82, 10] width 13 height 11
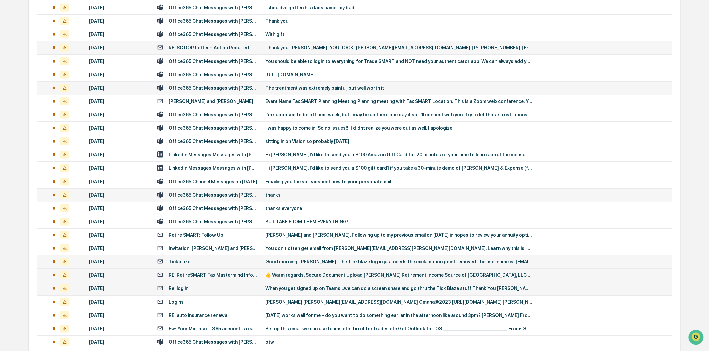
scroll to position [482, 0]
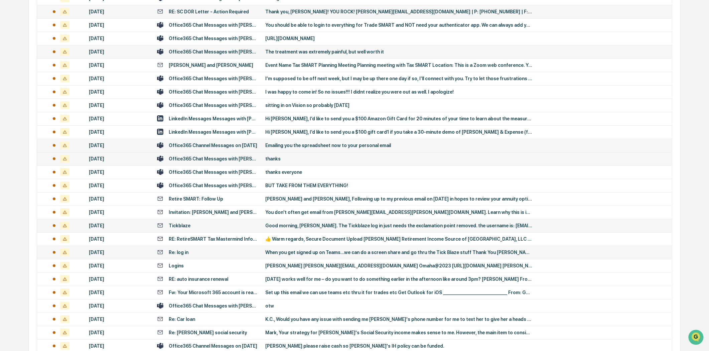
click at [214, 143] on div "Office365 Channel Messages on [DATE]" at bounding box center [213, 145] width 89 height 5
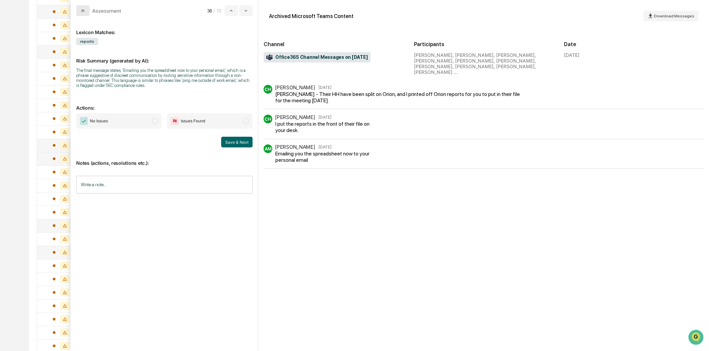
click at [82, 7] on button "modal" at bounding box center [82, 10] width 13 height 11
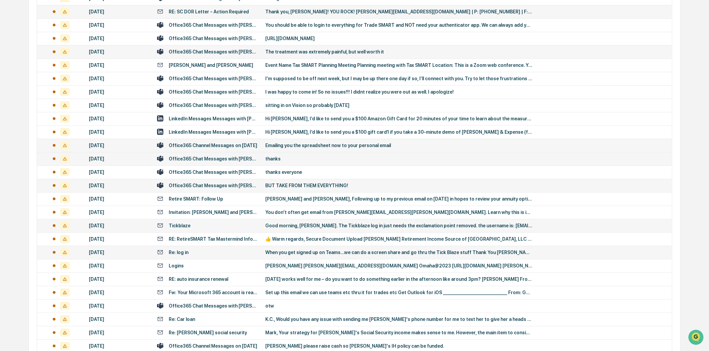
click at [209, 188] on td "Office365 Chat Messages with [PERSON_NAME], [PERSON_NAME] on [DATE]" at bounding box center [207, 185] width 108 height 13
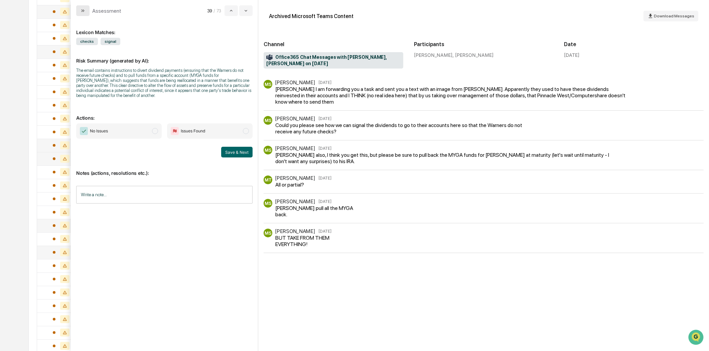
click at [78, 10] on button "modal" at bounding box center [82, 10] width 13 height 11
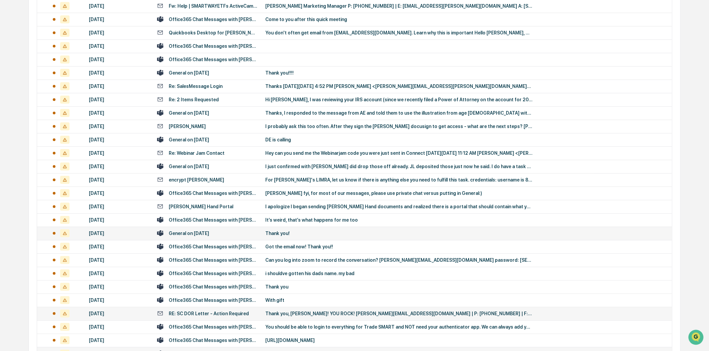
scroll to position [185, 0]
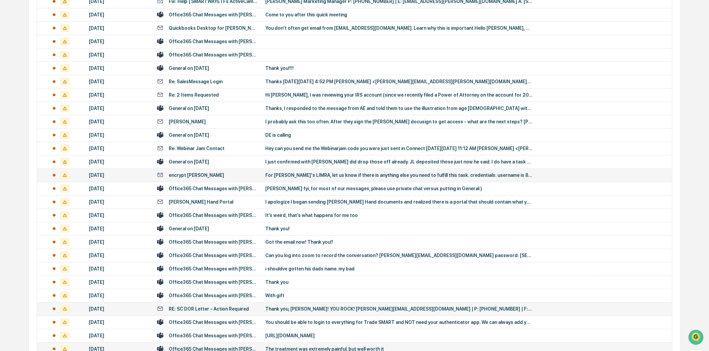
click at [238, 173] on div "encrypt [PERSON_NAME]" at bounding box center [207, 175] width 100 height 6
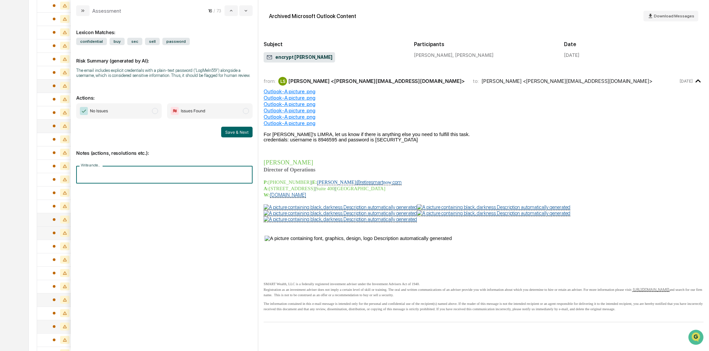
paste input "**********"
type input "**********"
drag, startPoint x: 251, startPoint y: 175, endPoint x: 0, endPoint y: 196, distance: 251.7
click at [0, 196] on body "Calendar Manage Tasks Reviews Approval Management Company People, Data, Setting…" at bounding box center [354, 175] width 709 height 1167
click at [149, 175] on input "Write a note..." at bounding box center [164, 175] width 176 height 18
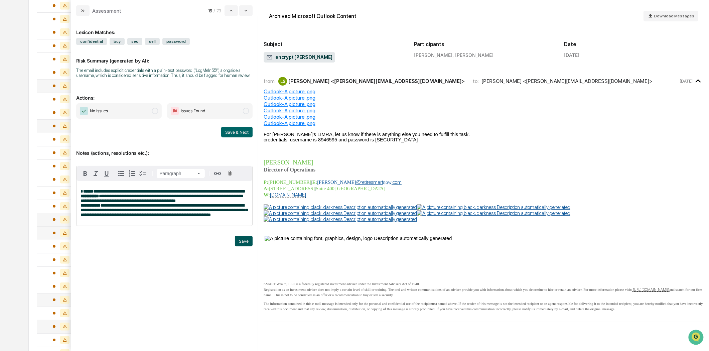
click at [244, 246] on button "Save" at bounding box center [244, 240] width 18 height 11
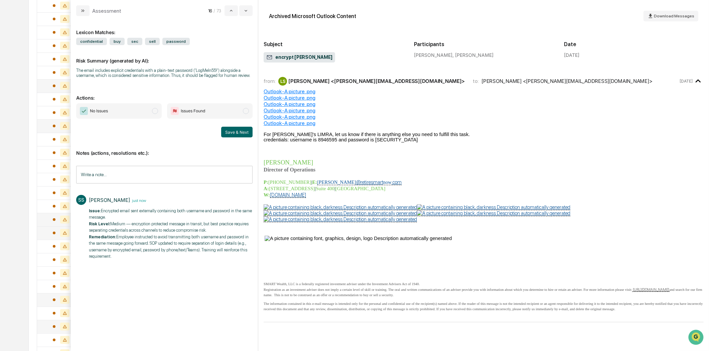
click at [245, 111] on span "modal" at bounding box center [246, 111] width 6 height 6
click at [228, 129] on button "Save & Next" at bounding box center [236, 132] width 31 height 11
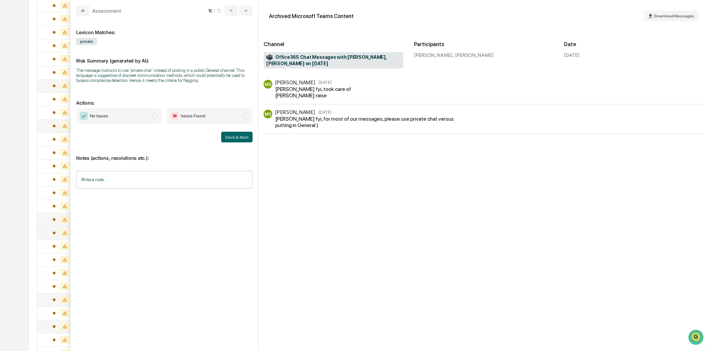
click at [169, 179] on input "Write a note..." at bounding box center [164, 180] width 176 height 18
click at [142, 201] on div "*" at bounding box center [164, 202] width 176 height 33
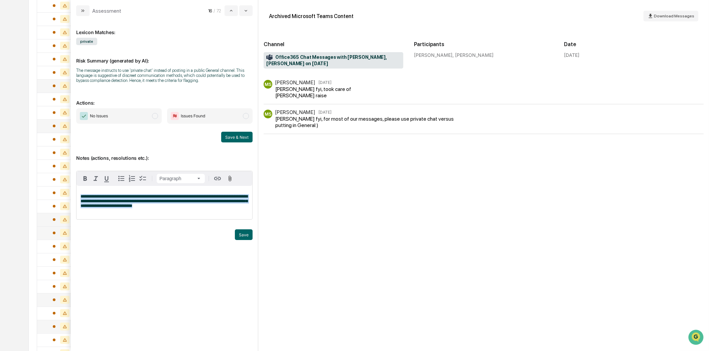
drag, startPoint x: 180, startPoint y: 206, endPoint x: 79, endPoint y: 187, distance: 103.4
click at [79, 187] on div "**********" at bounding box center [164, 202] width 176 height 33
click at [245, 234] on button "Save" at bounding box center [244, 234] width 18 height 11
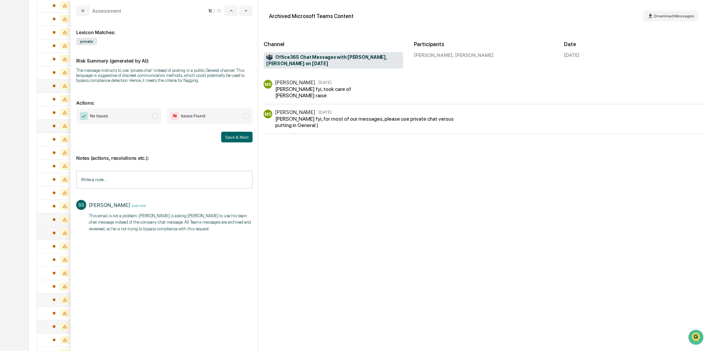
click at [156, 114] on span "modal" at bounding box center [155, 116] width 6 height 6
click at [237, 138] on button "Save & Next" at bounding box center [236, 137] width 31 height 11
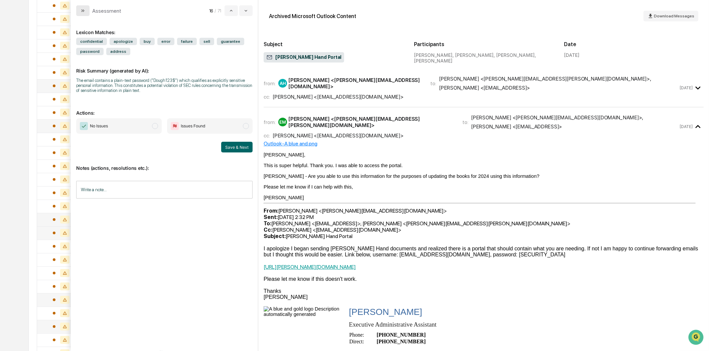
click at [84, 8] on icon "modal" at bounding box center [82, 10] width 5 height 5
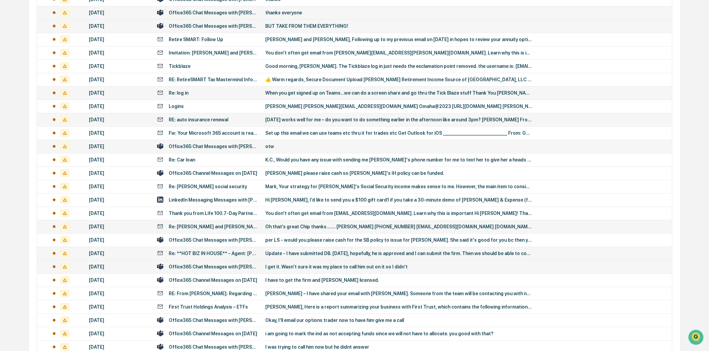
scroll to position [455, 0]
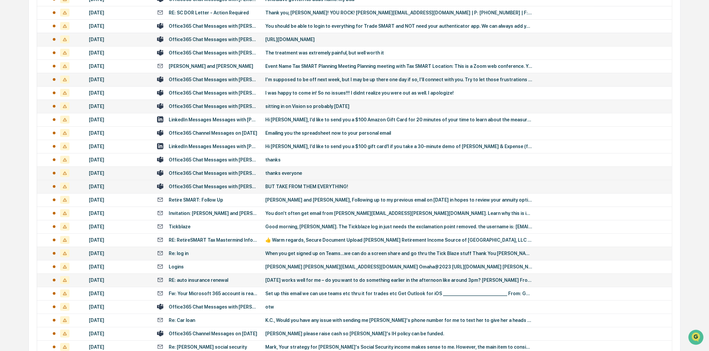
click at [219, 104] on div "Office365 Chat Messages with [PERSON_NAME], [PERSON_NAME], [PERSON_NAME] on [DA…" at bounding box center [213, 106] width 89 height 5
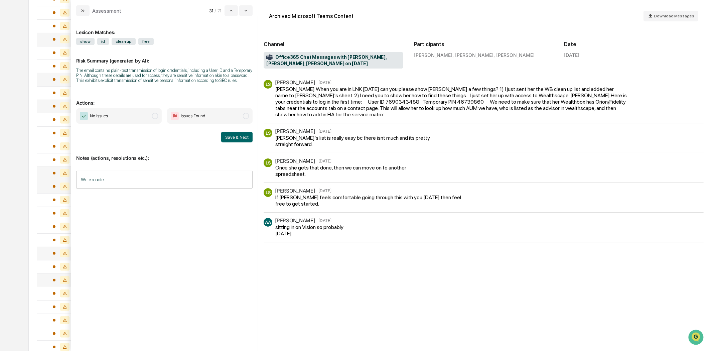
click at [125, 180] on input "Write a note..." at bounding box center [164, 180] width 176 height 18
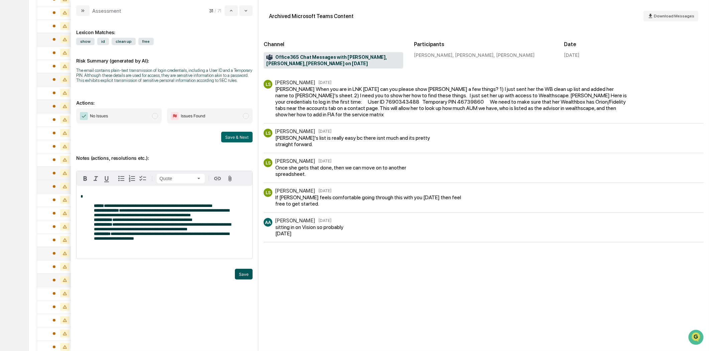
click at [241, 278] on button "Save" at bounding box center [244, 274] width 18 height 11
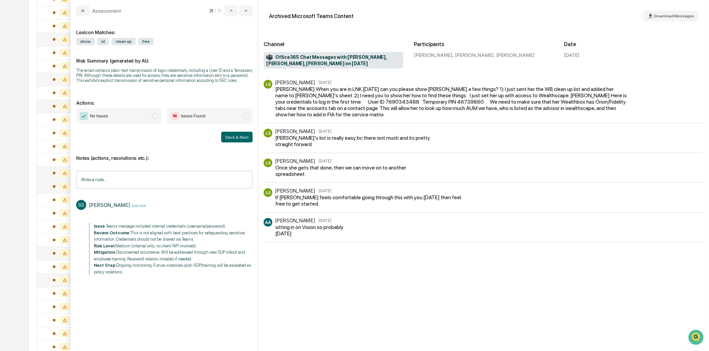
click at [246, 116] on span "modal" at bounding box center [246, 116] width 6 height 6
click at [236, 141] on button "Save & Next" at bounding box center [236, 137] width 31 height 11
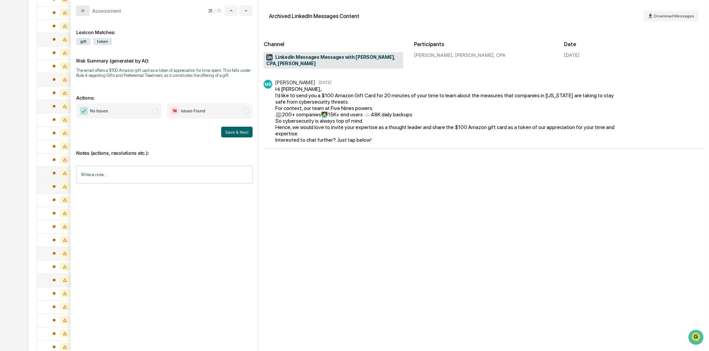
click at [85, 9] on icon "modal" at bounding box center [82, 10] width 5 height 5
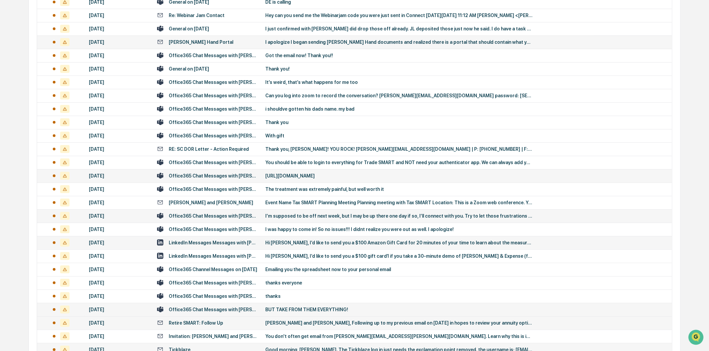
scroll to position [306, 0]
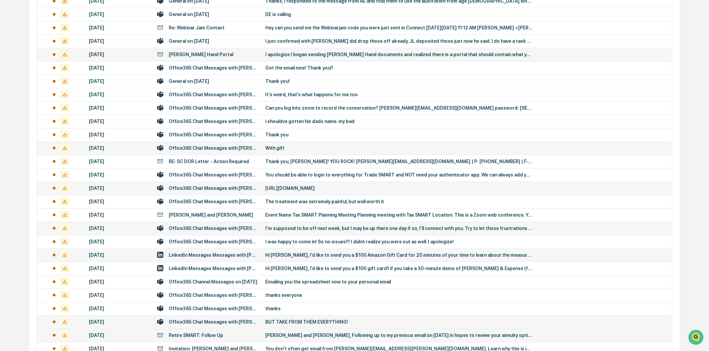
click at [317, 147] on div "With gift" at bounding box center [398, 147] width 267 height 5
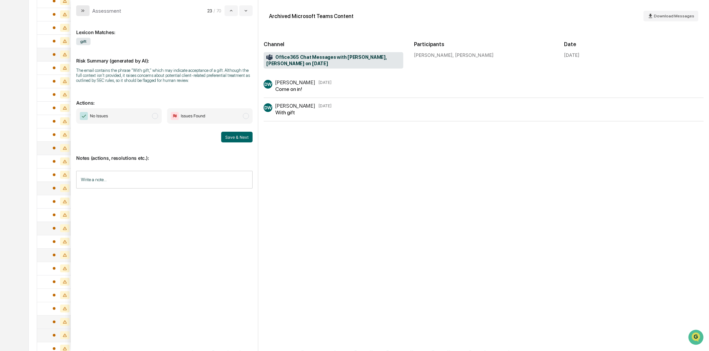
click at [82, 14] on button "modal" at bounding box center [82, 10] width 13 height 11
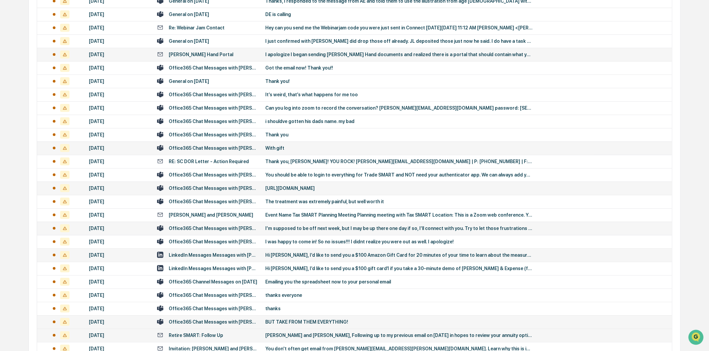
click at [222, 146] on div "Office365 Chat Messages with [PERSON_NAME], [PERSON_NAME] on [DATE]" at bounding box center [213, 147] width 89 height 5
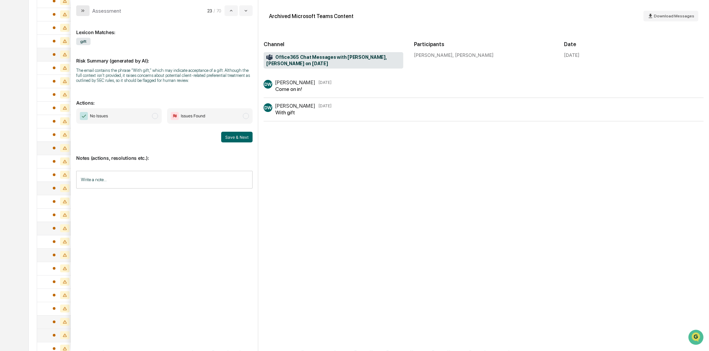
click at [80, 9] on icon "modal" at bounding box center [82, 10] width 5 height 5
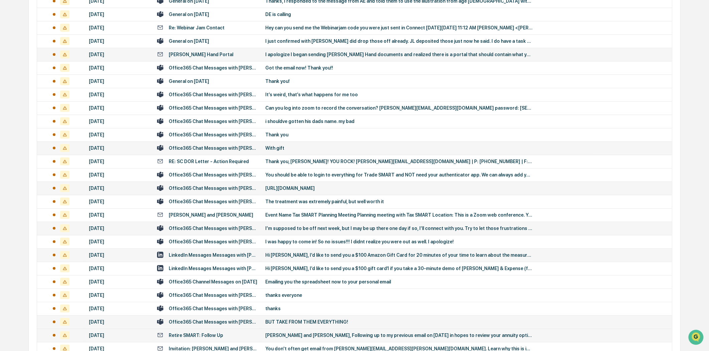
drag, startPoint x: 293, startPoint y: 136, endPoint x: 308, endPoint y: 149, distance: 20.1
click at [308, 149] on tbody "[DATE] Office365 Chat Messages with [PERSON_NAME], [PERSON_NAME] on [DATE] Buil…" at bounding box center [354, 314] width 635 height 935
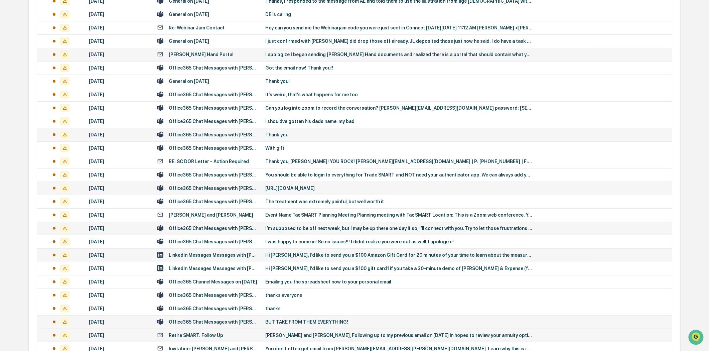
click at [222, 137] on div "Office365 Chat Messages with [PERSON_NAME], [PERSON_NAME] on [DATE]" at bounding box center [207, 134] width 100 height 6
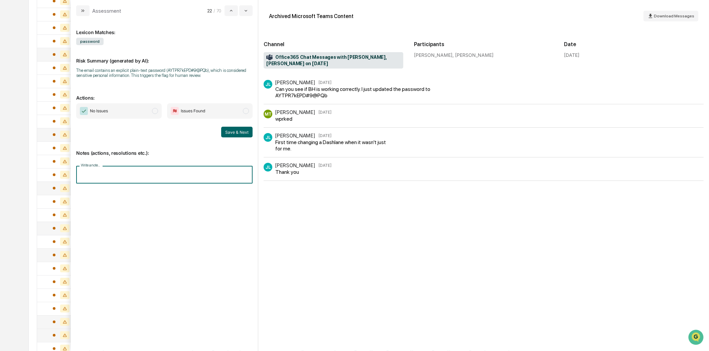
click at [113, 176] on input "Write a note..." at bounding box center [164, 175] width 176 height 18
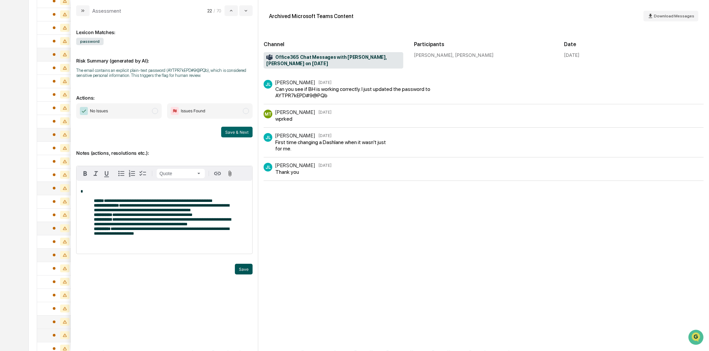
click at [241, 273] on button "Save" at bounding box center [244, 269] width 18 height 11
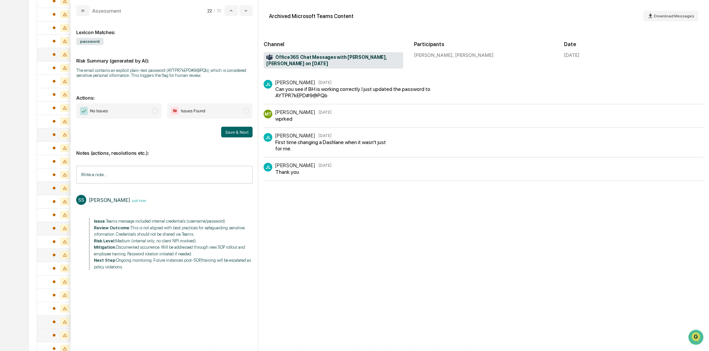
drag, startPoint x: 248, startPoint y: 111, endPoint x: 246, endPoint y: 115, distance: 4.5
click at [248, 112] on span "modal" at bounding box center [246, 111] width 6 height 6
click at [241, 130] on button "Save & Next" at bounding box center [236, 132] width 31 height 11
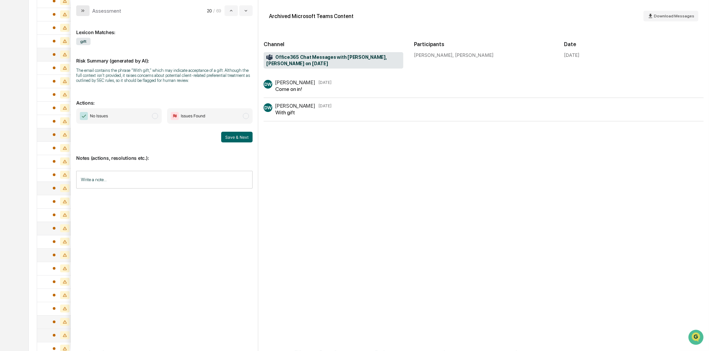
click at [85, 11] on icon "modal" at bounding box center [82, 10] width 5 height 5
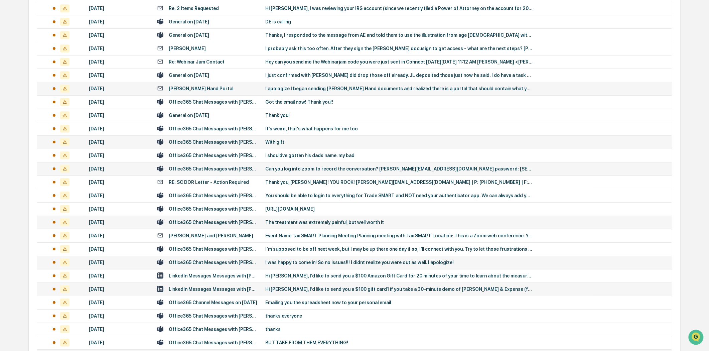
scroll to position [232, 0]
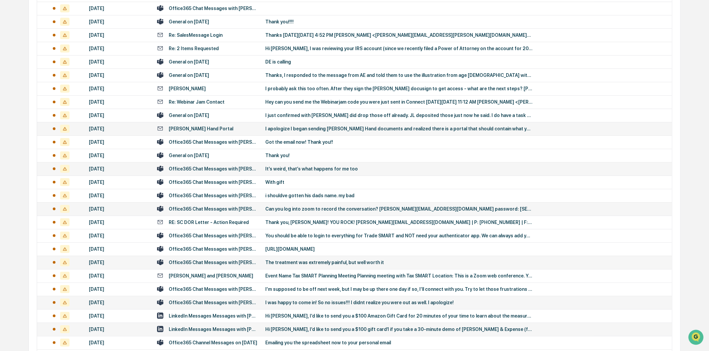
click at [230, 169] on div "Office365 Chat Messages with [PERSON_NAME], [PERSON_NAME], [PERSON_NAME] on [DA…" at bounding box center [213, 168] width 89 height 5
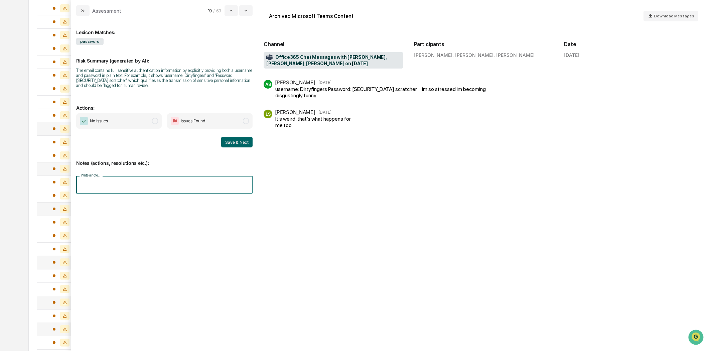
click at [118, 184] on input "Write a note..." at bounding box center [164, 185] width 176 height 18
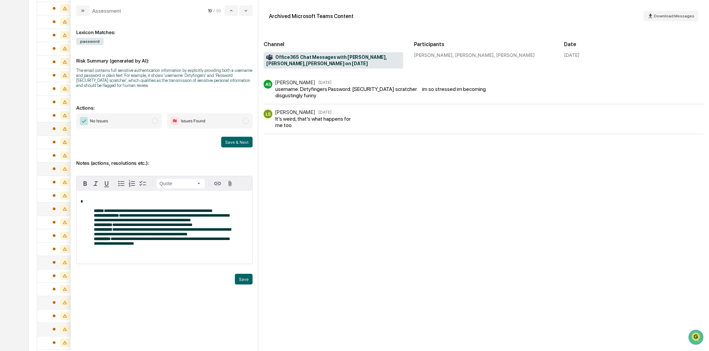
click at [244, 282] on button "Save" at bounding box center [244, 279] width 18 height 11
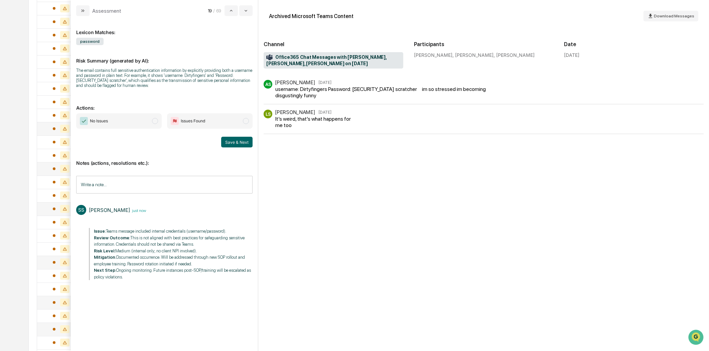
click at [246, 119] on span "modal" at bounding box center [246, 121] width 6 height 6
click at [242, 139] on button "Save & Next" at bounding box center [236, 142] width 31 height 11
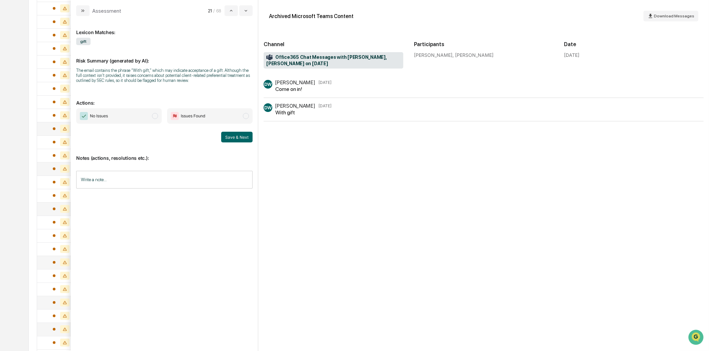
click at [81, 11] on icon "modal" at bounding box center [82, 10] width 5 height 5
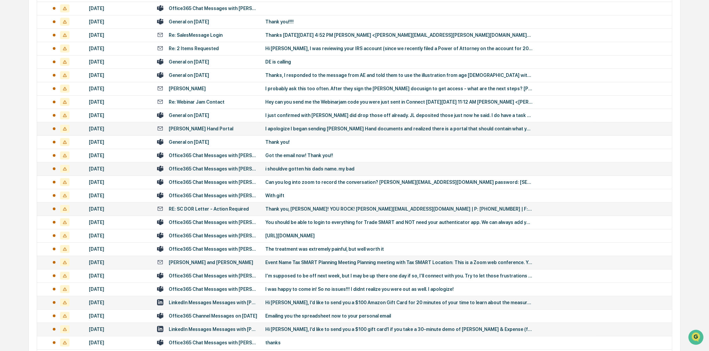
click at [207, 131] on div "[PERSON_NAME] Hand Portal" at bounding box center [201, 128] width 64 height 5
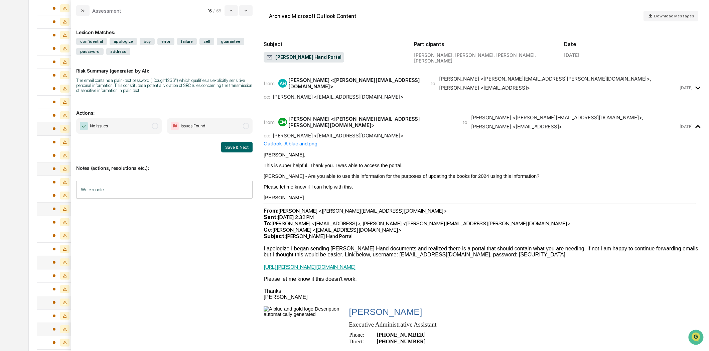
click at [413, 94] on div "cc: [PERSON_NAME] <[EMAIL_ADDRESS][DOMAIN_NAME]>" at bounding box center [471, 97] width 414 height 6
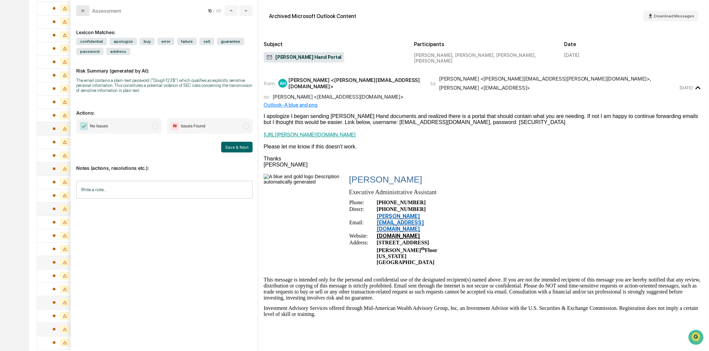
click at [84, 7] on button "modal" at bounding box center [82, 10] width 13 height 11
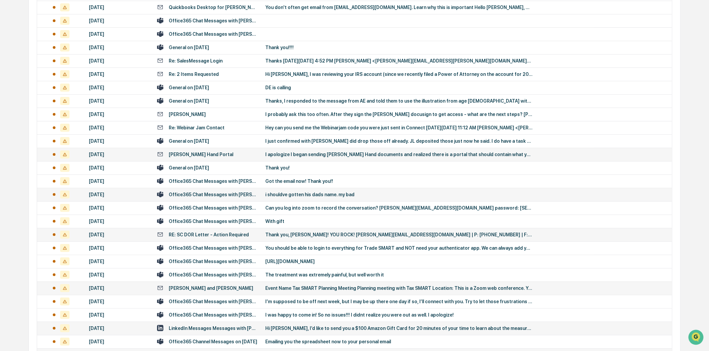
scroll to position [195, 0]
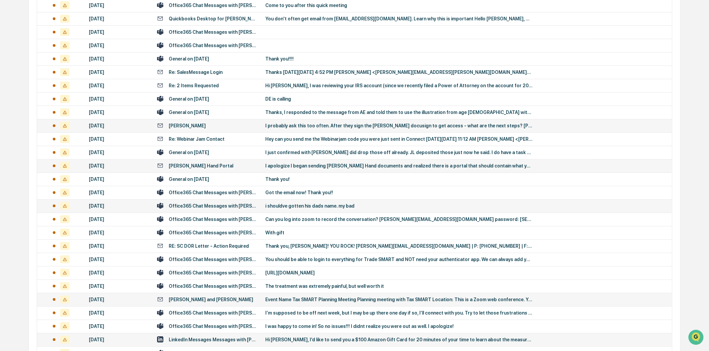
click at [190, 124] on div "[PERSON_NAME]" at bounding box center [207, 125] width 100 height 6
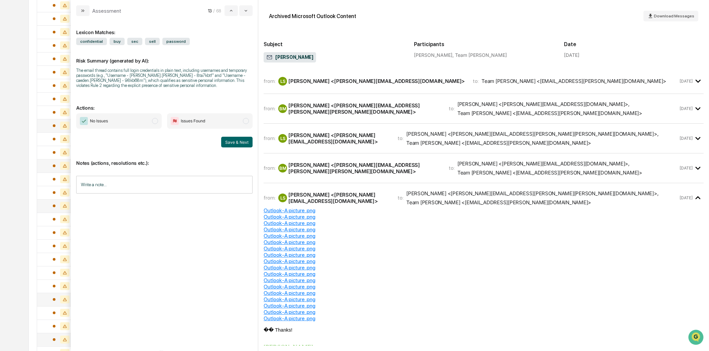
click at [357, 91] on div "from: LS [PERSON_NAME] <[PERSON_NAME][EMAIL_ADDRESS][DOMAIN_NAME]> to: Team [PE…" at bounding box center [484, 84] width 440 height 20
click at [352, 84] on div "LS [PERSON_NAME] <[PERSON_NAME][EMAIL_ADDRESS][DOMAIN_NAME]>" at bounding box center [371, 81] width 186 height 9
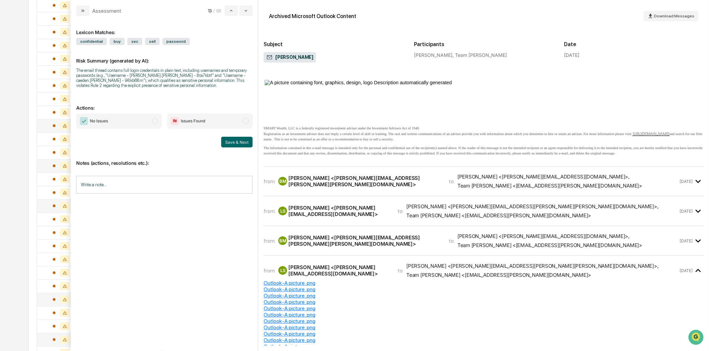
scroll to position [148, 0]
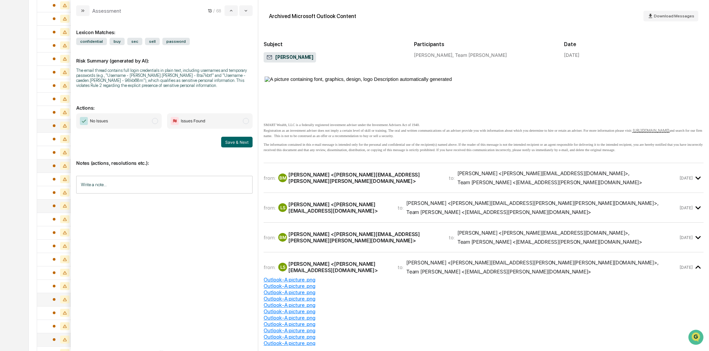
click at [376, 187] on div "from: BM [PERSON_NAME] <[PERSON_NAME][EMAIL_ADDRESS][PERSON_NAME][PERSON_NAME][…" at bounding box center [484, 177] width 440 height 19
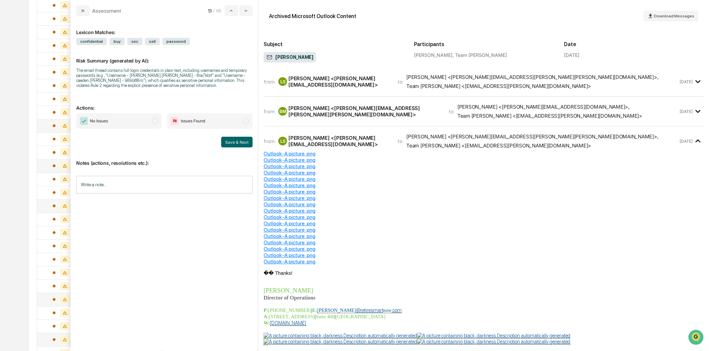
click at [365, 91] on div "from: LS [PERSON_NAME] <[PERSON_NAME][EMAIL_ADDRESS][DOMAIN_NAME]> to: [PERSON_…" at bounding box center [484, 81] width 440 height 19
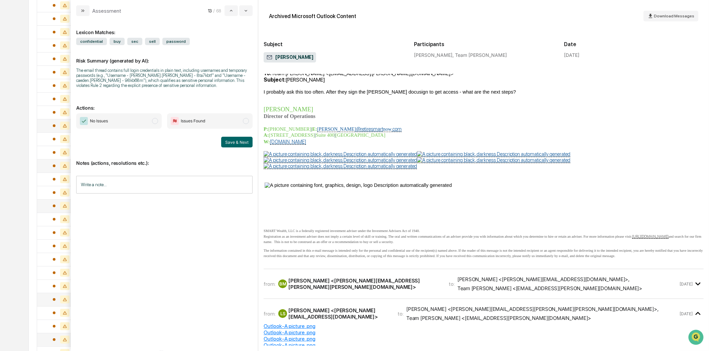
scroll to position [1076, 0]
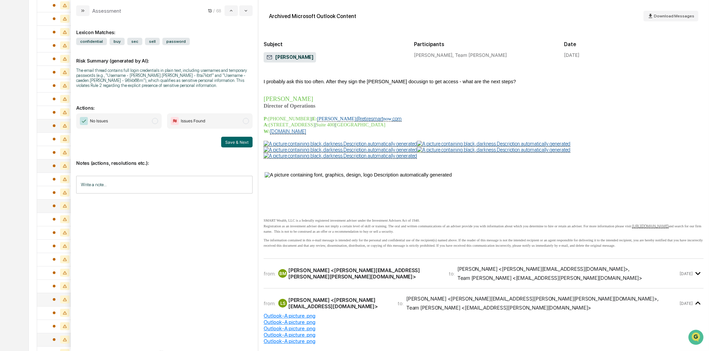
click at [450, 134] on p "W: [DOMAIN_NAME]" at bounding box center [484, 131] width 440 height 6
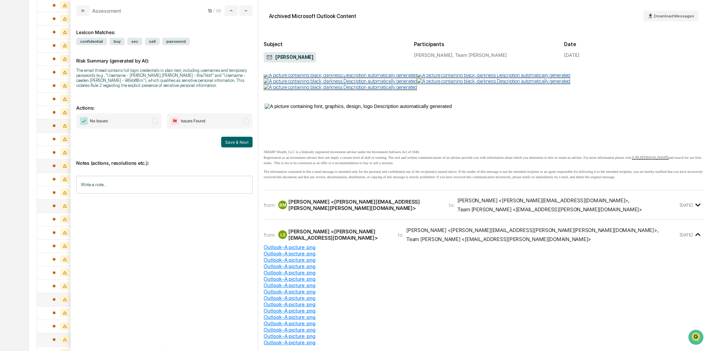
scroll to position [1261, 0]
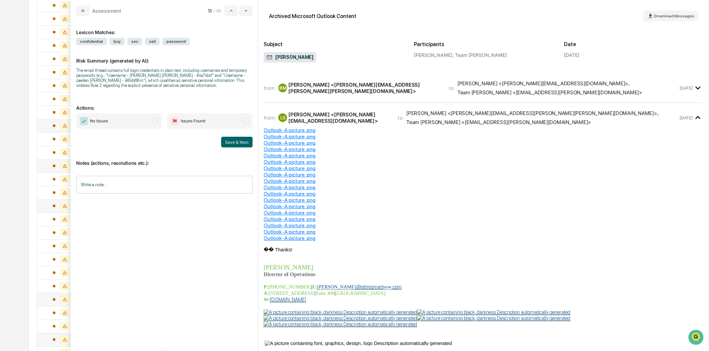
click at [378, 103] on div "from: BM [PERSON_NAME] <[PERSON_NAME][EMAIL_ADDRESS][PERSON_NAME][PERSON_NAME][…" at bounding box center [484, 90] width 440 height 24
click at [385, 94] on div "[PERSON_NAME] <[PERSON_NAME][EMAIL_ADDRESS][PERSON_NAME][PERSON_NAME][DOMAIN_NA…" at bounding box center [364, 87] width 152 height 13
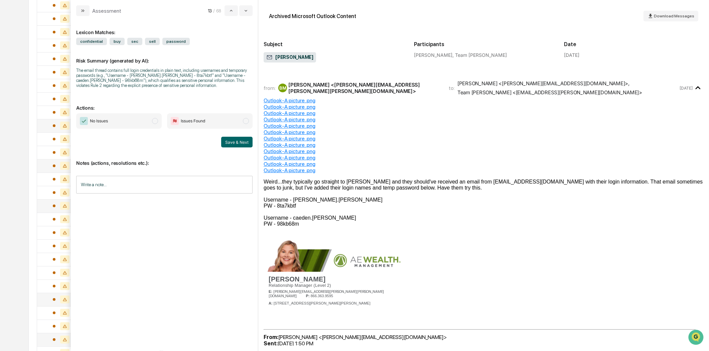
click at [86, 181] on input "Write a note..." at bounding box center [164, 185] width 176 height 18
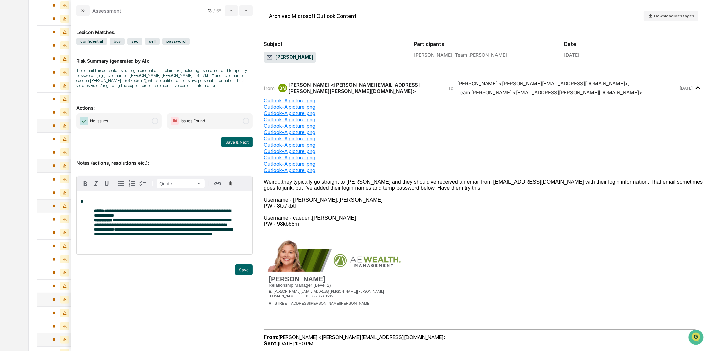
click at [108, 211] on span "**********" at bounding box center [162, 212] width 137 height 9
click at [128, 211] on span "**********" at bounding box center [162, 212] width 137 height 9
click at [119, 212] on span "**********" at bounding box center [162, 212] width 137 height 9
drag, startPoint x: 135, startPoint y: 222, endPoint x: 204, endPoint y: 222, distance: 68.8
click at [204, 222] on span "**********" at bounding box center [162, 222] width 137 height 9
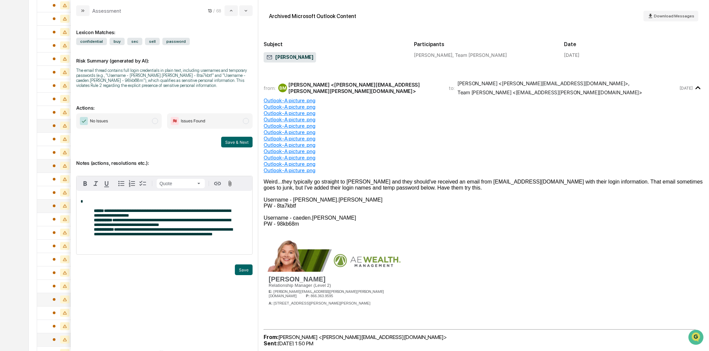
click at [185, 227] on p "**********" at bounding box center [164, 222] width 141 height 28
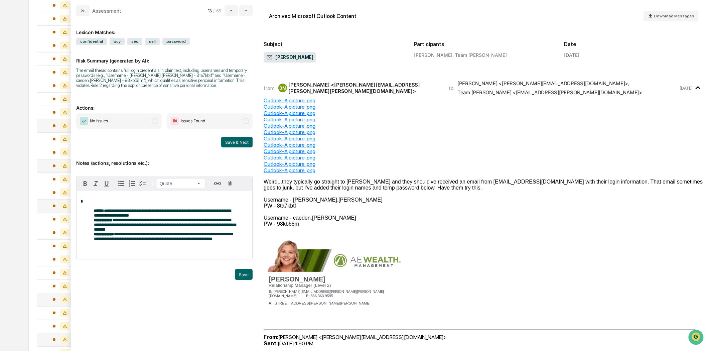
drag, startPoint x: 246, startPoint y: 282, endPoint x: 165, endPoint y: 256, distance: 85.0
click at [151, 288] on div "**********" at bounding box center [164, 217] width 176 height 140
click at [242, 280] on button "Save" at bounding box center [244, 274] width 18 height 11
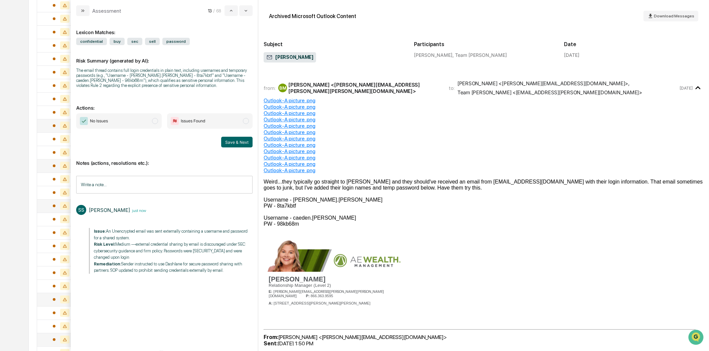
click at [245, 121] on span "modal" at bounding box center [246, 121] width 6 height 6
drag, startPoint x: 239, startPoint y: 134, endPoint x: 238, endPoint y: 142, distance: 8.1
click at [239, 135] on div "No Issues Issues Found Save & Next" at bounding box center [164, 130] width 176 height 34
click at [238, 142] on button "Save & Next" at bounding box center [236, 142] width 31 height 11
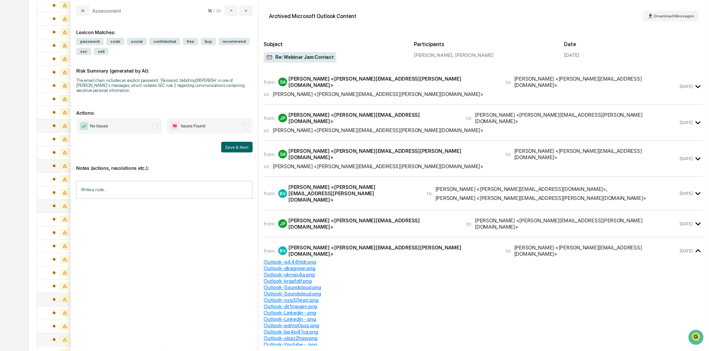
click at [336, 91] on div "[PERSON_NAME] <[PERSON_NAME][EMAIL_ADDRESS][PERSON_NAME][DOMAIN_NAME]>" at bounding box center [378, 94] width 211 height 6
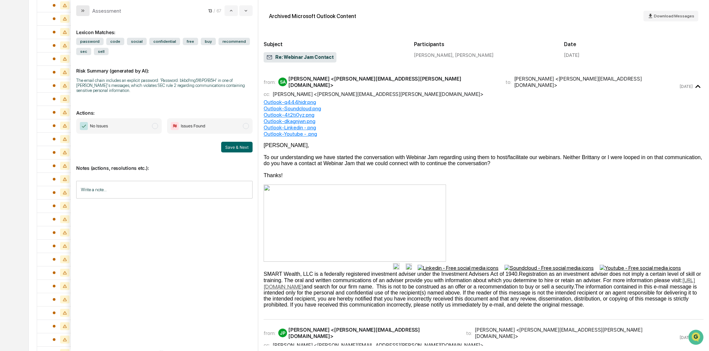
click at [81, 8] on icon "modal" at bounding box center [82, 10] width 5 height 5
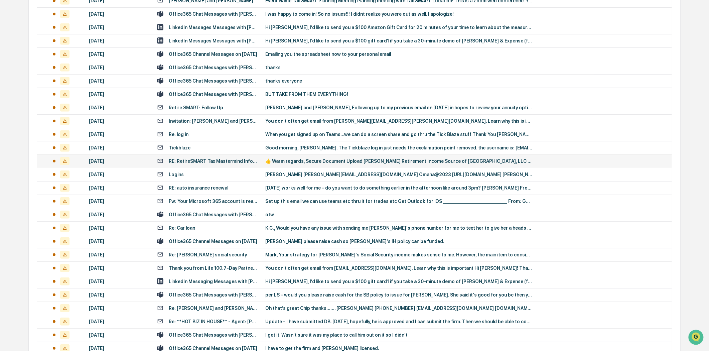
scroll to position [475, 0]
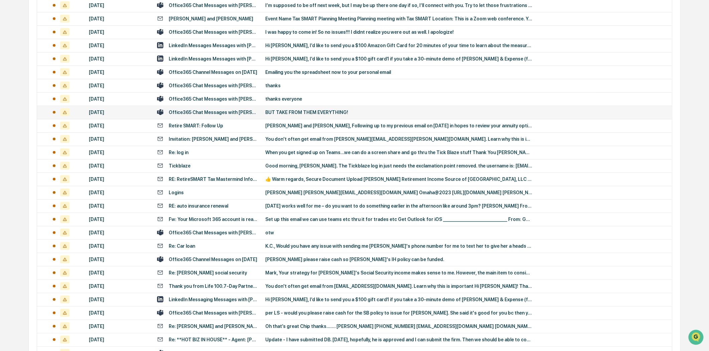
click at [240, 113] on div "Office365 Chat Messages with [PERSON_NAME], [PERSON_NAME] on [DATE]" at bounding box center [213, 112] width 89 height 5
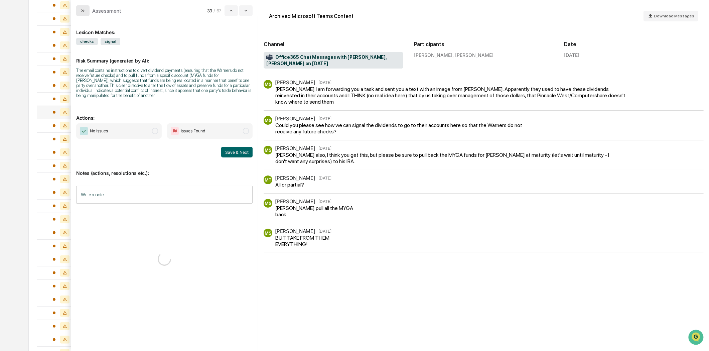
click at [83, 9] on icon "modal" at bounding box center [82, 10] width 5 height 5
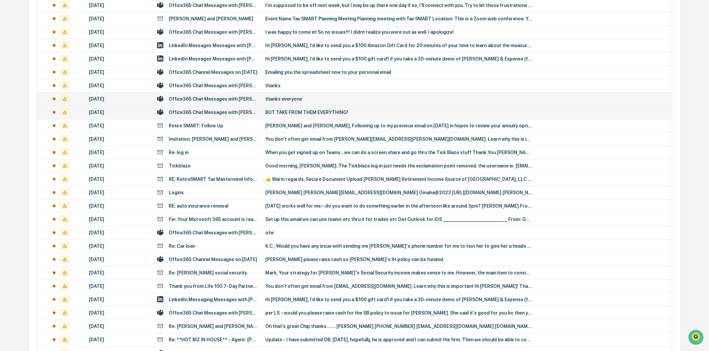
click at [221, 99] on div "Office365 Chat Messages with [PERSON_NAME], [PERSON_NAME], [PERSON_NAME], [PERS…" at bounding box center [213, 98] width 89 height 5
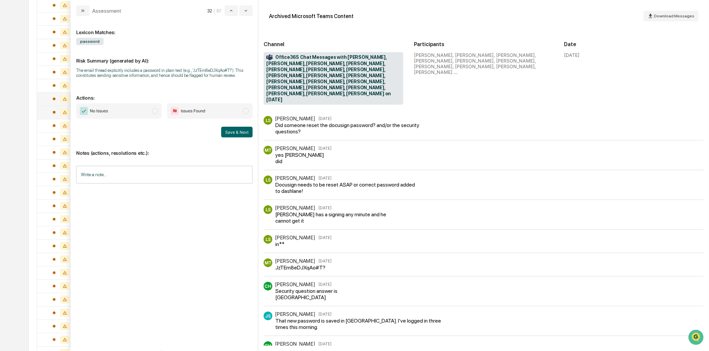
scroll to position [37, 0]
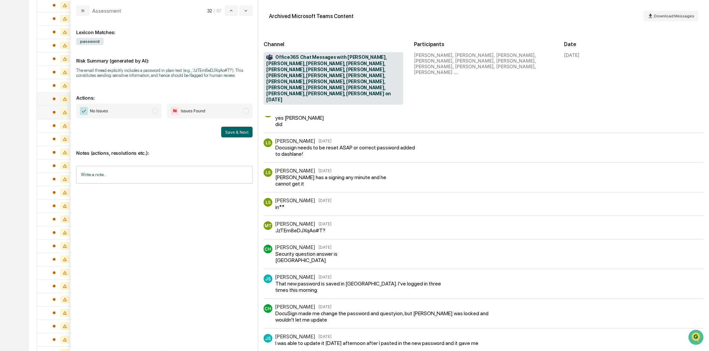
click at [172, 175] on input "Write a note..." at bounding box center [164, 175] width 176 height 18
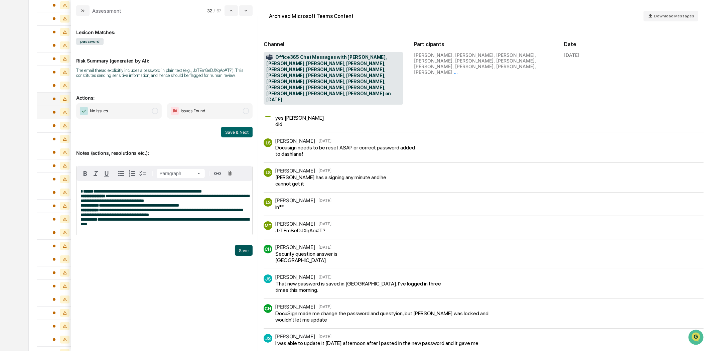
click at [245, 255] on button "Save" at bounding box center [244, 250] width 18 height 11
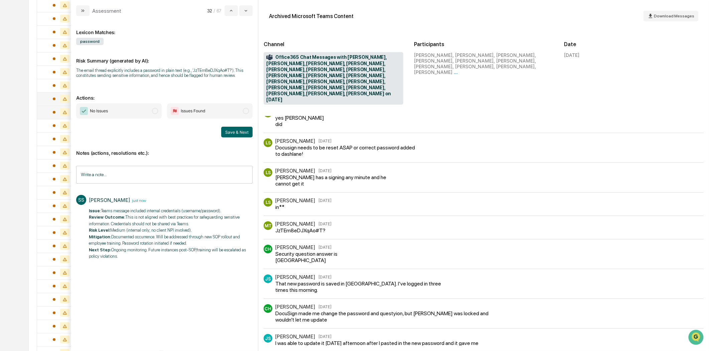
click at [245, 110] on span "modal" at bounding box center [246, 111] width 6 height 6
click at [229, 139] on div "Notes (actions, resolutions etc.): Write a note... Write a note... SS Sarah Swi…" at bounding box center [164, 204] width 176 height 134
click at [231, 131] on button "Save & Next" at bounding box center [236, 132] width 31 height 11
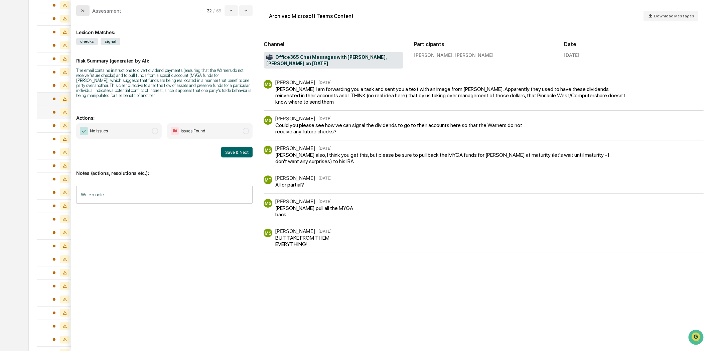
click at [86, 9] on button "modal" at bounding box center [82, 10] width 13 height 11
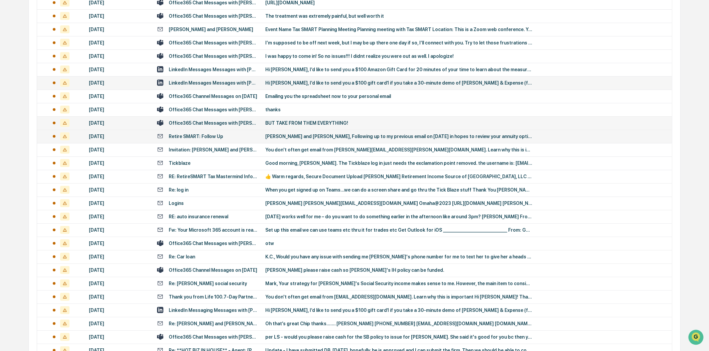
scroll to position [438, 0]
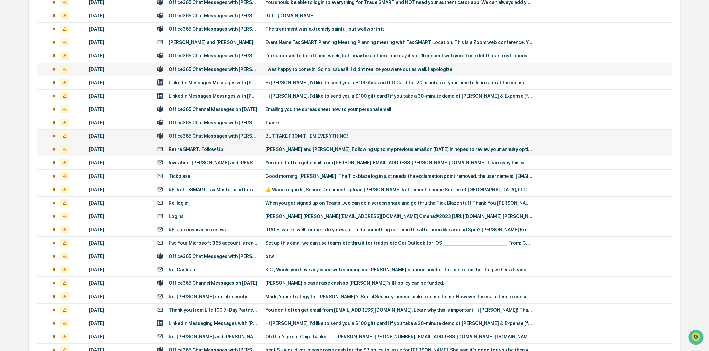
click at [217, 71] on div "Office365 Chat Messages with [PERSON_NAME], [PERSON_NAME] on [DATE]" at bounding box center [213, 68] width 89 height 5
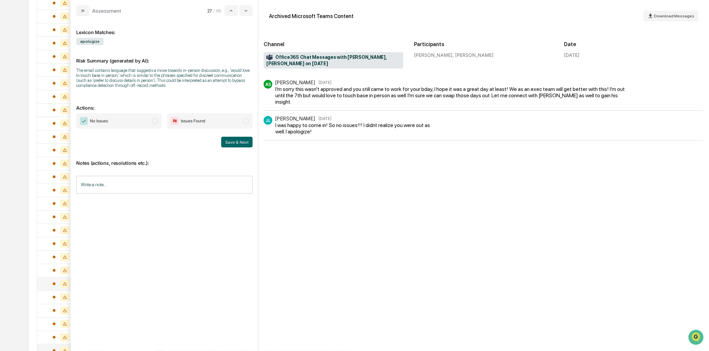
scroll to position [215, 0]
click at [96, 186] on input "Write a note..." at bounding box center [164, 185] width 176 height 18
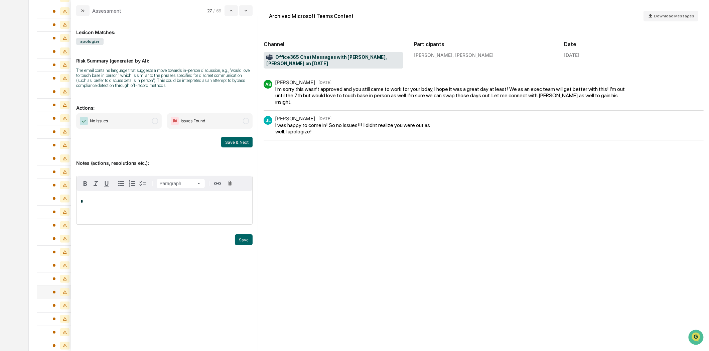
click at [89, 201] on p "*" at bounding box center [164, 201] width 168 height 5
drag, startPoint x: 184, startPoint y: 215, endPoint x: 71, endPoint y: 197, distance: 114.0
click at [71, 197] on div "**********" at bounding box center [164, 183] width 187 height 335
click at [186, 212] on p "**********" at bounding box center [164, 206] width 168 height 14
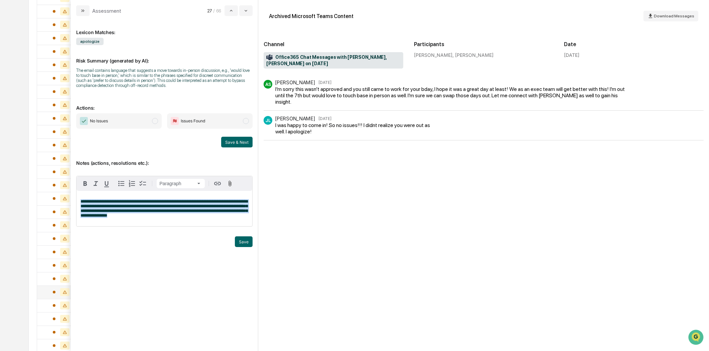
drag, startPoint x: 151, startPoint y: 218, endPoint x: 77, endPoint y: 196, distance: 76.4
click at [77, 196] on div "**********" at bounding box center [164, 208] width 176 height 35
click at [243, 245] on button "Save" at bounding box center [244, 241] width 18 height 11
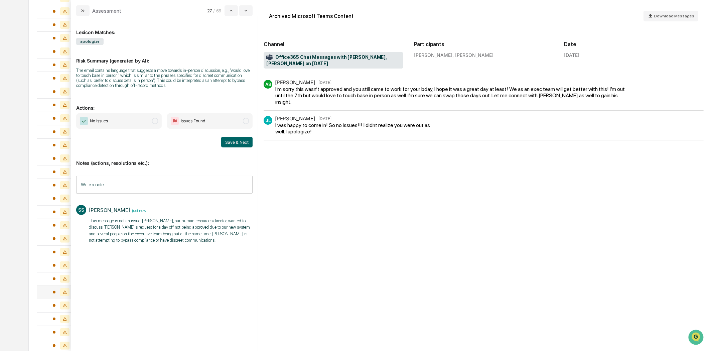
click at [154, 120] on span "modal" at bounding box center [155, 121] width 6 height 6
click at [234, 141] on button "Save & Next" at bounding box center [236, 142] width 31 height 11
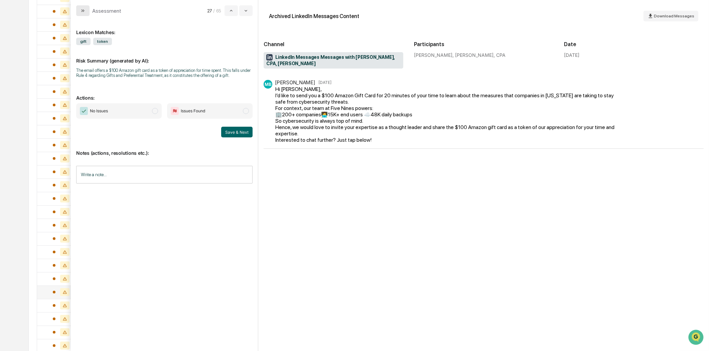
click at [87, 8] on button "modal" at bounding box center [82, 10] width 13 height 11
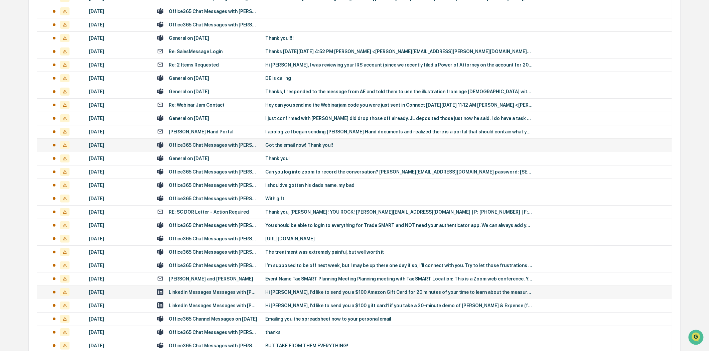
click at [204, 145] on div "Office365 Chat Messages with [PERSON_NAME], [PERSON_NAME] on [DATE]" at bounding box center [213, 144] width 89 height 5
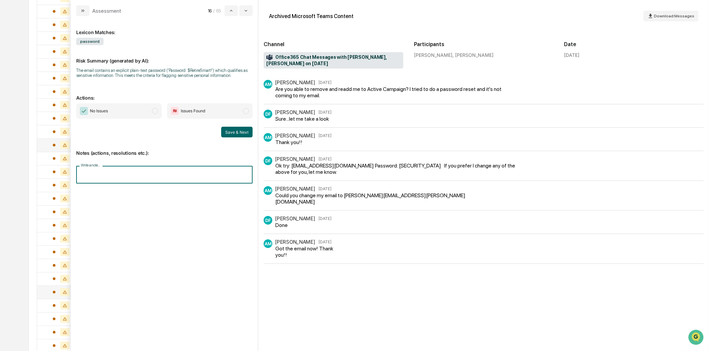
click at [89, 177] on input "Write a note..." at bounding box center [164, 175] width 176 height 18
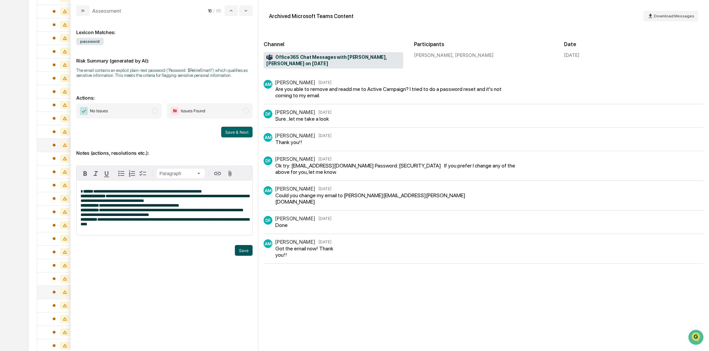
click at [244, 254] on button "Save" at bounding box center [244, 250] width 18 height 11
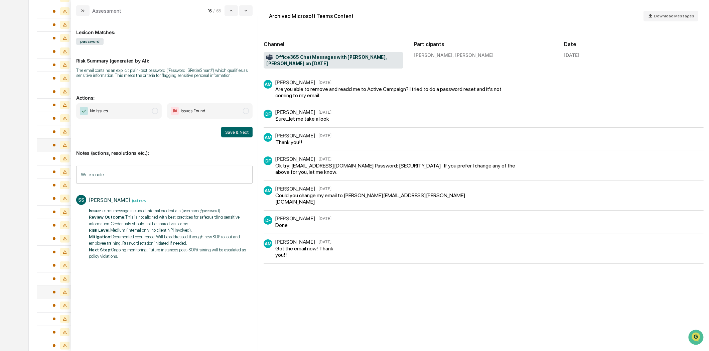
click at [245, 109] on span "modal" at bounding box center [246, 111] width 6 height 6
click at [239, 132] on button "Save & Next" at bounding box center [236, 132] width 31 height 11
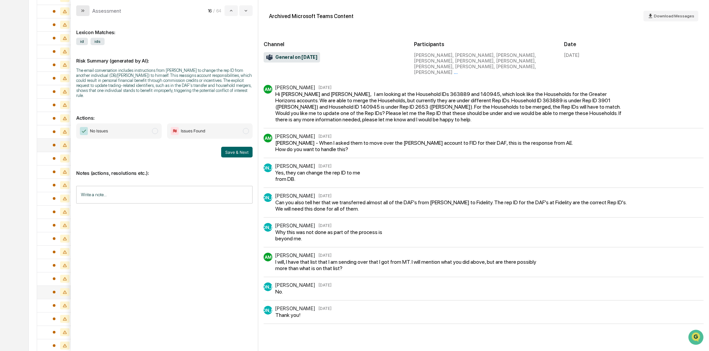
click at [76, 12] on button "modal" at bounding box center [82, 10] width 13 height 11
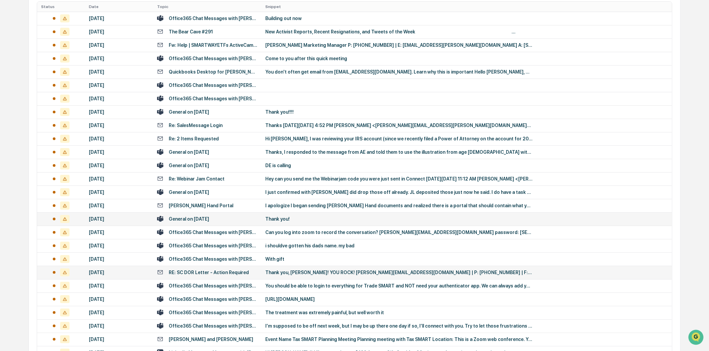
scroll to position [141, 0]
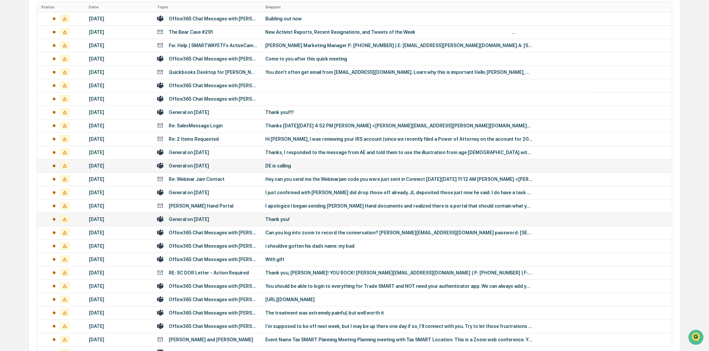
click at [229, 165] on div "General on [DATE]" at bounding box center [207, 165] width 100 height 6
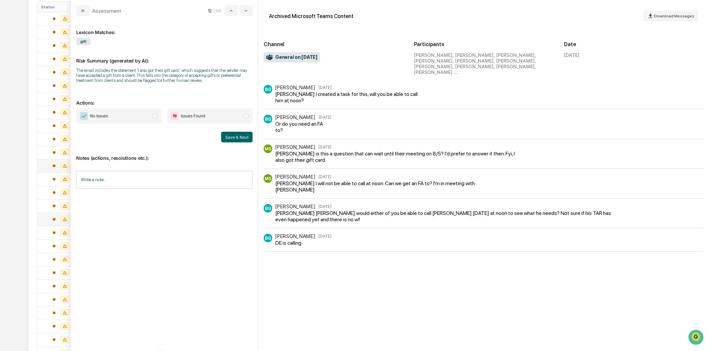
click at [411, 98] on div "BG Blake Grimm Jul 22 Mike Schudel I created a task for this, will you be able …" at bounding box center [484, 97] width 440 height 24
click at [368, 126] on div "BG Blake Grimm Jul 22 Or do you need an FA to?" at bounding box center [484, 124] width 440 height 19
click at [337, 157] on div "MS Mike Schudel Jul 22 Marisa Tomlinson is this a question that can wait until …" at bounding box center [484, 156] width 440 height 24
click at [664, 14] on span "Download Messages" at bounding box center [674, 16] width 40 height 5
click at [663, 16] on span "Download Messages" at bounding box center [674, 16] width 40 height 5
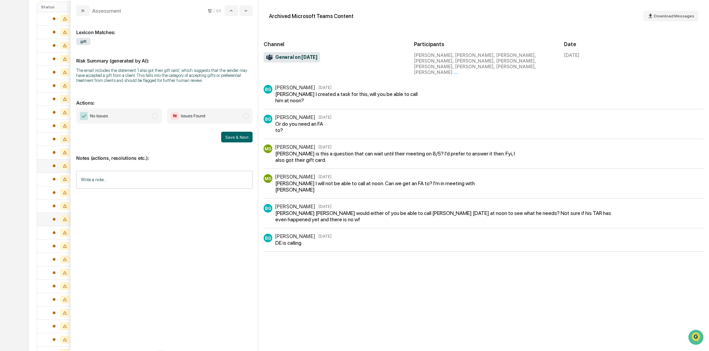
click at [299, 57] on span "General on [DATE]" at bounding box center [291, 57] width 51 height 7
click at [273, 56] on span "General on [DATE]" at bounding box center [291, 57] width 51 height 7
drag, startPoint x: 292, startPoint y: 61, endPoint x: 295, endPoint y: 57, distance: 5.1
click at [293, 61] on div "General on [DATE]" at bounding box center [292, 57] width 56 height 11
click at [295, 57] on span "General on [DATE]" at bounding box center [291, 57] width 51 height 7
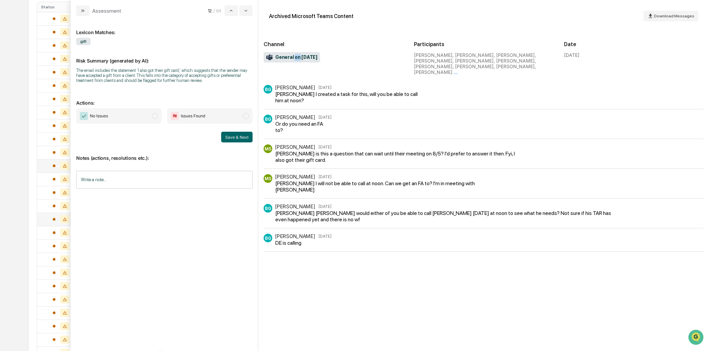
click at [295, 57] on span "General on [DATE]" at bounding box center [291, 57] width 51 height 7
click at [78, 12] on button "modal" at bounding box center [82, 10] width 13 height 11
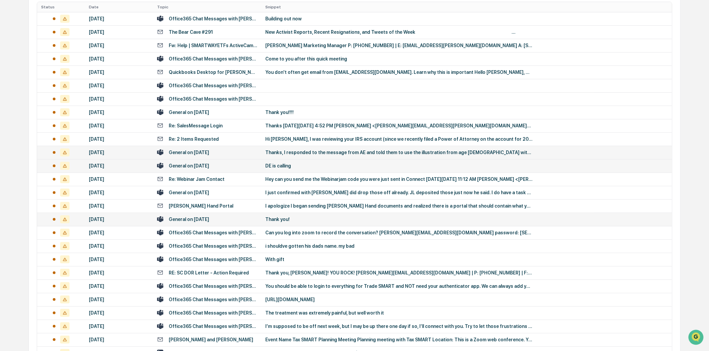
click at [221, 152] on div "General on [DATE]" at bounding box center [207, 152] width 100 height 6
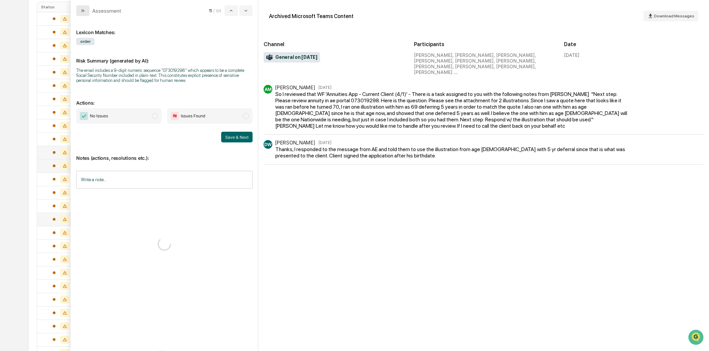
click at [80, 14] on button "modal" at bounding box center [82, 10] width 13 height 11
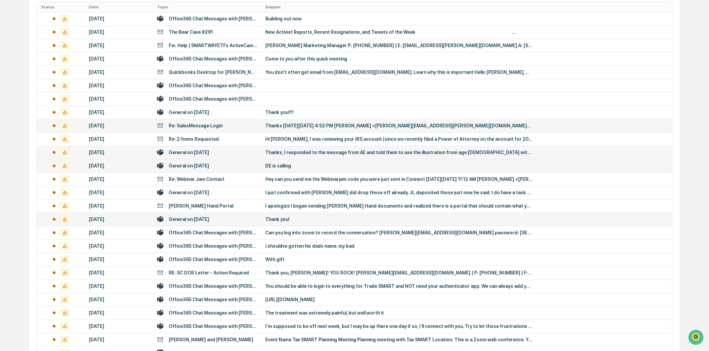
click at [201, 127] on div "Re: SalesMessage Login" at bounding box center [196, 125] width 54 height 5
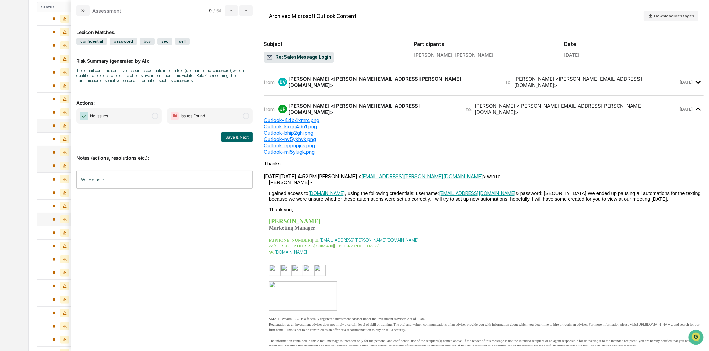
click at [87, 8] on button "modal" at bounding box center [82, 10] width 13 height 11
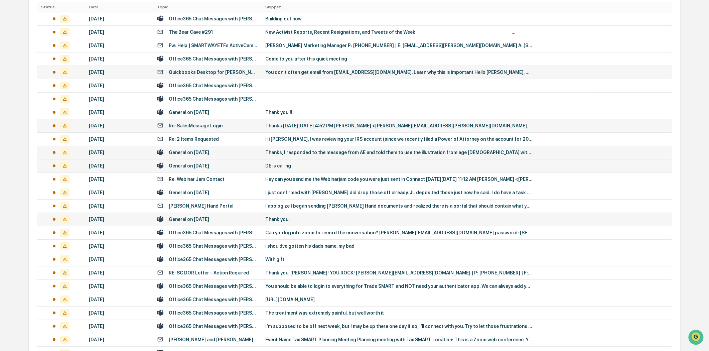
click at [353, 75] on td "You don't often get email from [EMAIL_ADDRESS][DOMAIN_NAME]. Learn why this is …" at bounding box center [466, 71] width 410 height 13
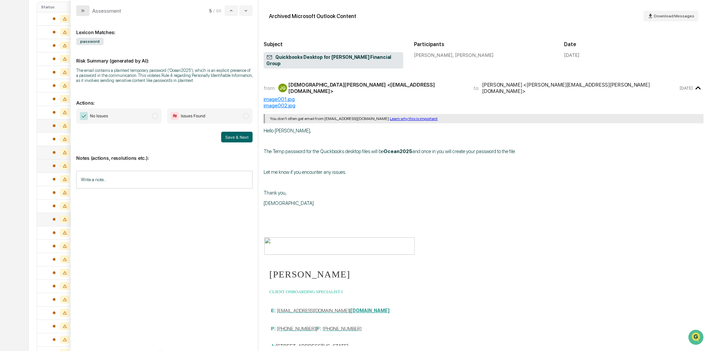
click at [78, 12] on button "modal" at bounding box center [82, 10] width 13 height 11
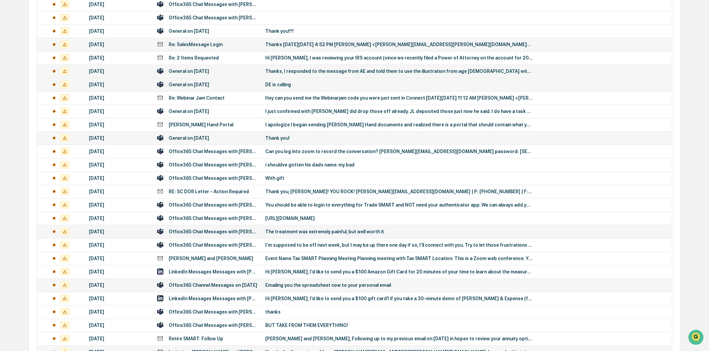
scroll to position [260, 0]
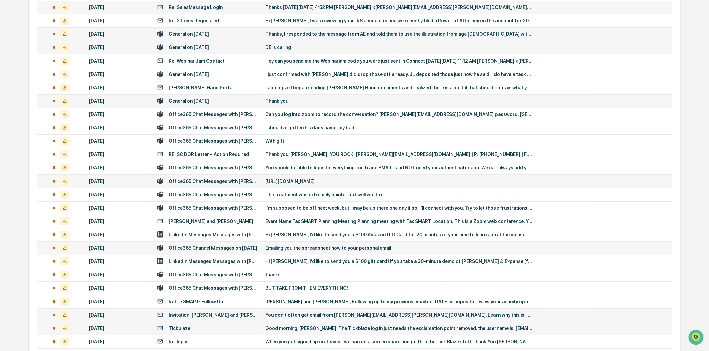
click at [219, 179] on div "Office365 Chat Messages with [PERSON_NAME], [PERSON_NAME], [PERSON_NAME] on [DA…" at bounding box center [213, 180] width 89 height 5
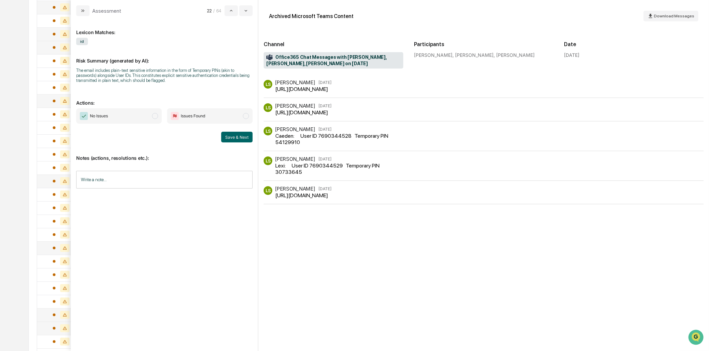
click at [144, 180] on input "Write a note..." at bounding box center [164, 180] width 176 height 18
click at [112, 195] on p "*" at bounding box center [164, 196] width 168 height 5
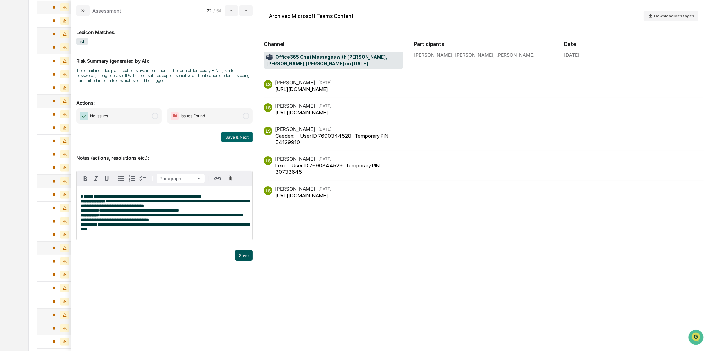
click at [245, 256] on button "Save" at bounding box center [244, 255] width 18 height 11
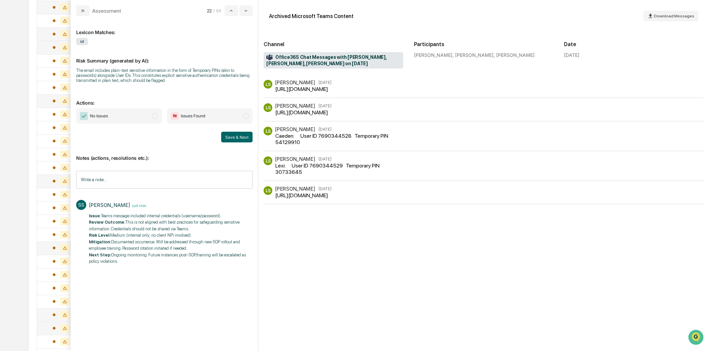
click at [247, 116] on span "modal" at bounding box center [246, 116] width 6 height 6
click at [236, 139] on button "Save & Next" at bounding box center [236, 137] width 31 height 11
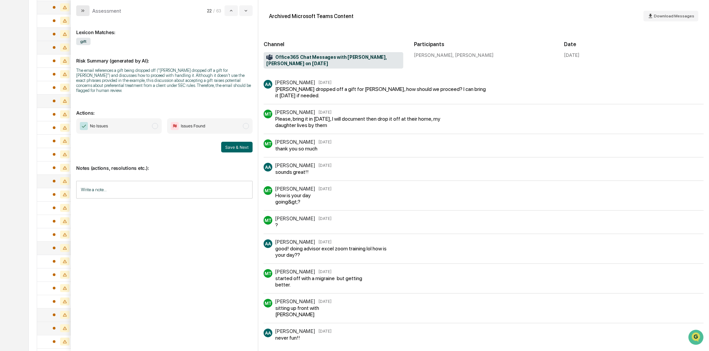
click at [86, 11] on button "modal" at bounding box center [82, 10] width 13 height 11
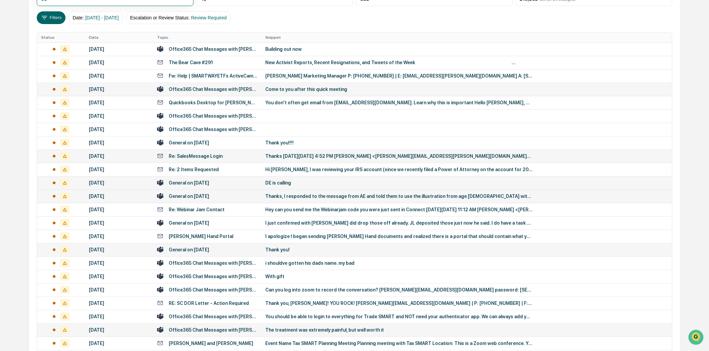
scroll to position [111, 0]
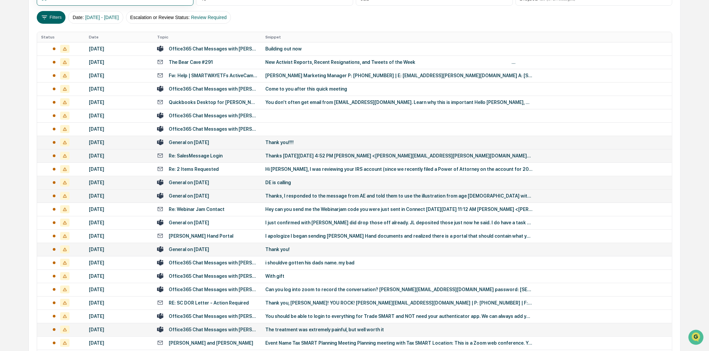
click at [209, 142] on div "General on [DATE]" at bounding box center [189, 142] width 40 height 5
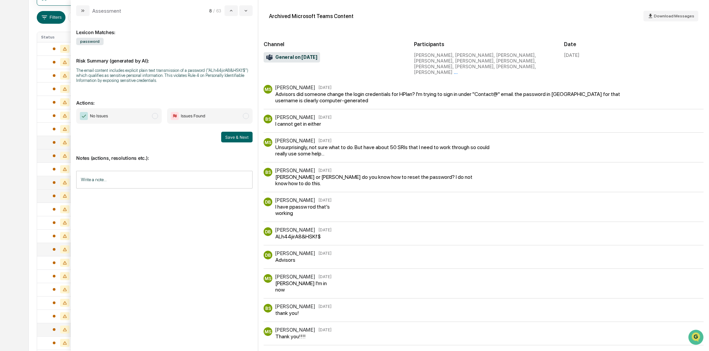
click at [108, 178] on input "Write a note..." at bounding box center [164, 180] width 176 height 18
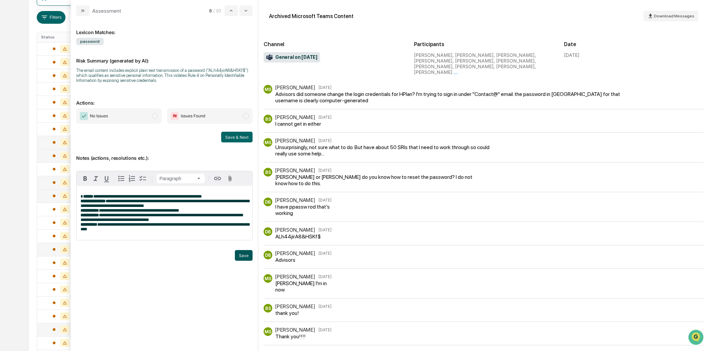
click at [245, 259] on button "Save" at bounding box center [244, 255] width 18 height 11
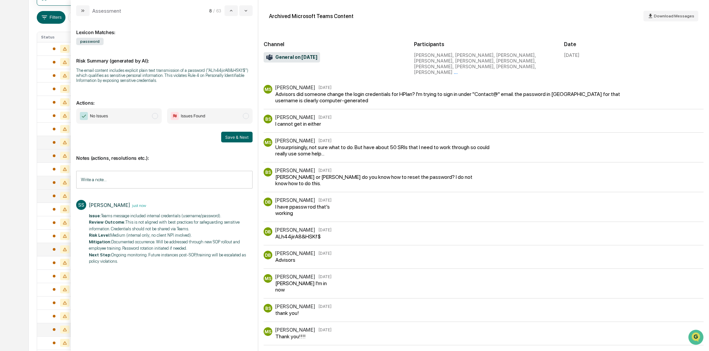
click at [245, 115] on span "modal" at bounding box center [246, 116] width 6 height 6
click at [237, 141] on button "Save & Next" at bounding box center [236, 137] width 31 height 11
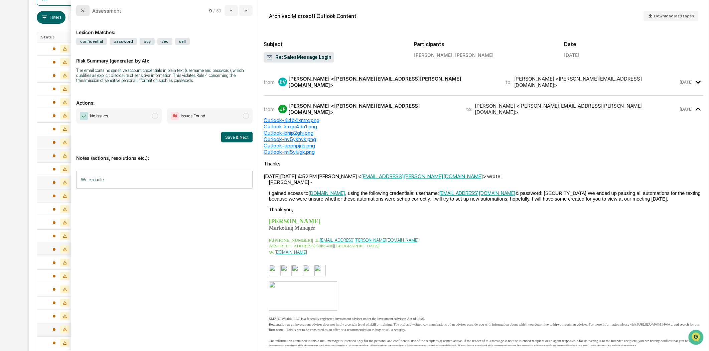
click at [85, 8] on icon "modal" at bounding box center [82, 10] width 5 height 5
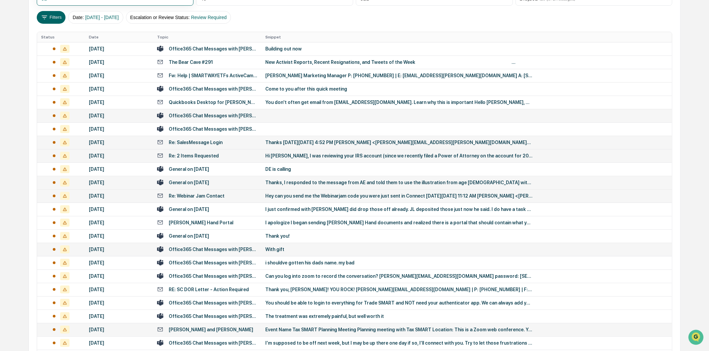
click at [221, 115] on div "Office365 Chat Messages with [PERSON_NAME], [PERSON_NAME] on [DATE]" at bounding box center [213, 115] width 89 height 5
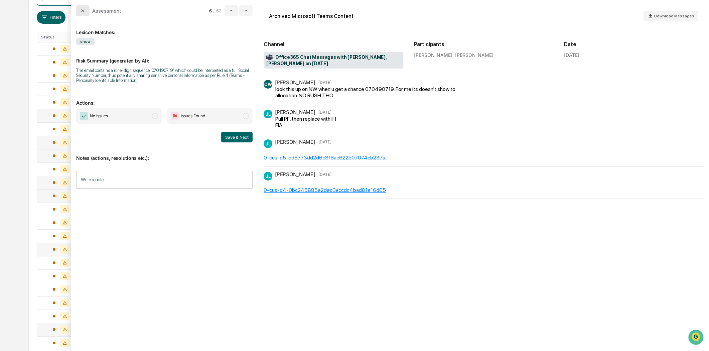
click at [80, 7] on button "modal" at bounding box center [82, 10] width 13 height 11
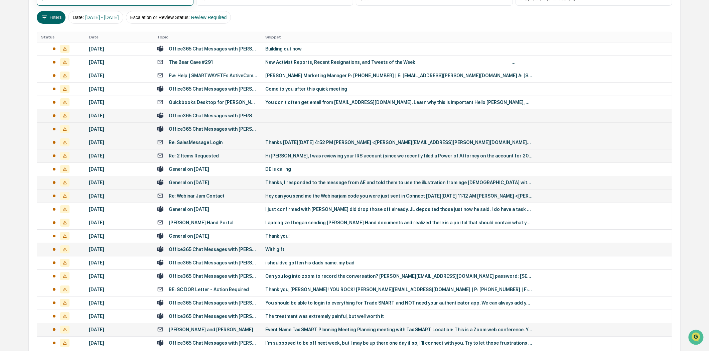
click at [235, 128] on div "Office365 Chat Messages with [PERSON_NAME], [PERSON_NAME] on [DATE]" at bounding box center [213, 128] width 89 height 5
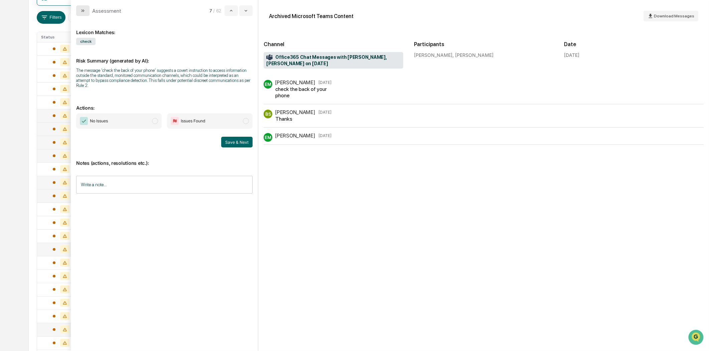
click at [85, 9] on icon "modal" at bounding box center [82, 10] width 5 height 5
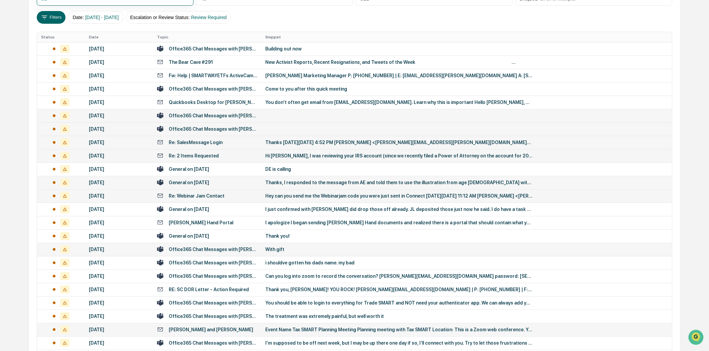
click at [205, 146] on td "Re: SalesMessage Login" at bounding box center [207, 142] width 108 height 13
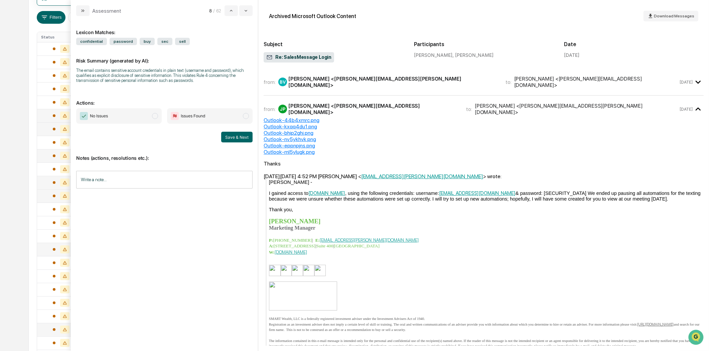
click at [92, 3] on div "Assessment 8 / 62" at bounding box center [164, 8] width 187 height 16
drag, startPoint x: 82, startPoint y: 12, endPoint x: 87, endPoint y: 11, distance: 4.5
click at [83, 12] on icon "modal" at bounding box center [82, 10] width 5 height 5
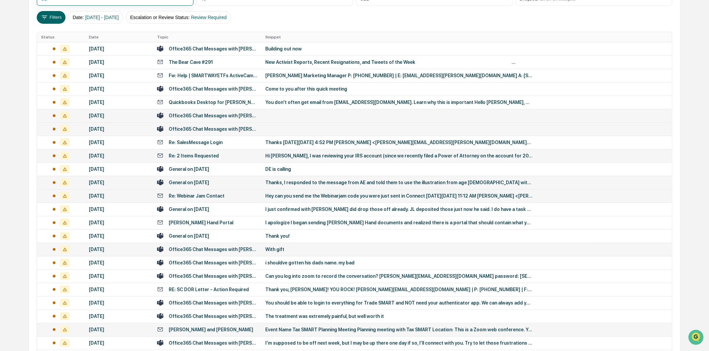
click at [218, 153] on div "Re: 2 Items Requested" at bounding box center [207, 155] width 100 height 6
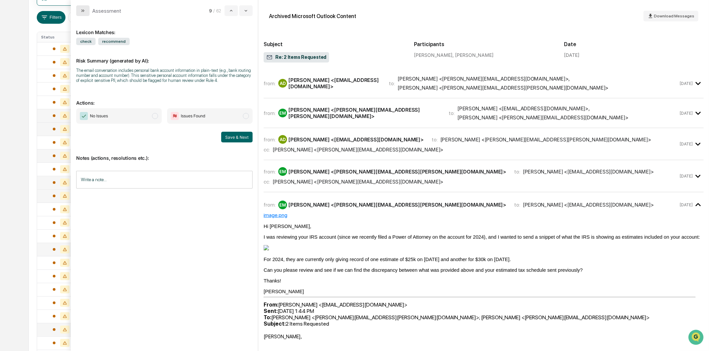
click at [84, 8] on icon "modal" at bounding box center [82, 10] width 5 height 5
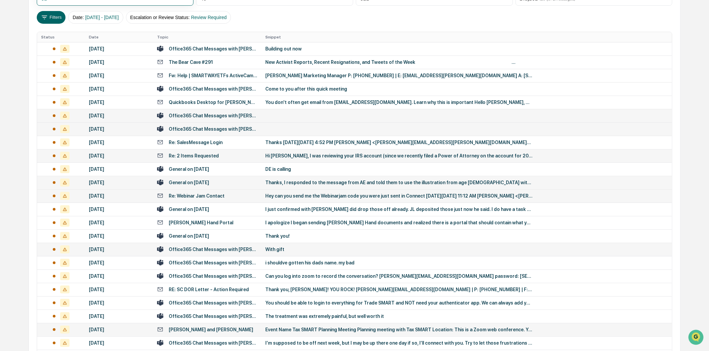
click at [206, 180] on div "General on [DATE]" at bounding box center [189, 182] width 40 height 5
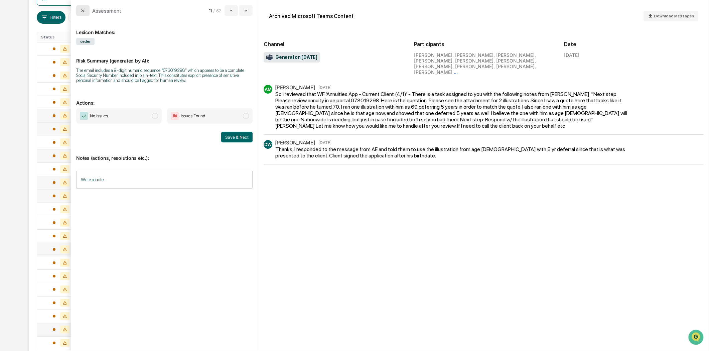
click at [79, 9] on button "modal" at bounding box center [82, 10] width 13 height 11
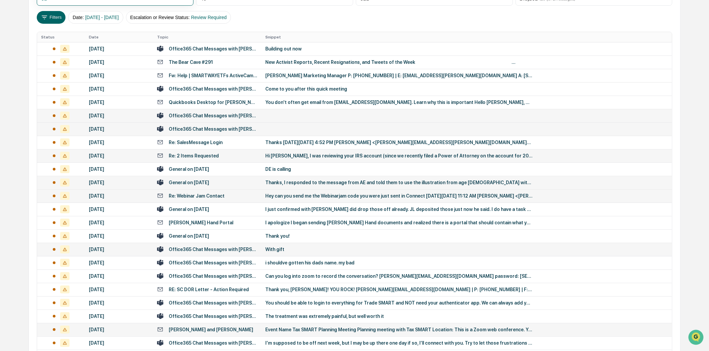
click at [212, 196] on div "Re: Webinar Jam Contact" at bounding box center [197, 195] width 56 height 5
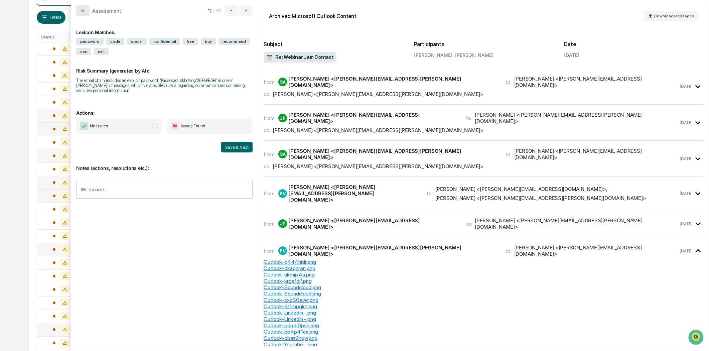
click at [84, 8] on icon "modal" at bounding box center [82, 10] width 5 height 5
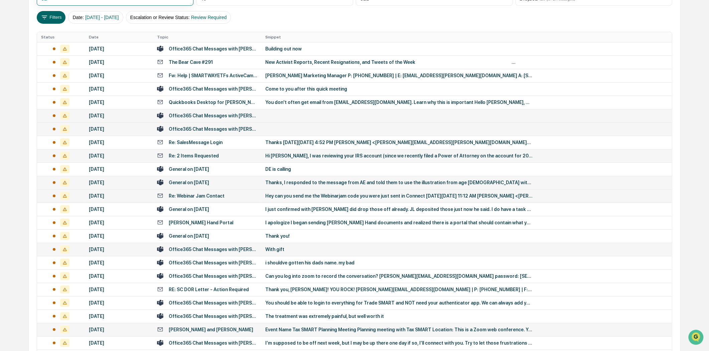
click at [222, 196] on div "Re: Webinar Jam Contact" at bounding box center [207, 195] width 100 height 6
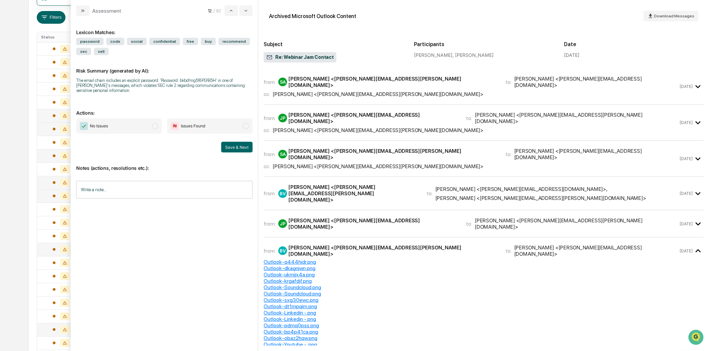
click at [392, 83] on div "SA Scott Arehart <scott.arehart@retiresmartllc.com>" at bounding box center [387, 81] width 219 height 13
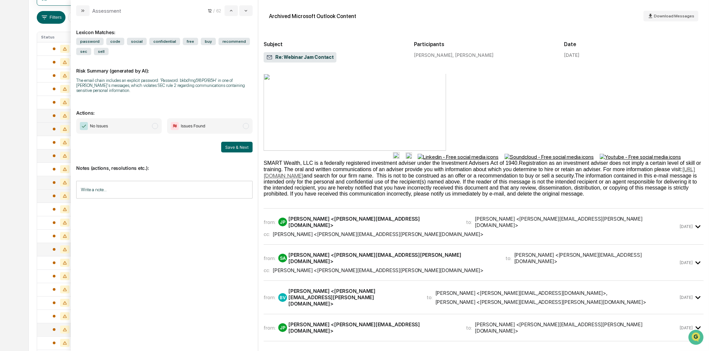
scroll to position [111, 0]
click at [399, 239] on div "from: JP Josh Pyle <josh@advisorguidemarketing.com> to: Scott Arehart <scott.ar…" at bounding box center [484, 228] width 440 height 31
click at [395, 236] on div "[PERSON_NAME] <[PERSON_NAME][EMAIL_ADDRESS][PERSON_NAME][DOMAIN_NAME]>" at bounding box center [378, 233] width 211 height 6
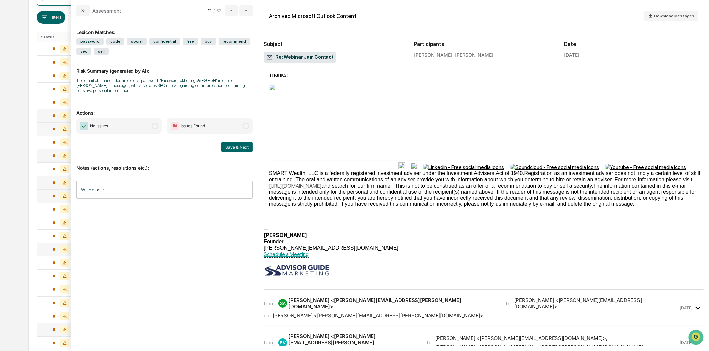
scroll to position [445, 0]
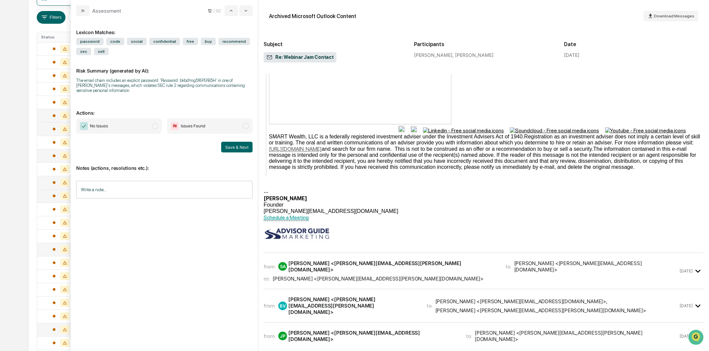
click at [392, 273] on div "[PERSON_NAME] <[PERSON_NAME][EMAIL_ADDRESS][PERSON_NAME][DOMAIN_NAME]>" at bounding box center [392, 266] width 209 height 13
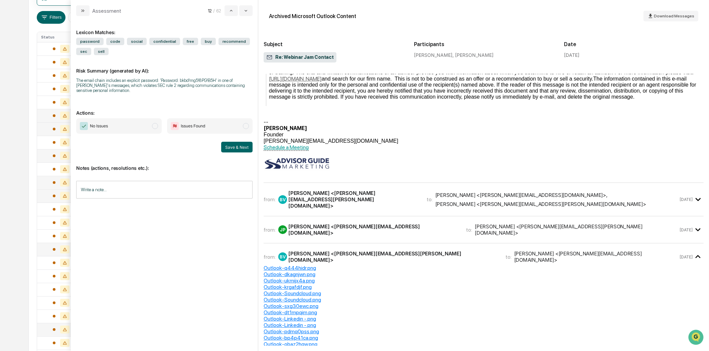
scroll to position [1187, 0]
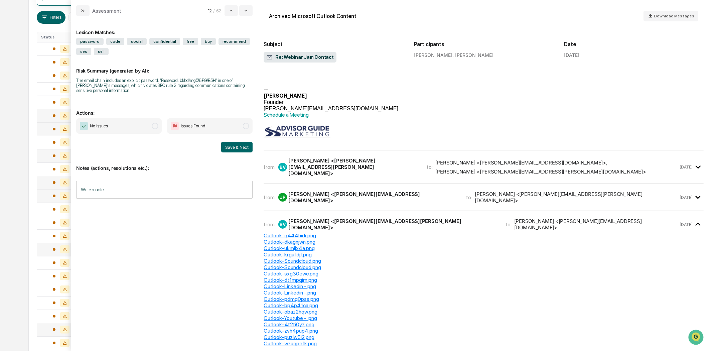
click at [353, 178] on div "from: BV Brittany Vosika <brittany.vosika@retiresmartllc.com> to: Josh Pyle <jo…" at bounding box center [484, 167] width 440 height 22
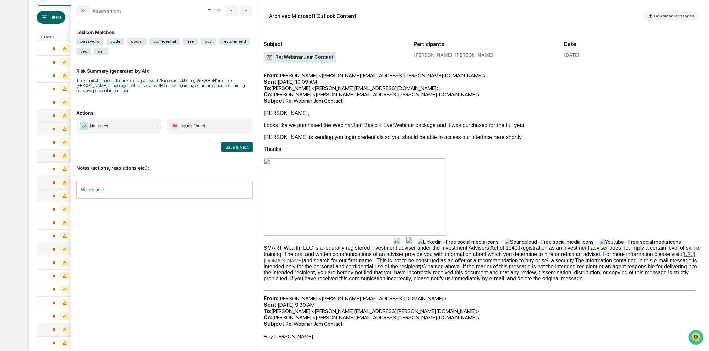
scroll to position [1633, 0]
click at [80, 11] on icon "modal" at bounding box center [82, 10] width 5 height 5
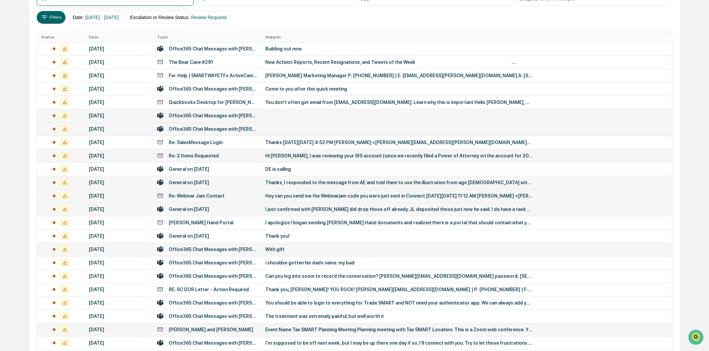
click at [233, 205] on td "General on [DATE]" at bounding box center [207, 208] width 108 height 13
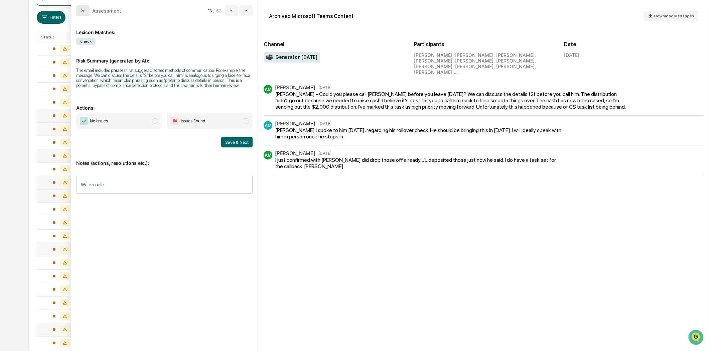
click at [81, 9] on icon "modal" at bounding box center [82, 10] width 5 height 5
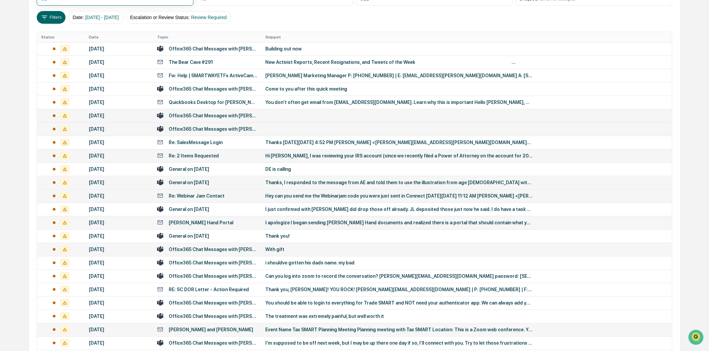
click at [204, 225] on td "[PERSON_NAME] Hand Portal" at bounding box center [207, 222] width 108 height 13
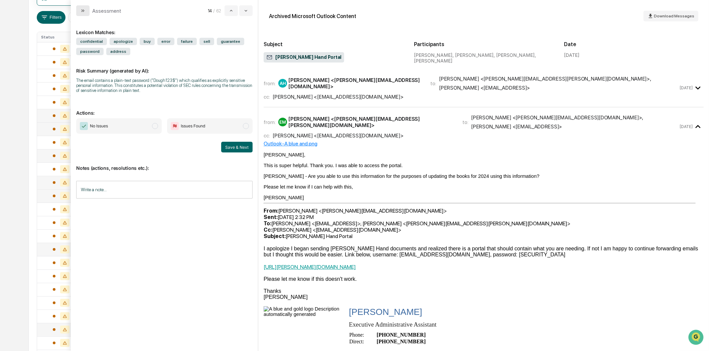
click at [84, 11] on icon "modal" at bounding box center [84, 10] width 2 height 3
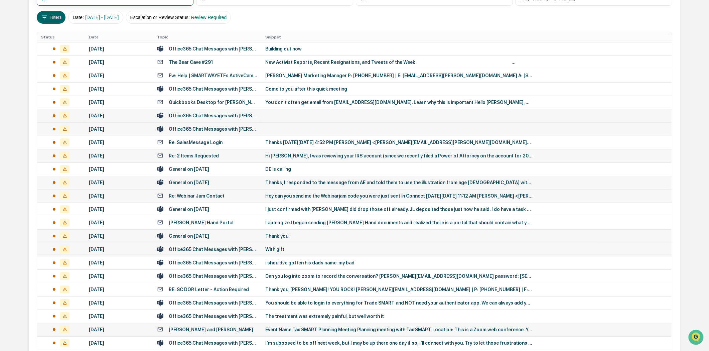
click at [193, 231] on td "General on [DATE]" at bounding box center [207, 235] width 108 height 13
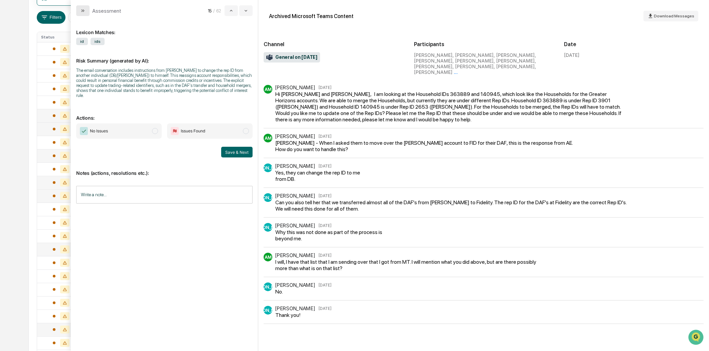
click at [87, 8] on button "modal" at bounding box center [82, 10] width 13 height 11
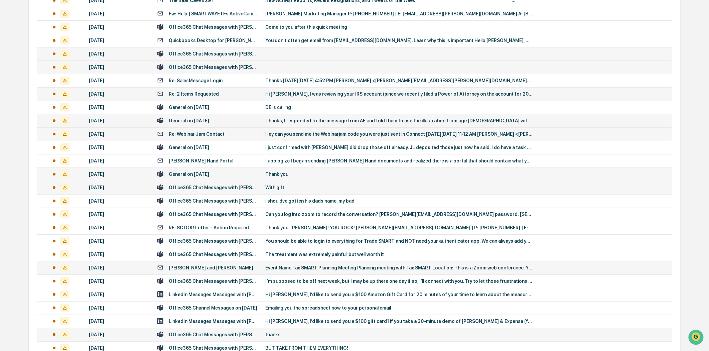
scroll to position [185, 0]
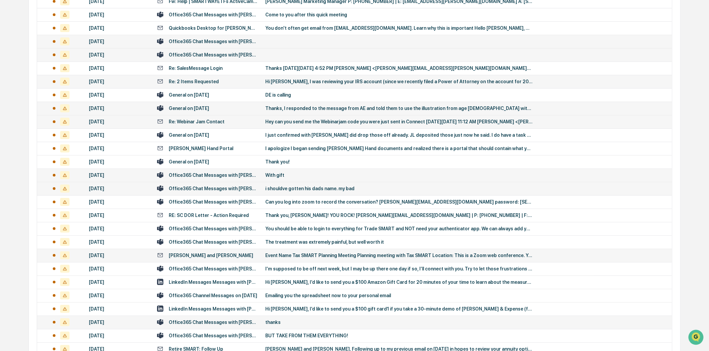
click at [221, 189] on div "Office365 Chat Messages with [PERSON_NAME], [PERSON_NAME] on [DATE]" at bounding box center [213, 188] width 89 height 5
